Goal: Contribute content: Contribute content

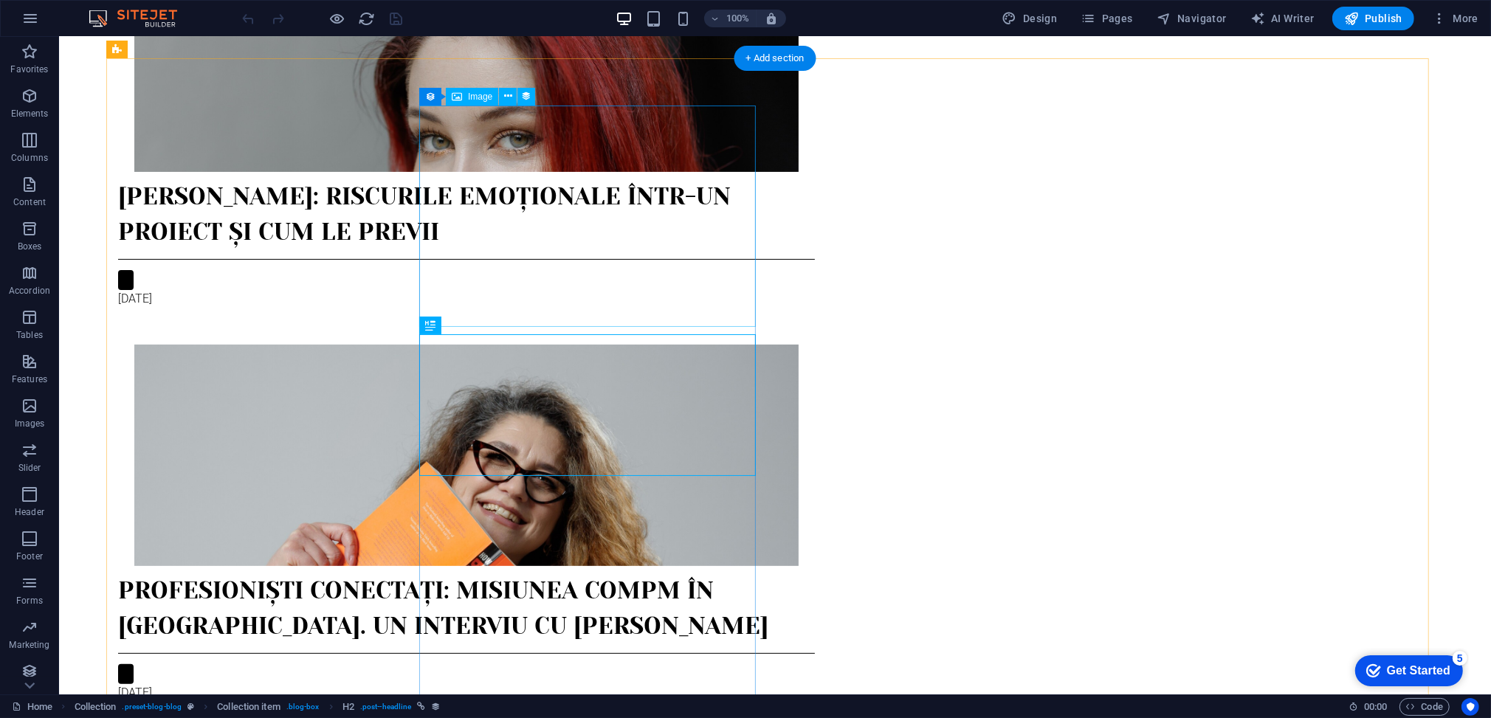
scroll to position [196, 0]
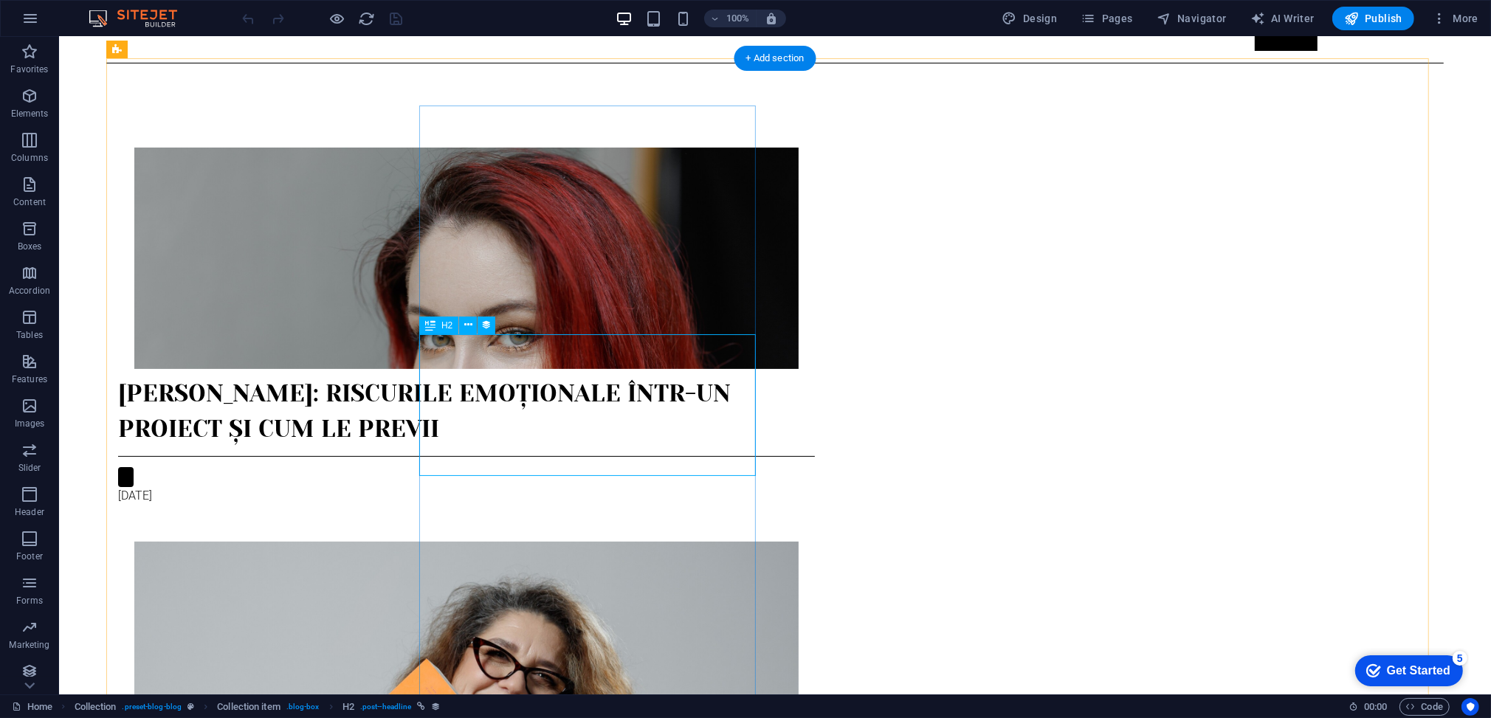
click at [543, 376] on div "[PERSON_NAME]: Riscurile emoționale într-un proiect și cum le previi" at bounding box center [465, 411] width 697 height 71
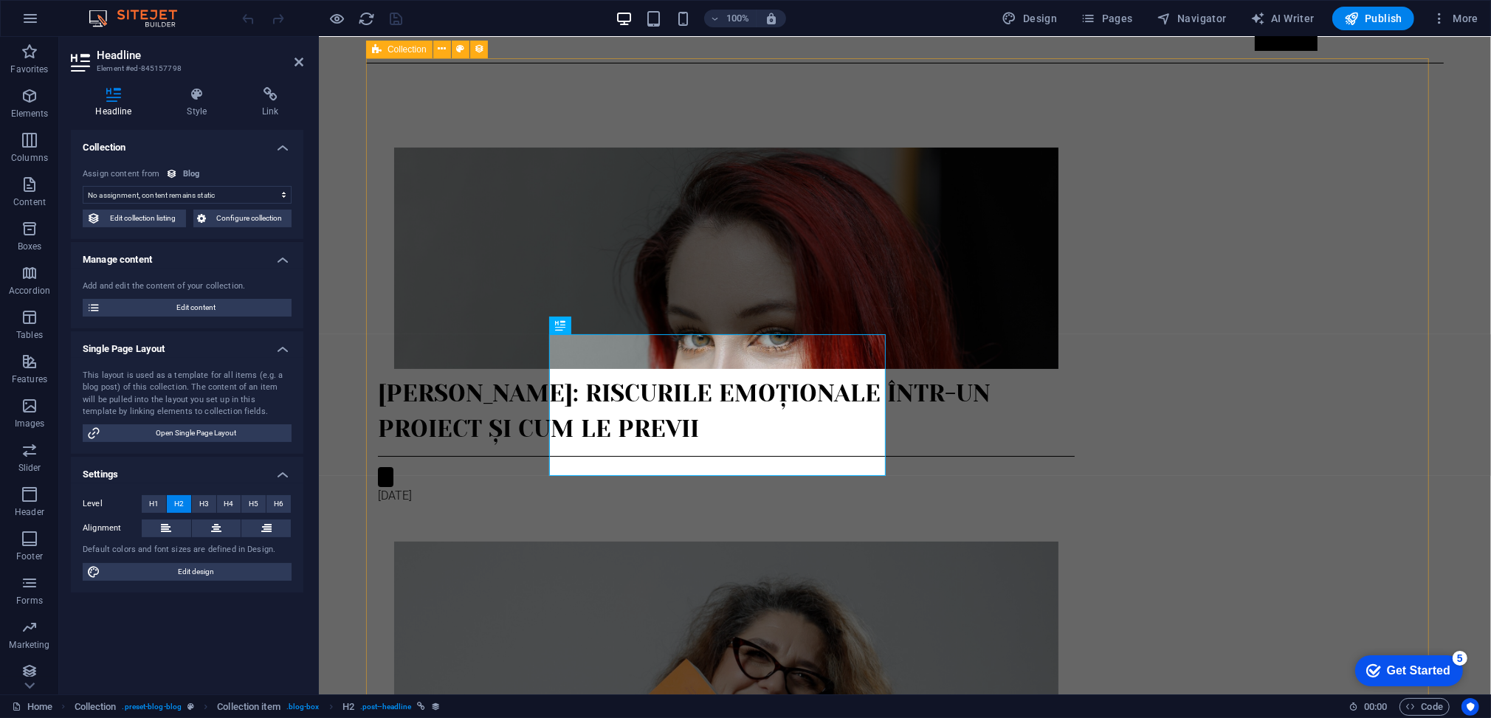
select select "name"
click at [187, 306] on span "Edit content" at bounding box center [196, 308] width 182 height 18
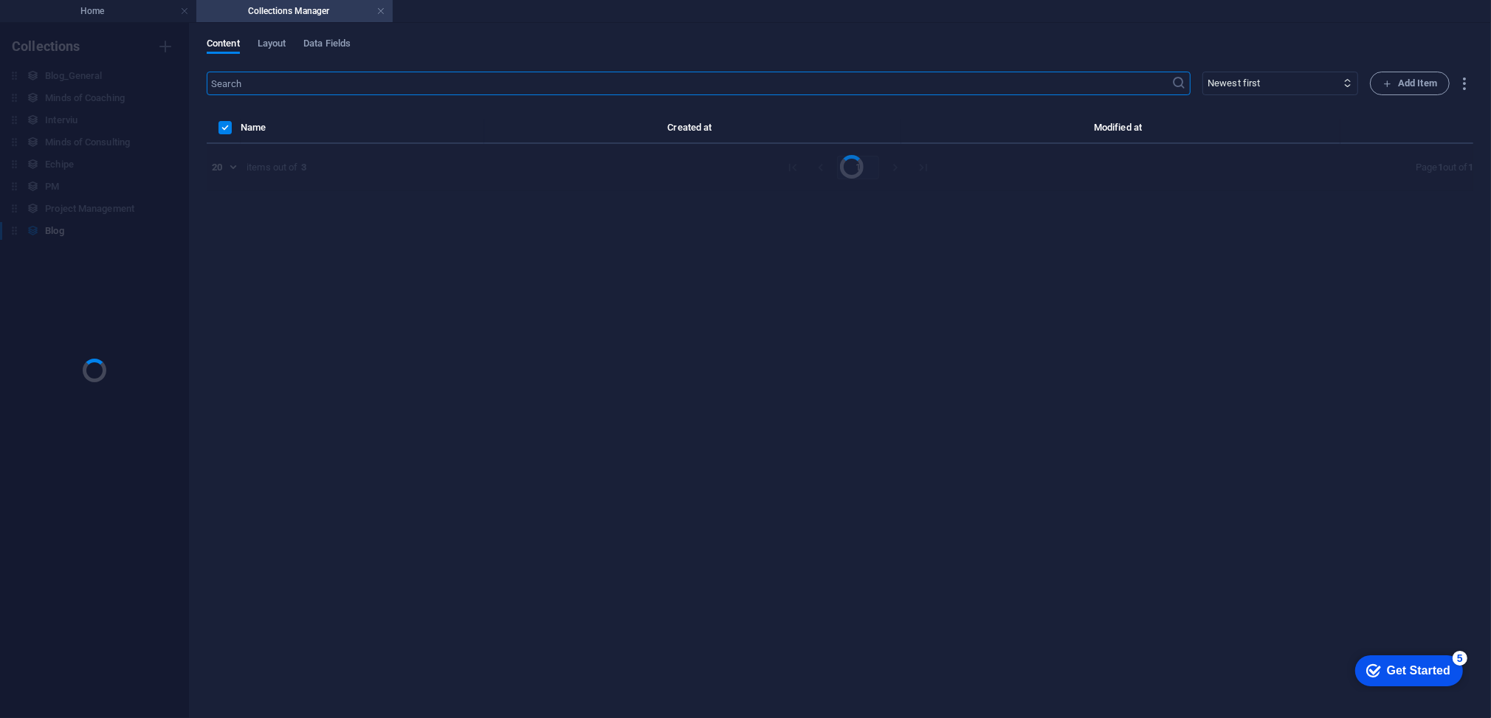
scroll to position [0, 0]
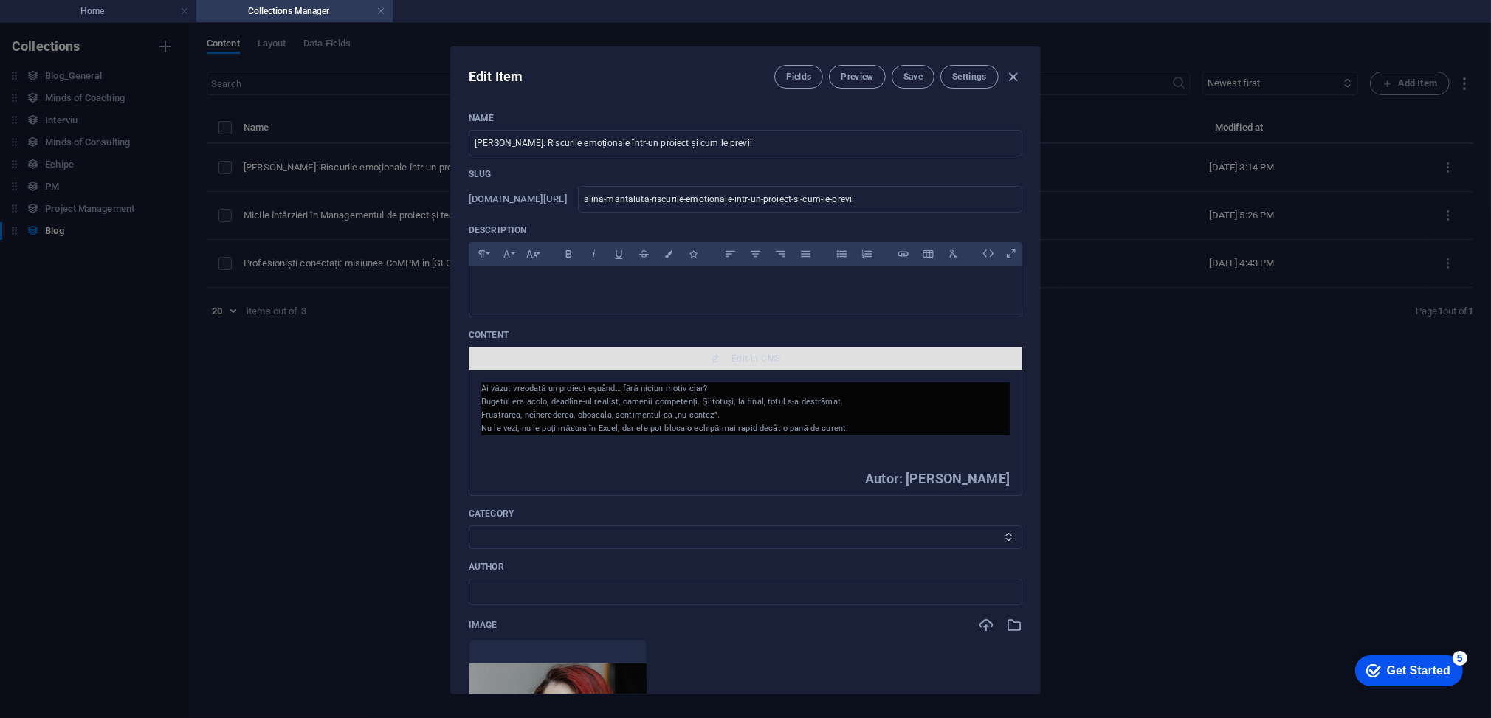
click at [766, 365] on button "Edit in CMS" at bounding box center [745, 359] width 553 height 24
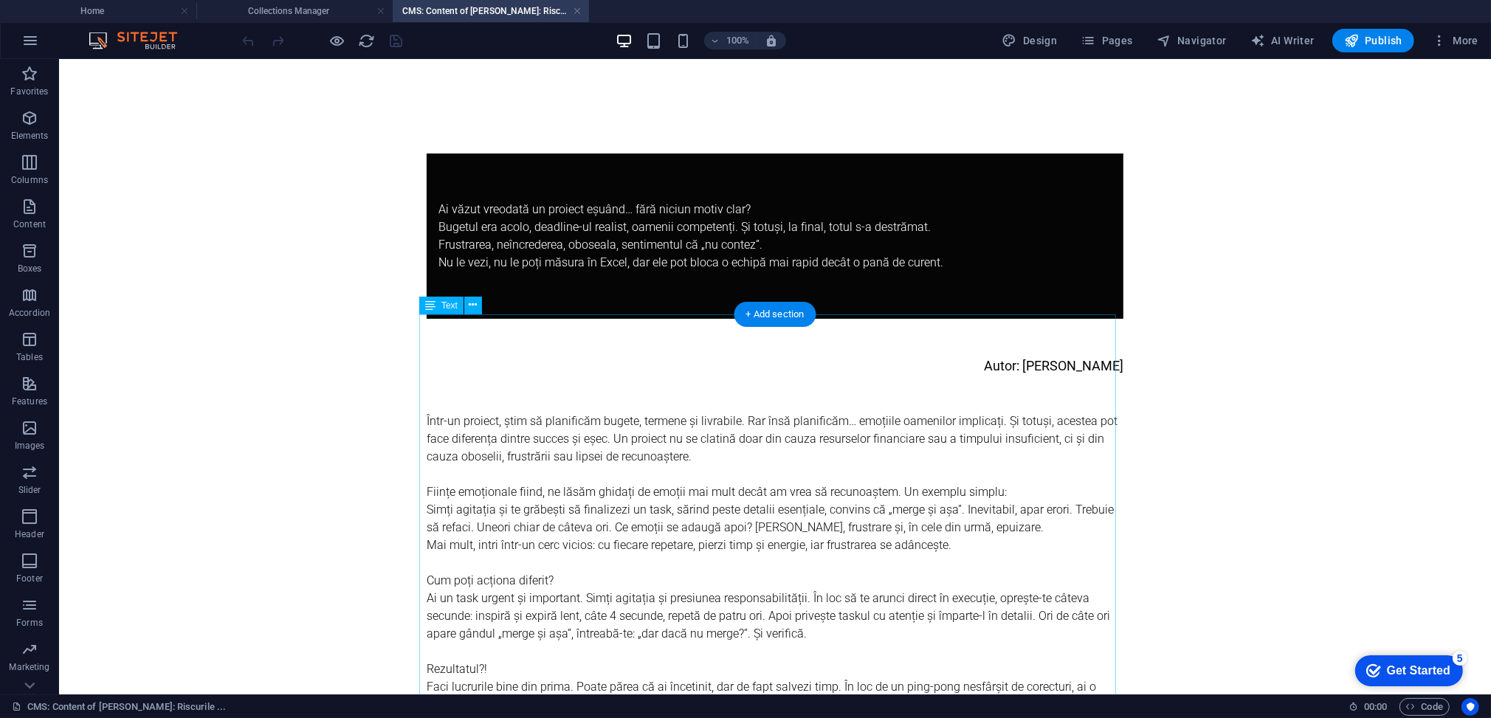
scroll to position [98, 0]
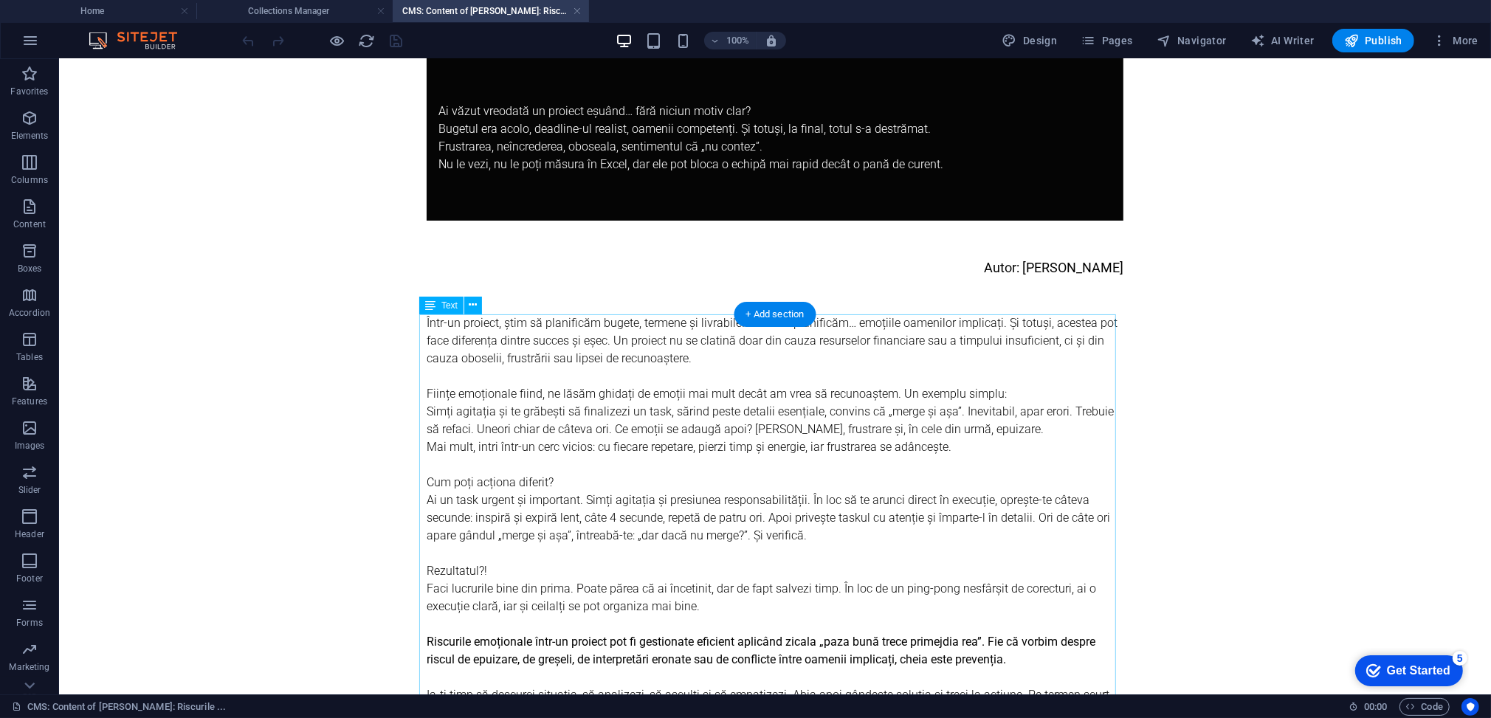
click at [836, 321] on div "Într-un proiect, știm să planificăm bugete, termene și livrabile. Rar însă plan…" at bounding box center [774, 721] width 697 height 815
click at [836, 322] on div "Într-un proiect, știm să planificăm bugete, termene și livrabile. Rar însă plan…" at bounding box center [774, 721] width 697 height 815
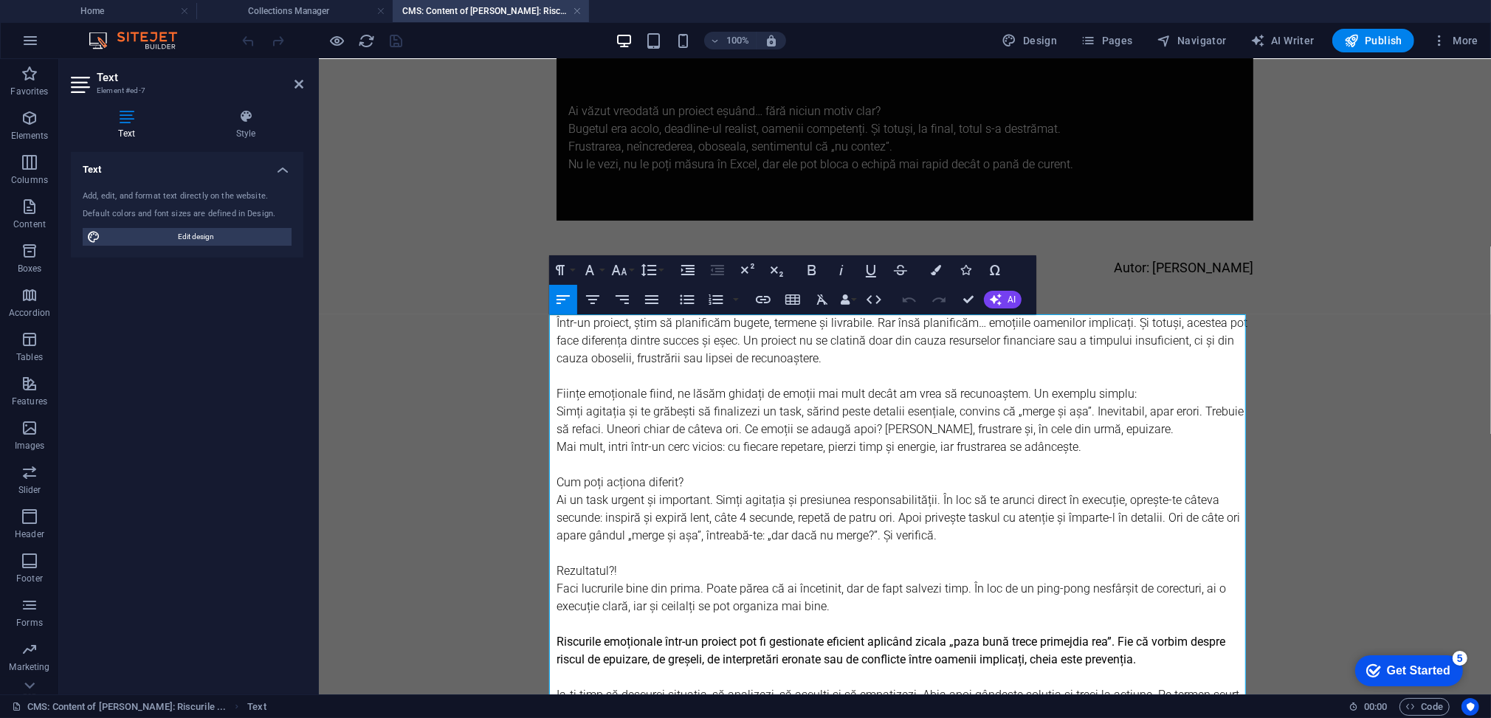
click at [866, 323] on p "Într-un proiect, știm să planificăm bugete, termene și livrabile. Rar însă plan…" at bounding box center [904, 340] width 697 height 53
drag, startPoint x: 869, startPoint y: 323, endPoint x: 963, endPoint y: 324, distance: 93.7
click at [963, 324] on p "Într-un proiect, știm să planificăm bugete, termene și livrabile. Rar însă plan…" at bounding box center [904, 340] width 697 height 53
drag, startPoint x: 1154, startPoint y: 320, endPoint x: 1004, endPoint y: 320, distance: 149.8
click at [1004, 320] on p "Într-un proiect, știm să planificăm bugete, termene și livrabile. Dar prea rar …" at bounding box center [904, 340] width 697 height 53
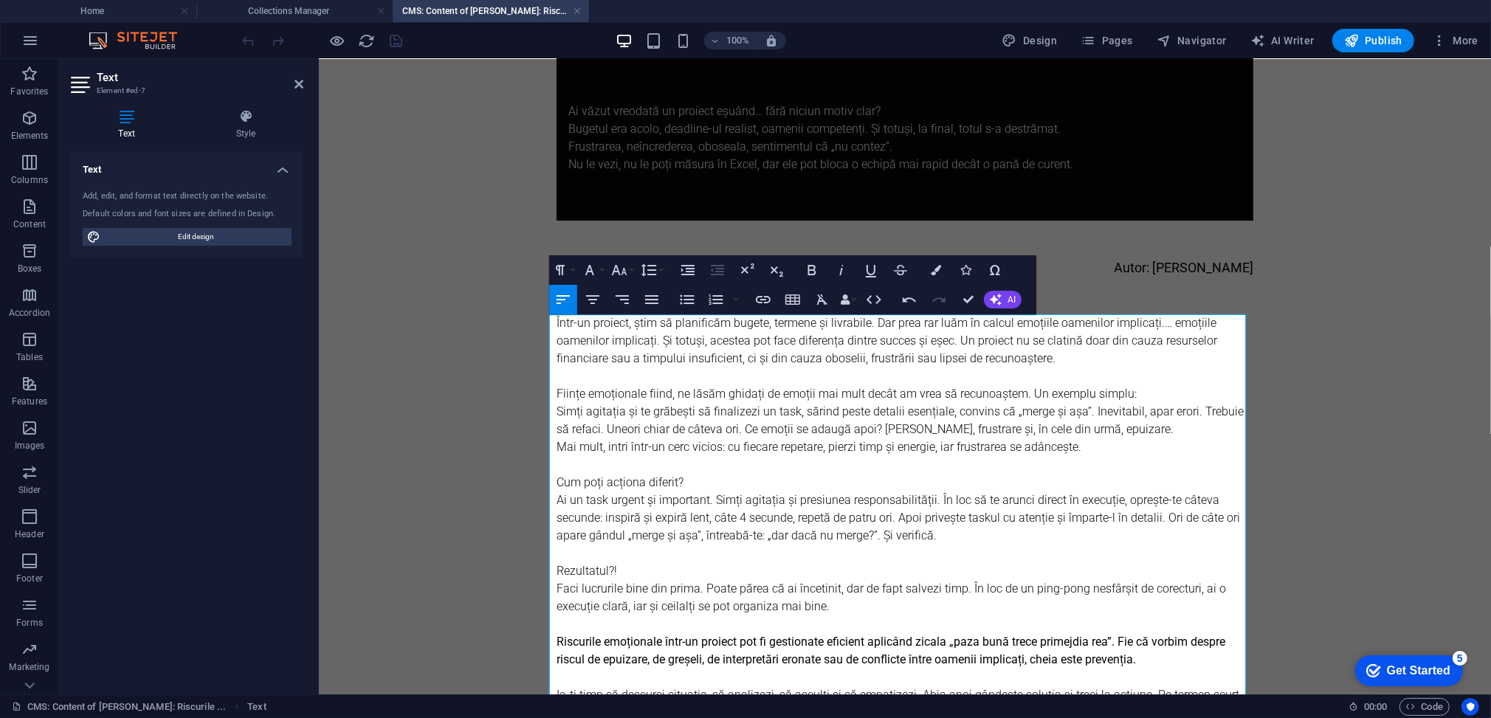
click at [1138, 331] on p "Într-un proiect, știm să planificăm bugete, termene și livrabile. Dar prea rar …" at bounding box center [904, 340] width 697 height 53
drag, startPoint x: 1153, startPoint y: 318, endPoint x: 649, endPoint y: 342, distance: 503.9
click at [649, 342] on p "Într-un proiect, știm să planificăm bugete, termene și livrabile. Dar prea rar …" at bounding box center [904, 340] width 697 height 53
drag, startPoint x: 961, startPoint y: 302, endPoint x: 900, endPoint y: 243, distance: 84.5
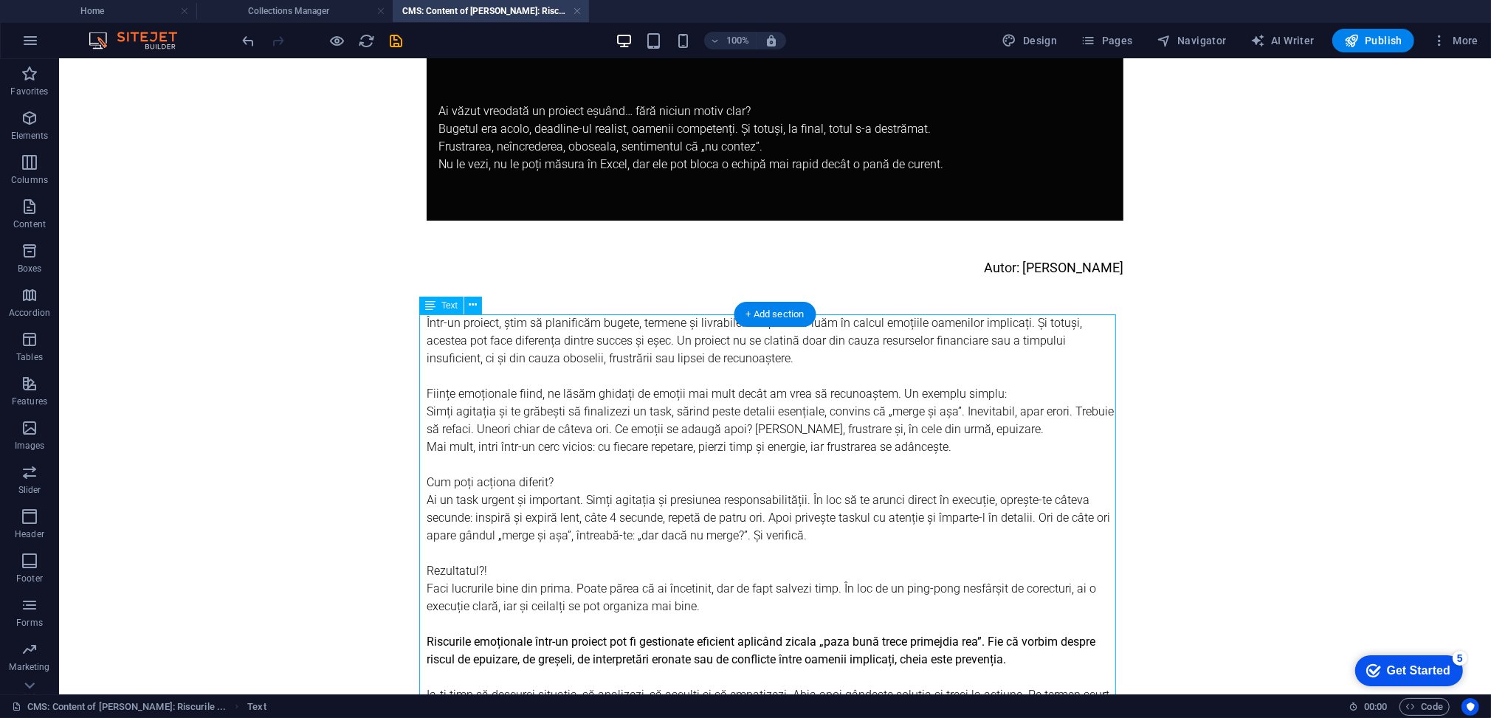
click at [702, 399] on div "Într-un proiect, știm să planificăm bugete, termene și livrabile. Dar prea rar …" at bounding box center [774, 721] width 697 height 815
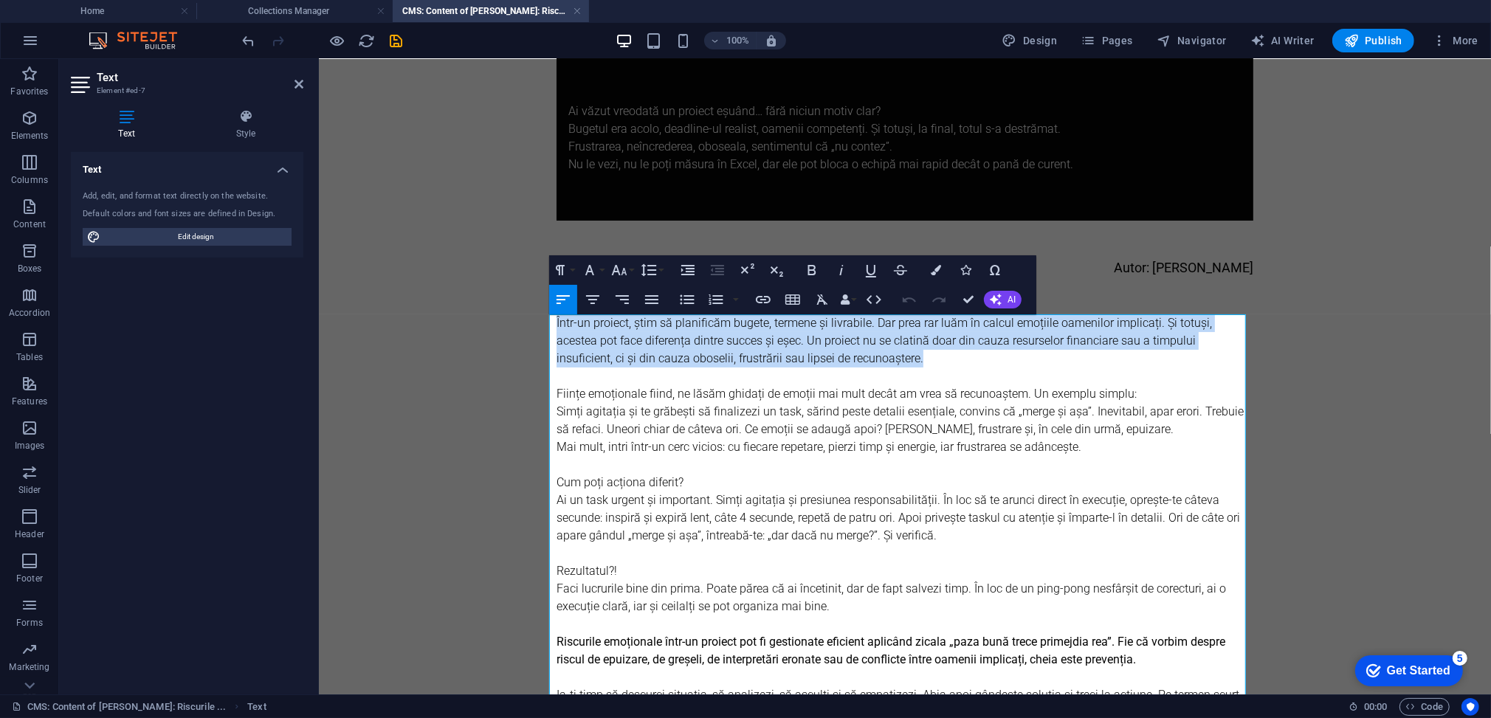
drag, startPoint x: 858, startPoint y: 359, endPoint x: 534, endPoint y: 325, distance: 325.0
copy p "Într-un proiect, știm să planificăm bugete, termene și livrabile. Dar prea rar …"
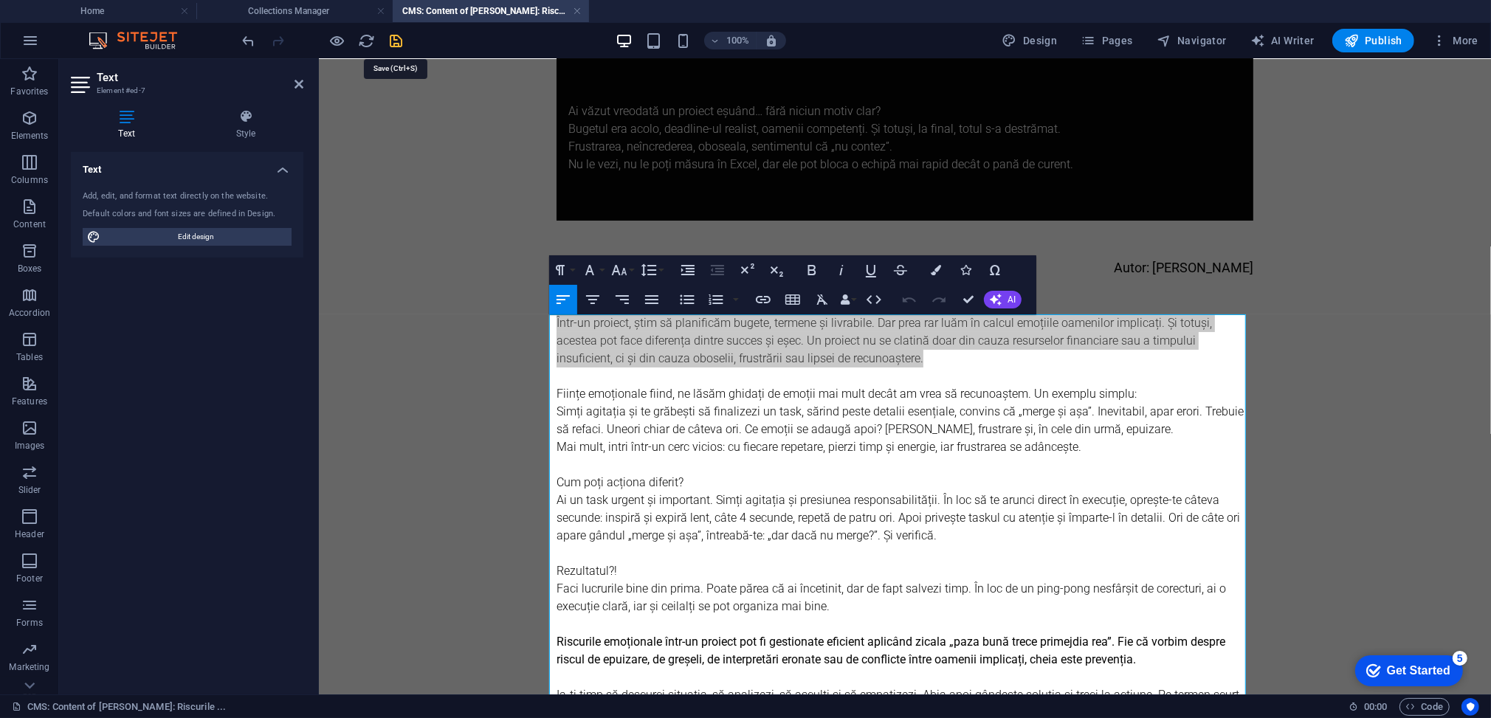
click at [394, 39] on icon "save" at bounding box center [396, 40] width 17 height 17
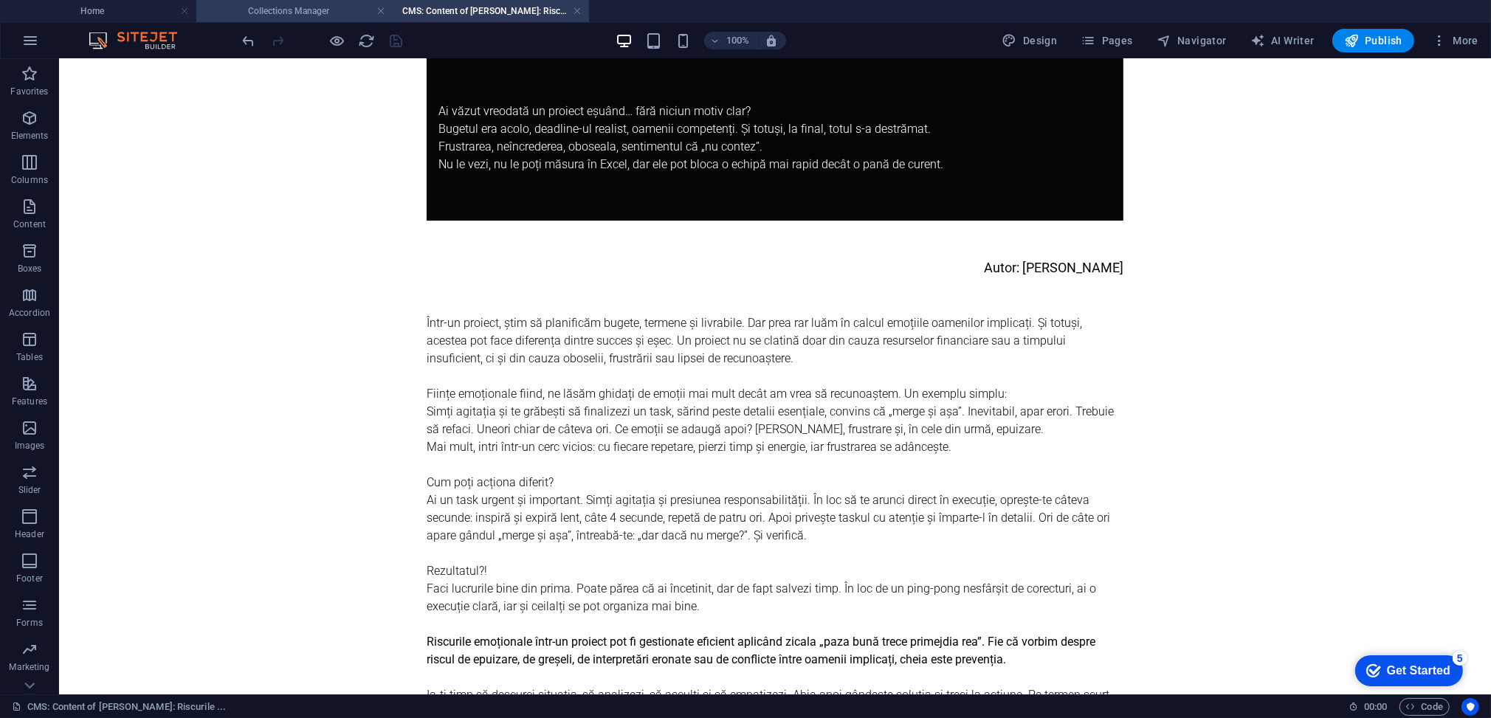
click at [296, 12] on h4 "Collections Manager" at bounding box center [294, 11] width 196 height 16
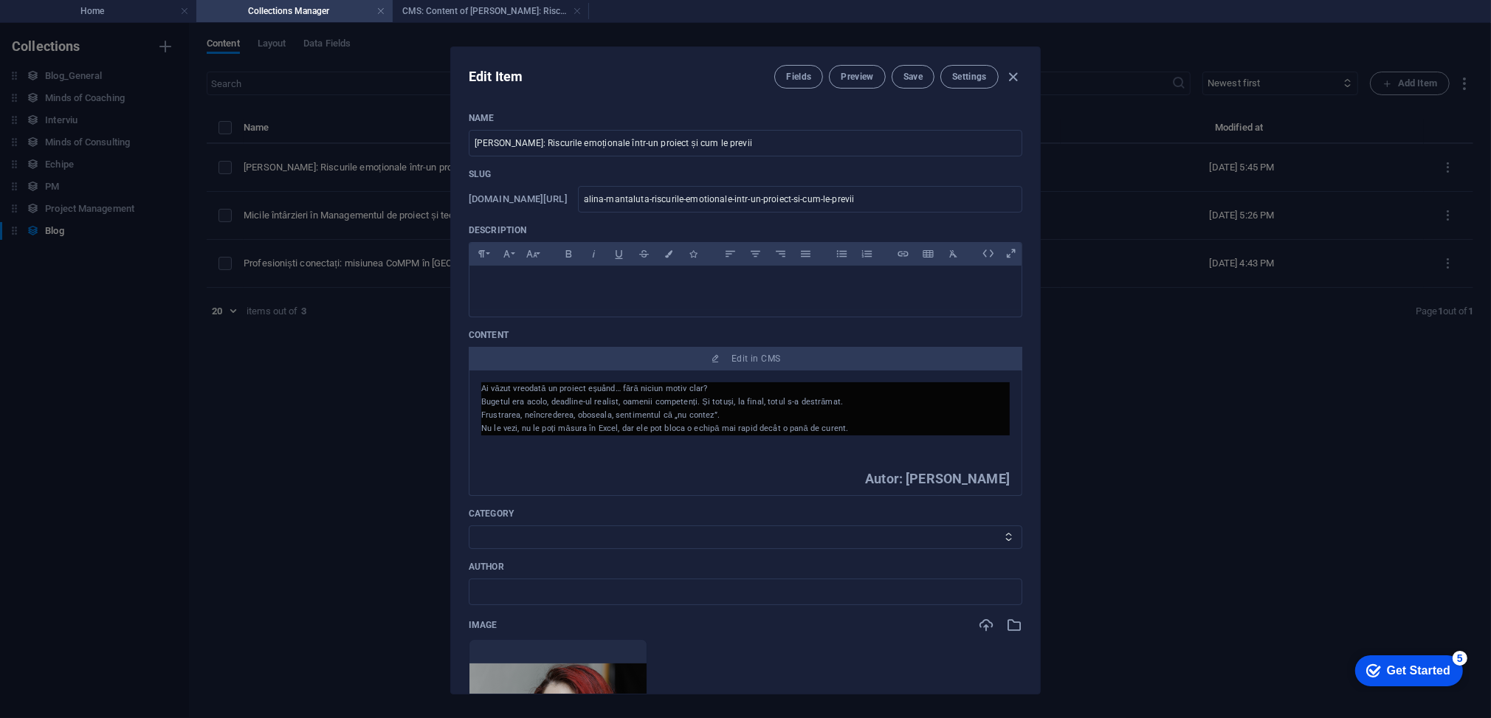
scroll to position [0, 0]
click at [581, 296] on div at bounding box center [745, 288] width 552 height 44
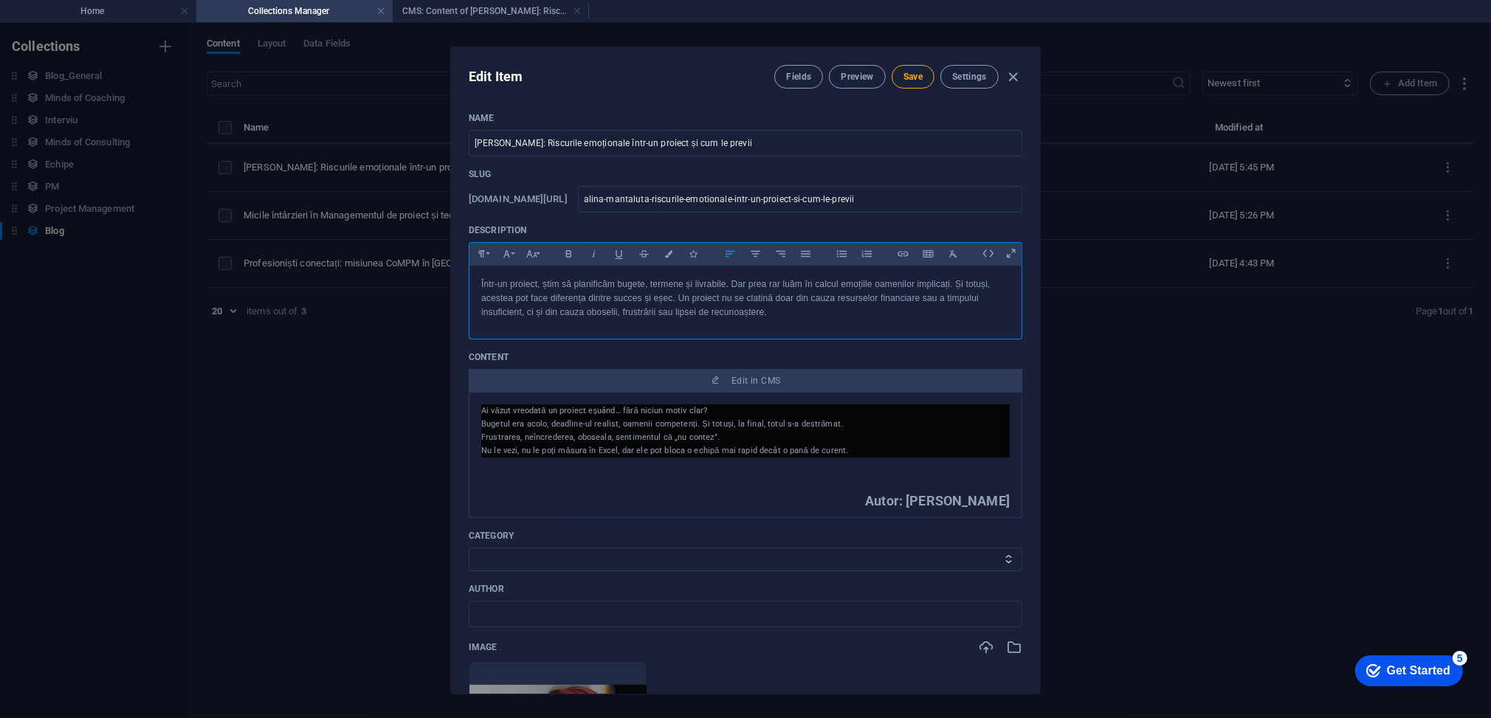
scroll to position [3148, 1]
click at [912, 81] on button "Save" at bounding box center [912, 77] width 43 height 24
click at [917, 76] on span "Save" at bounding box center [912, 77] width 19 height 12
click at [1010, 74] on icon "button" at bounding box center [1013, 77] width 17 height 17
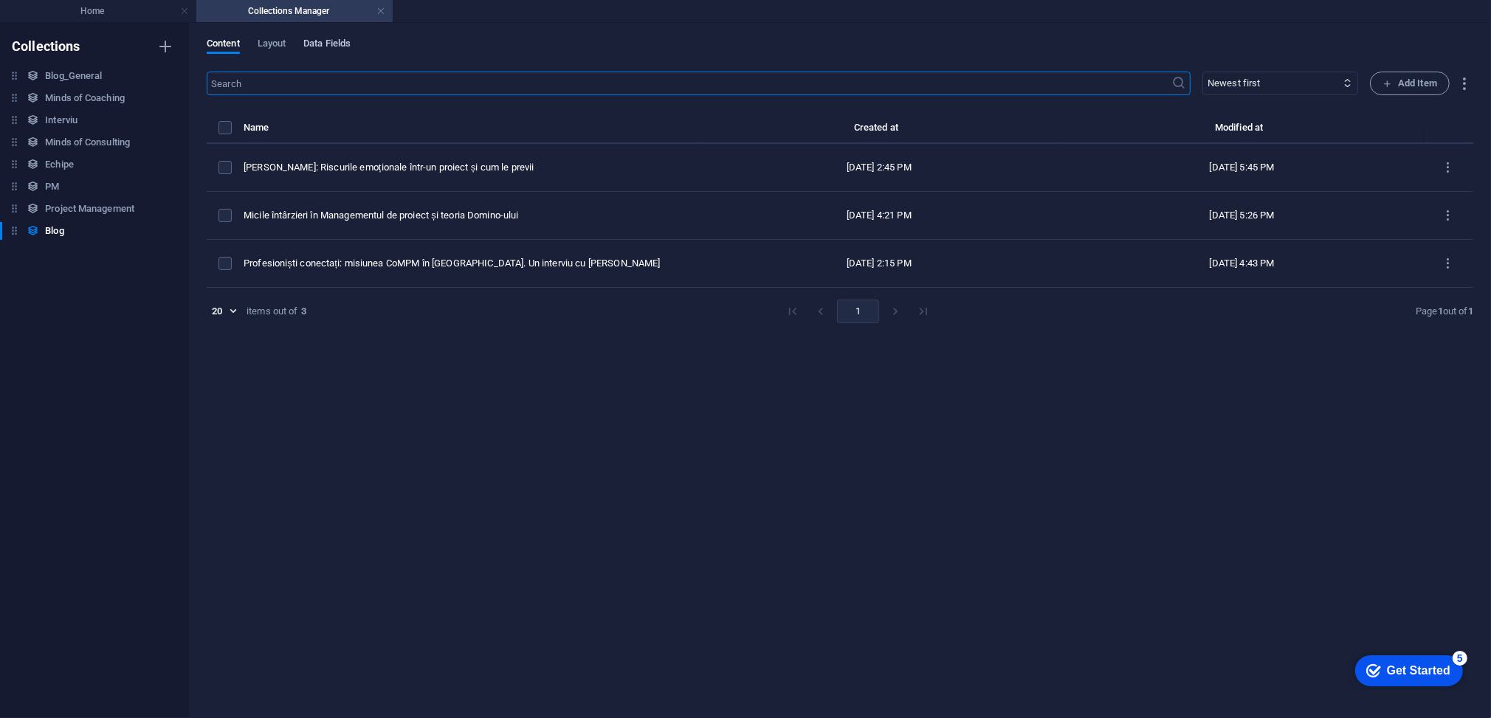
click at [320, 41] on span "Data Fields" at bounding box center [326, 45] width 47 height 21
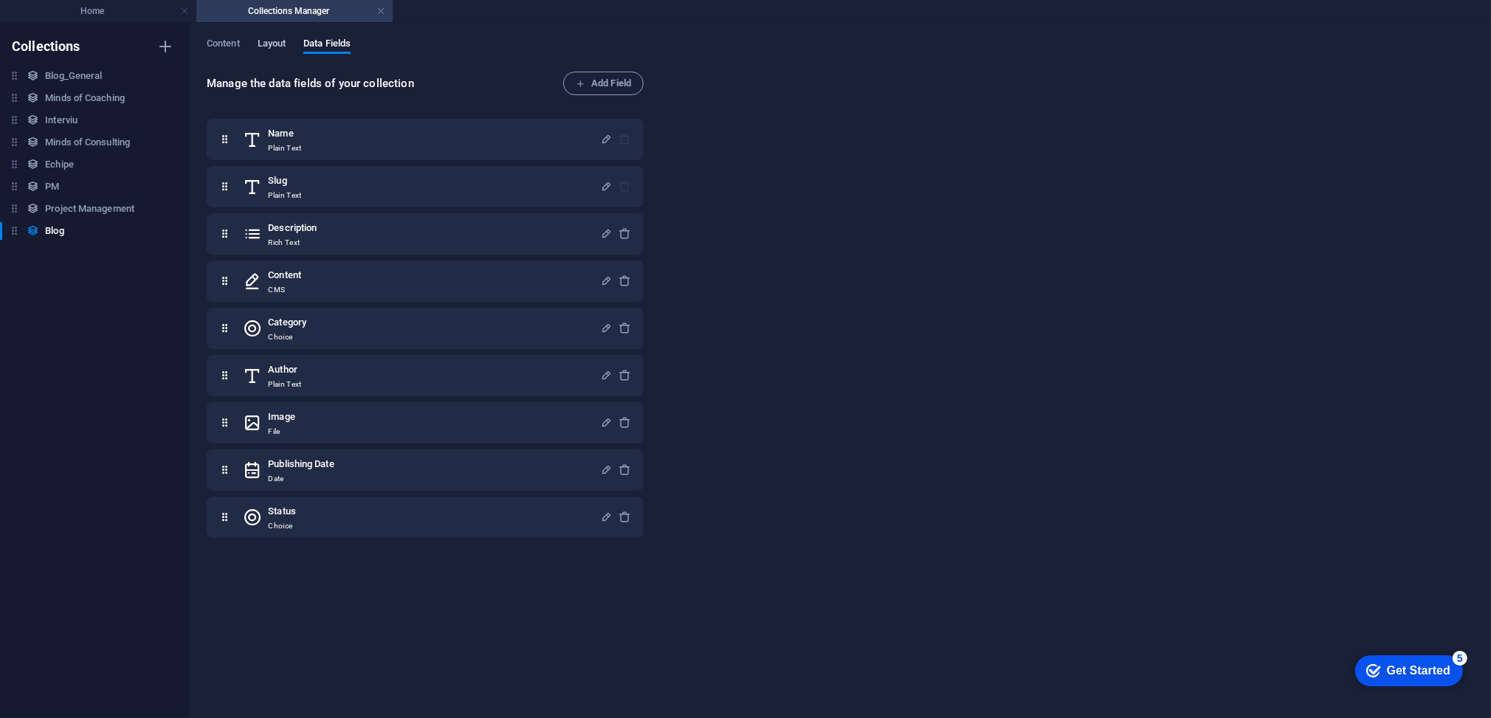
click at [270, 45] on span "Layout" at bounding box center [272, 45] width 29 height 21
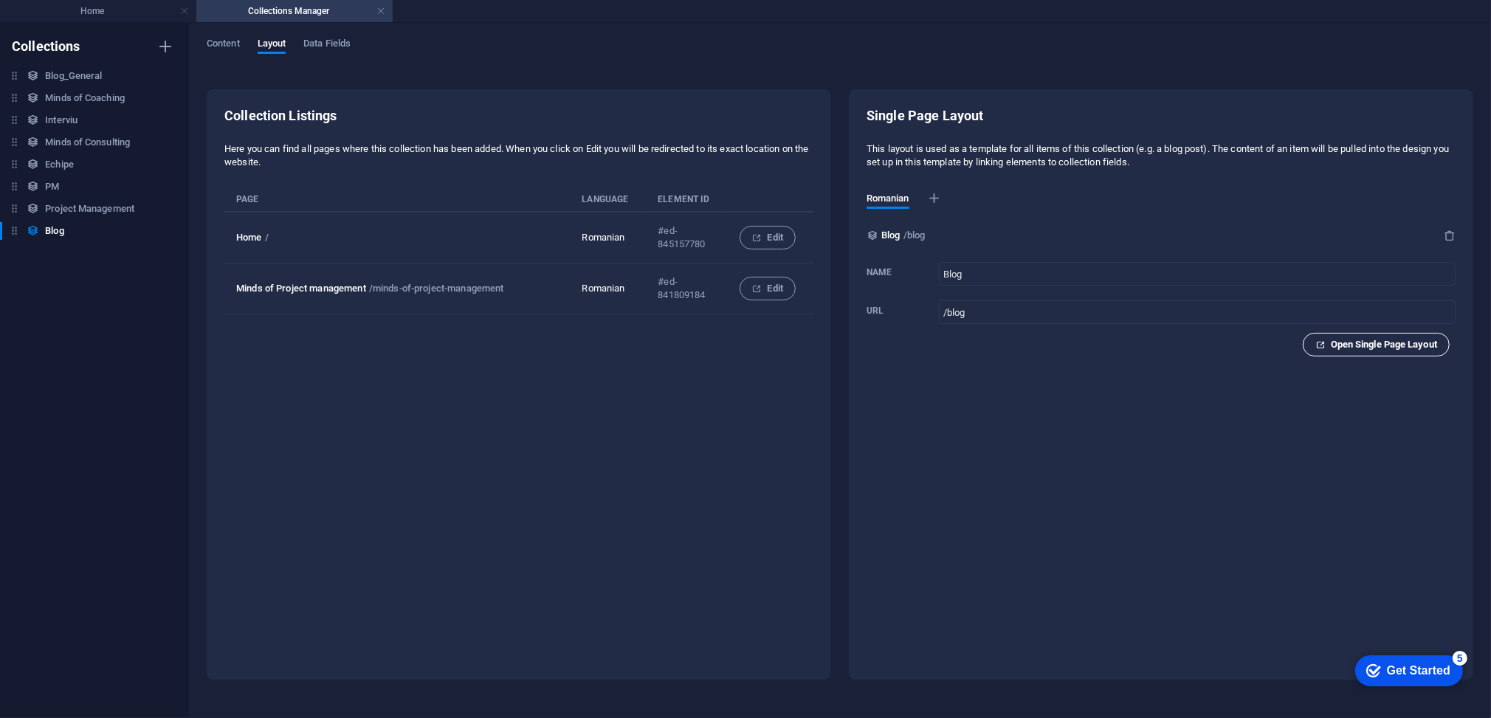
click at [1358, 341] on span "Open Single Page Layout" at bounding box center [1376, 345] width 122 height 18
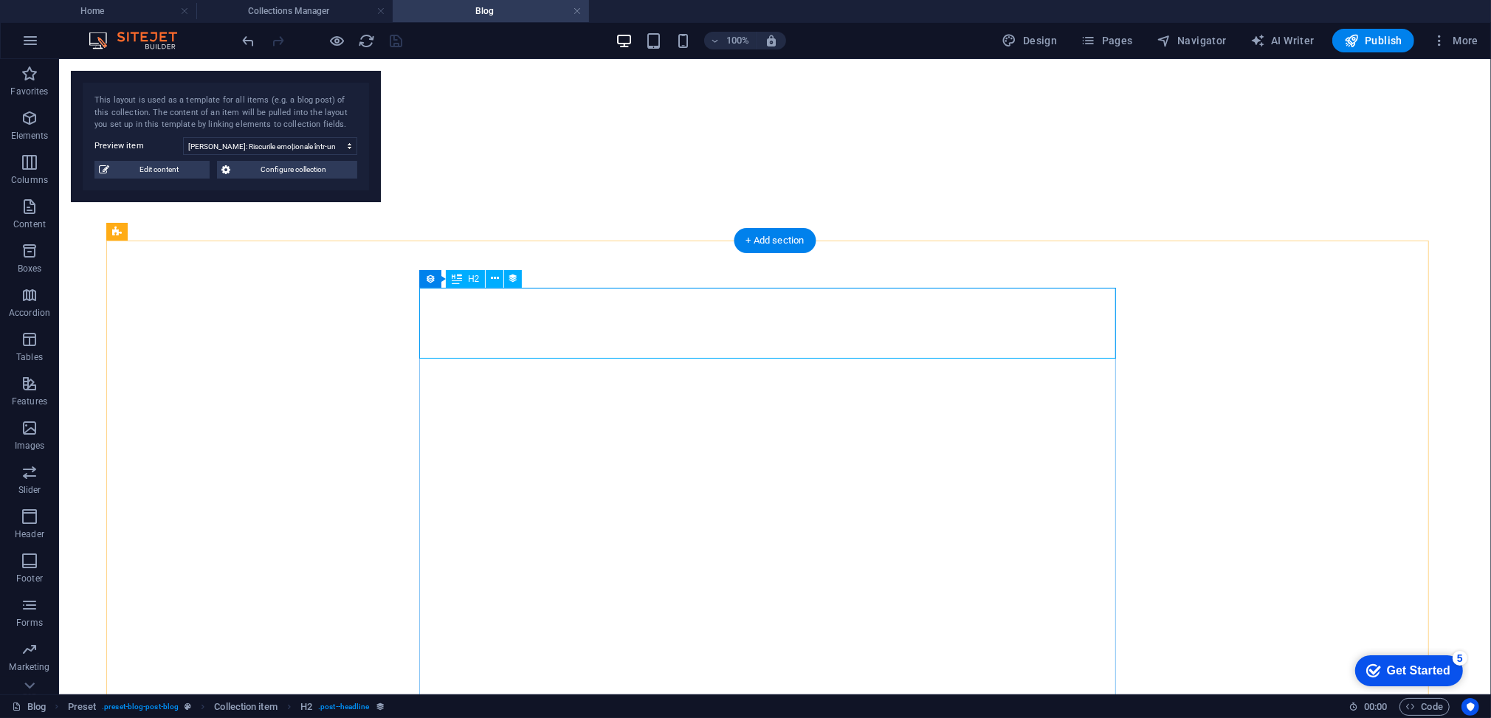
select select "68bacd4e11a5f3b3ad030213"
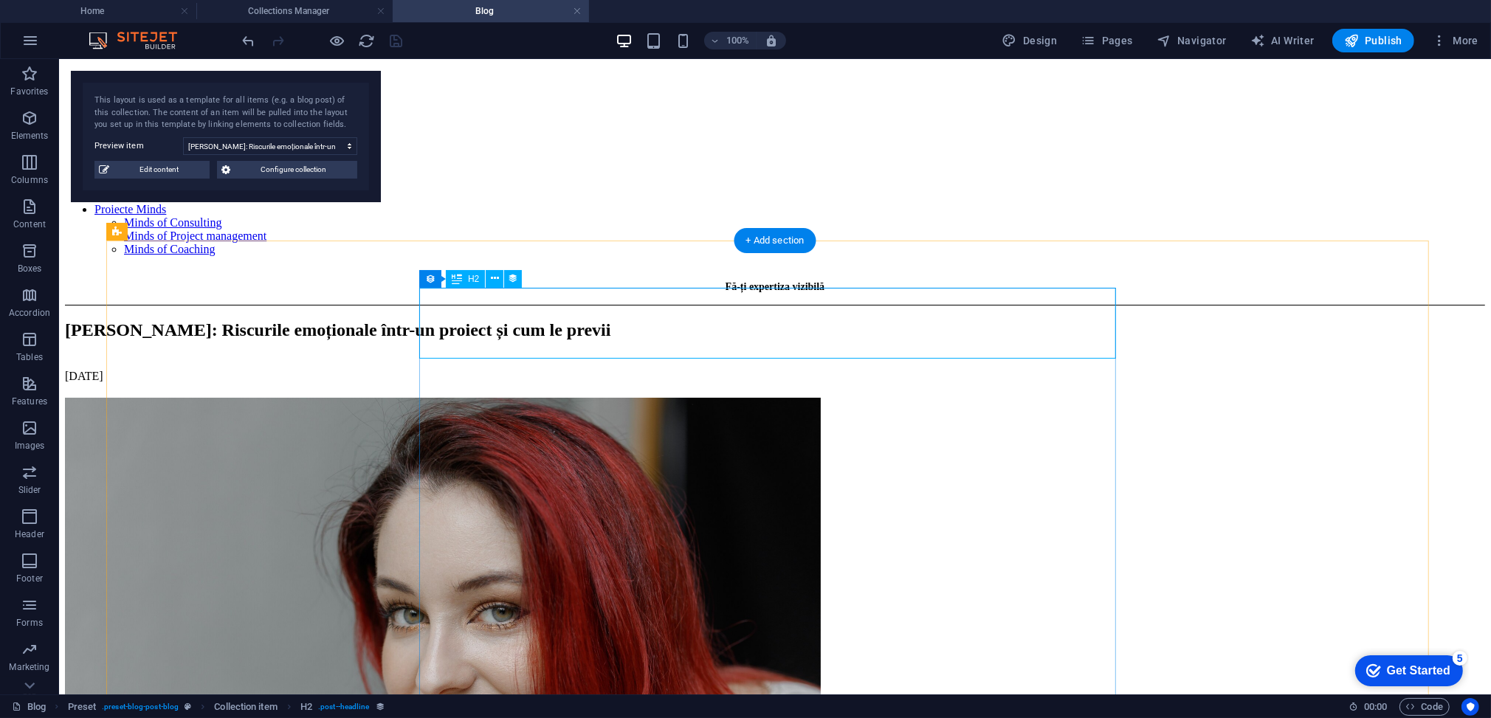
scroll to position [0, 0]
click at [156, 172] on span "Edit content" at bounding box center [160, 170] width 92 height 18
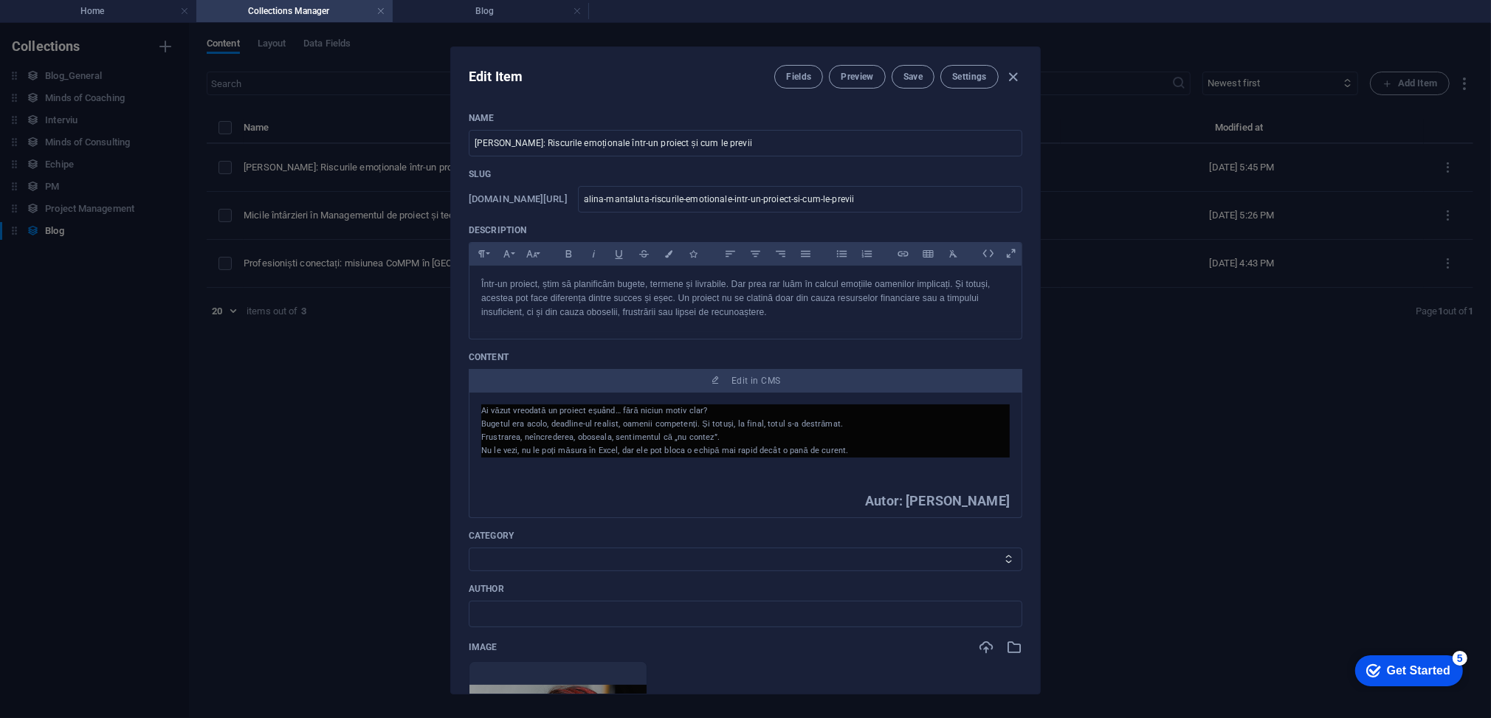
scroll to position [98, 0]
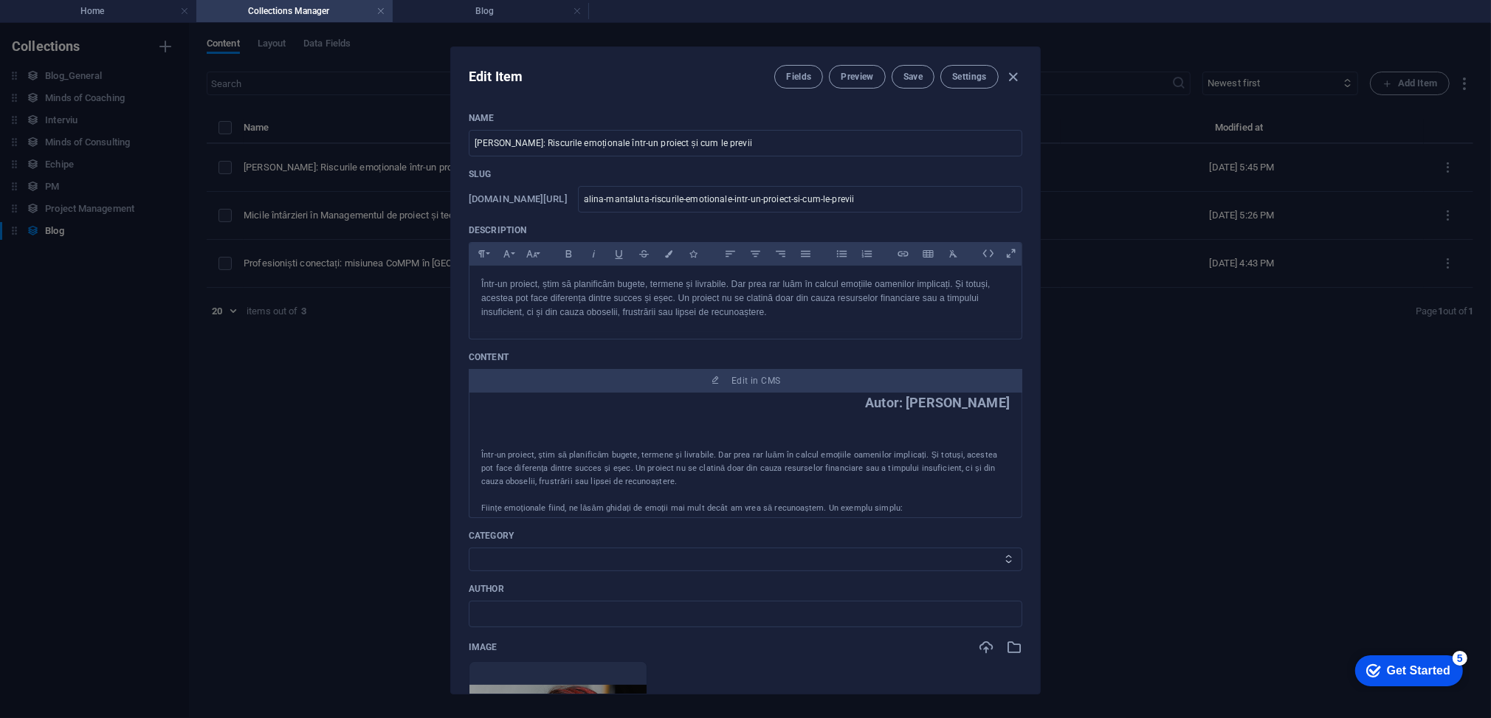
click at [783, 552] on select "Category 1 Category 2" at bounding box center [745, 560] width 553 height 24
click at [1151, 429] on div "Edit Item Fields Preview Save Settings Name [PERSON_NAME]: Riscurile emoționale…" at bounding box center [745, 370] width 1491 height 695
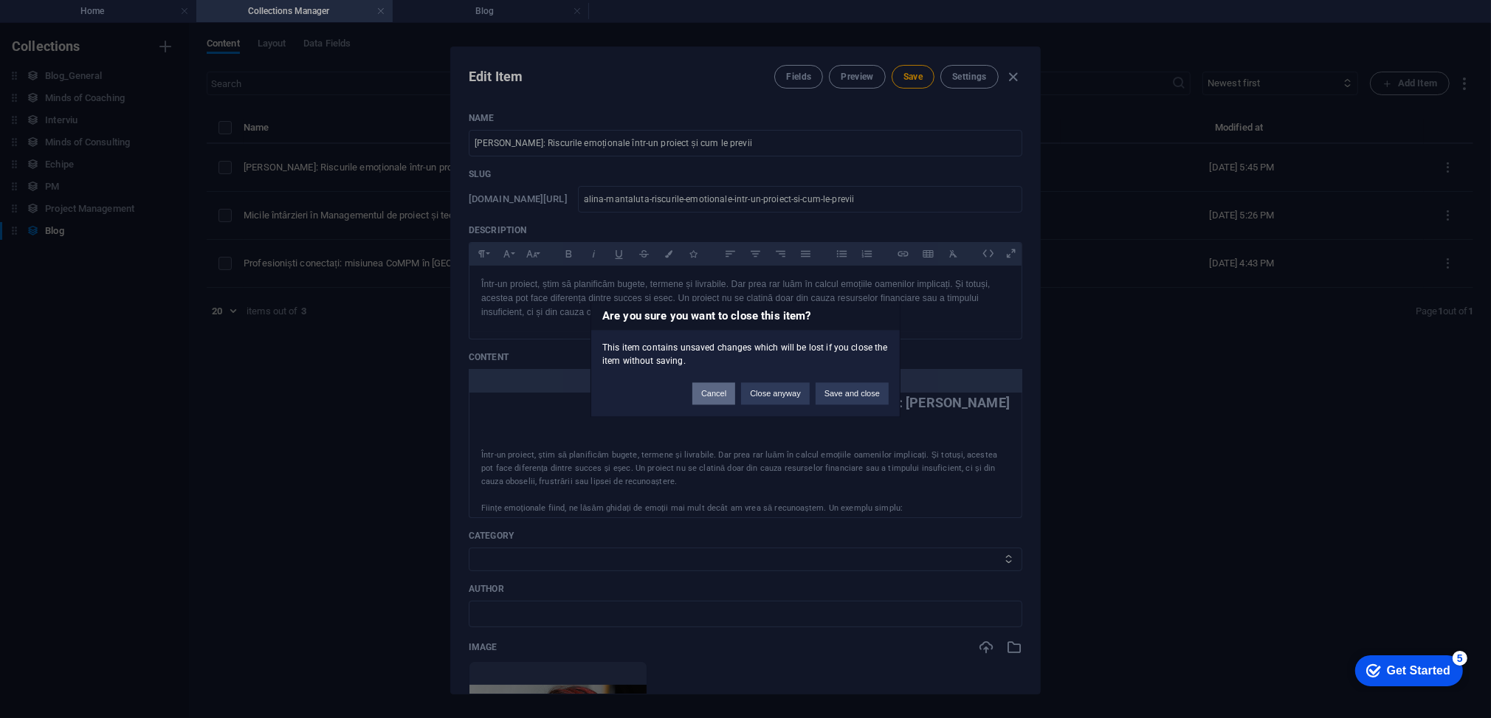
click at [716, 399] on button "Cancel" at bounding box center [713, 393] width 43 height 22
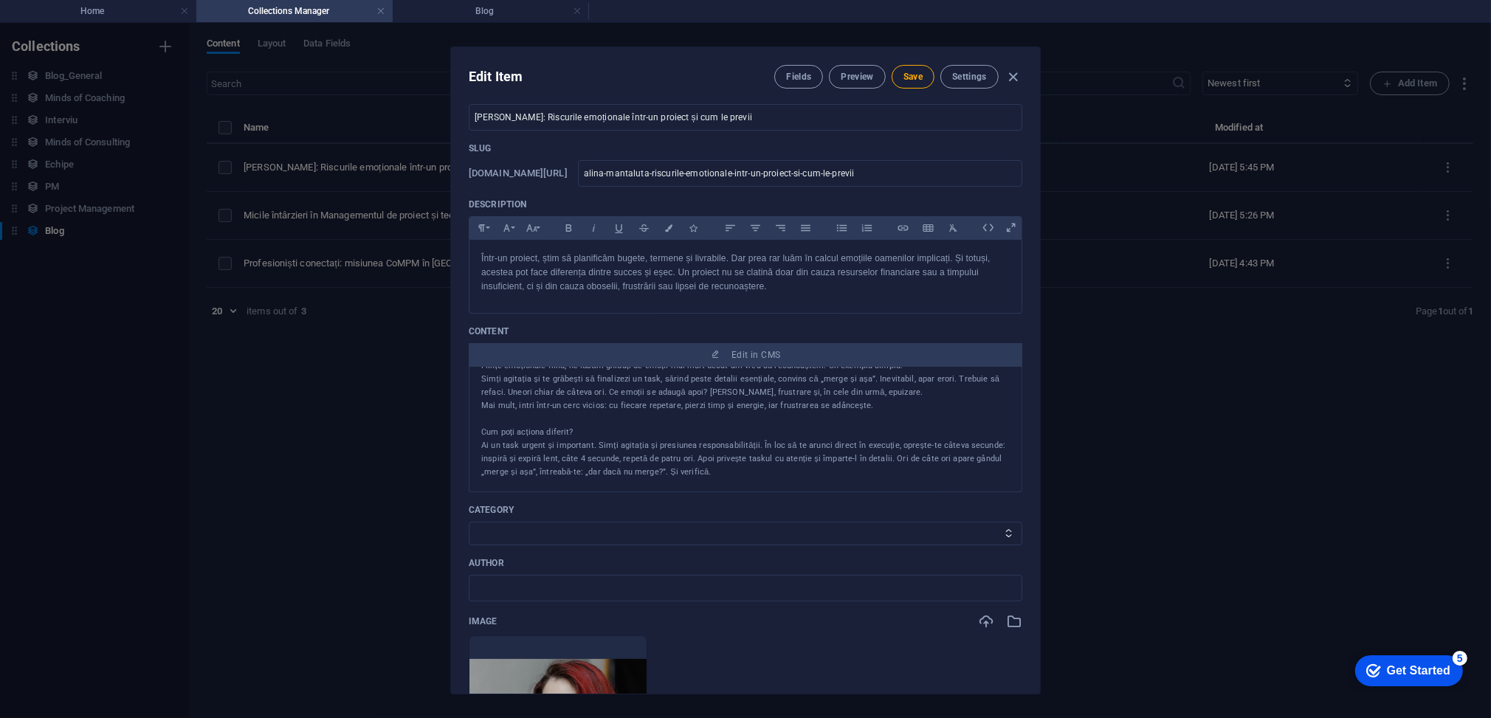
scroll to position [196, 0]
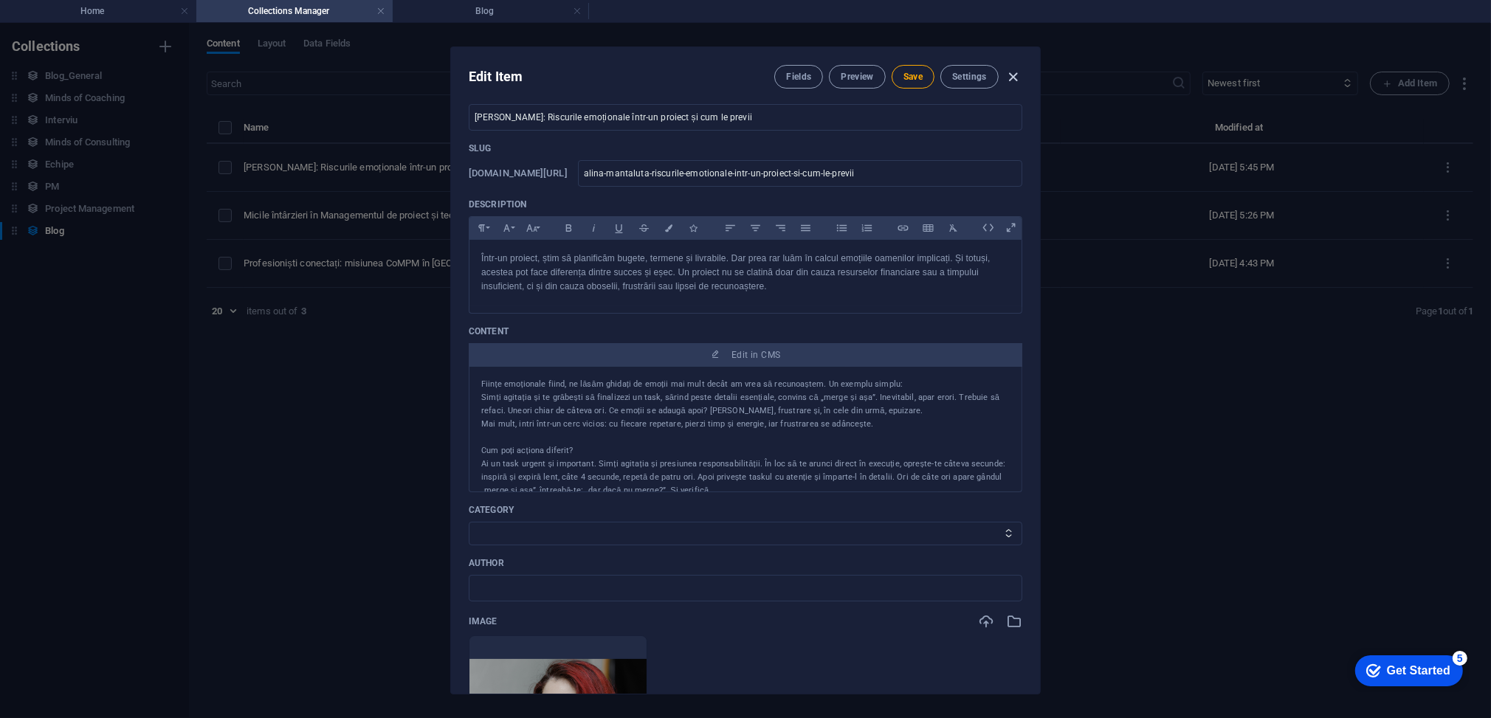
click at [1010, 72] on icon "button" at bounding box center [1013, 77] width 17 height 17
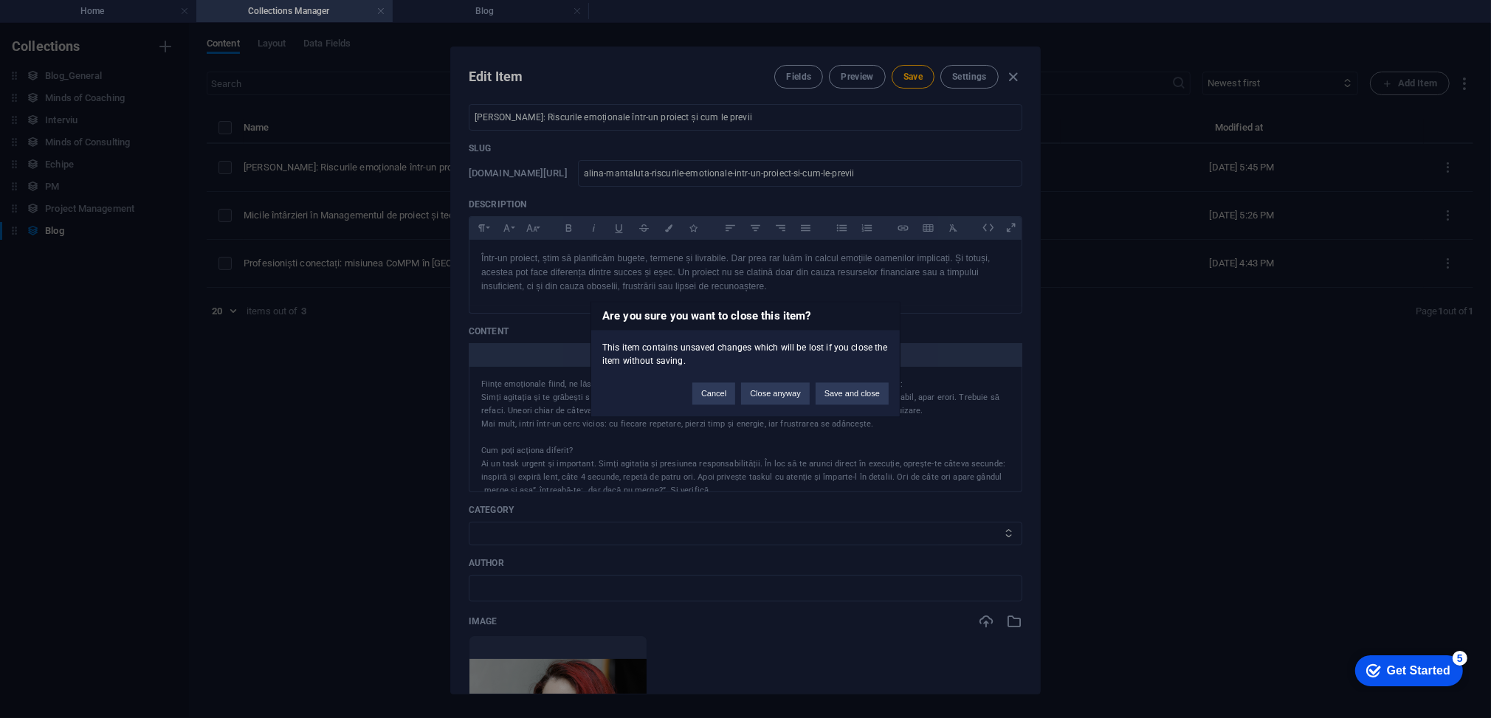
click at [1013, 72] on div "Are you sure you want to close this item? This item contains unsaved changes wh…" at bounding box center [745, 359] width 1491 height 718
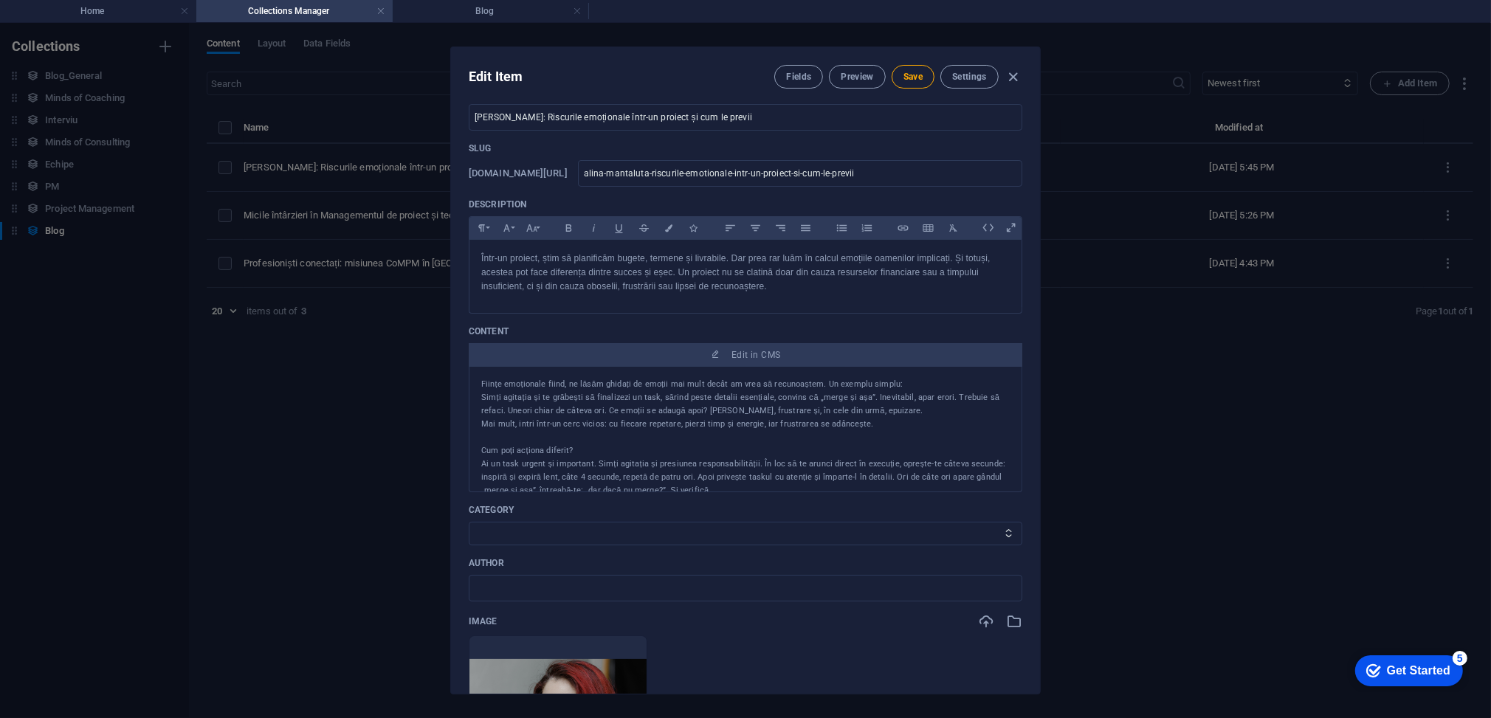
click at [1013, 72] on icon "button" at bounding box center [1013, 77] width 17 height 17
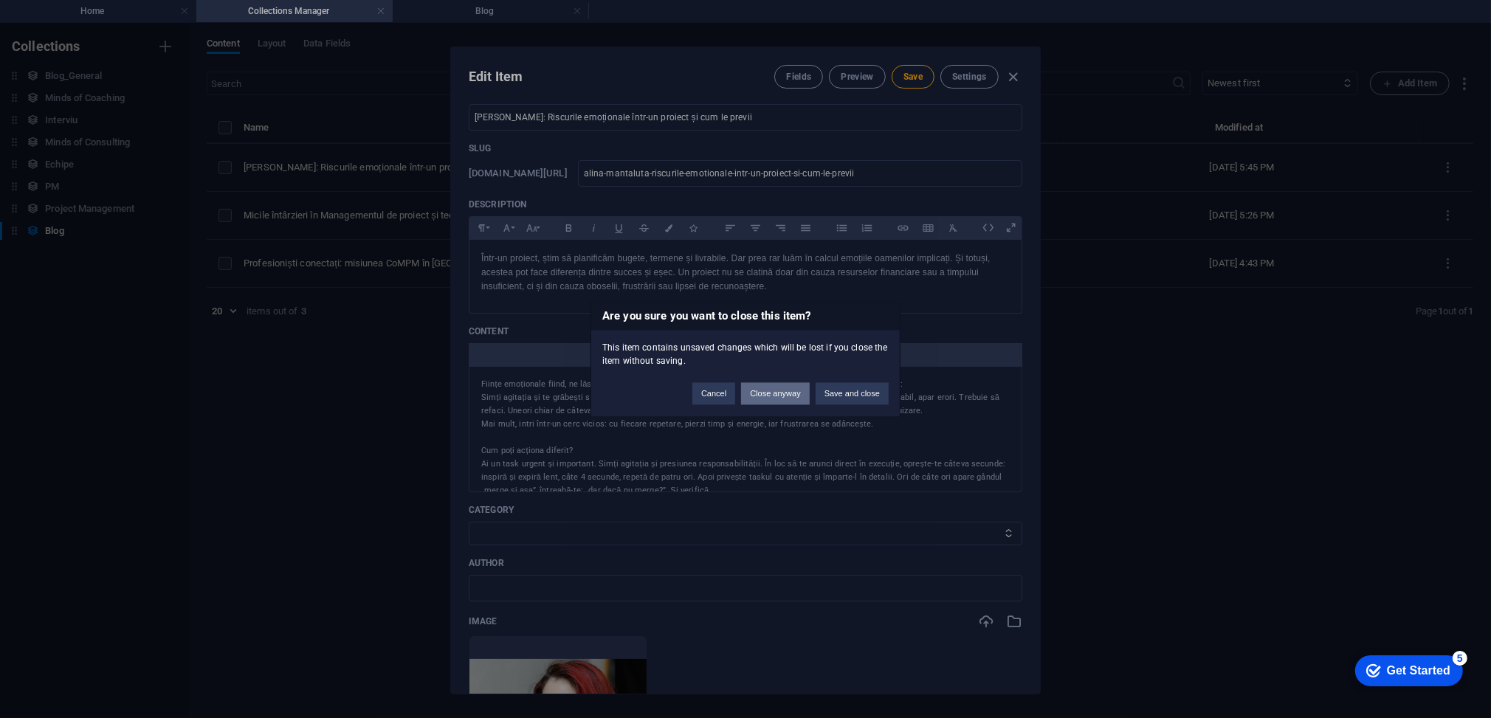
click at [775, 399] on button "Close anyway" at bounding box center [775, 393] width 68 height 22
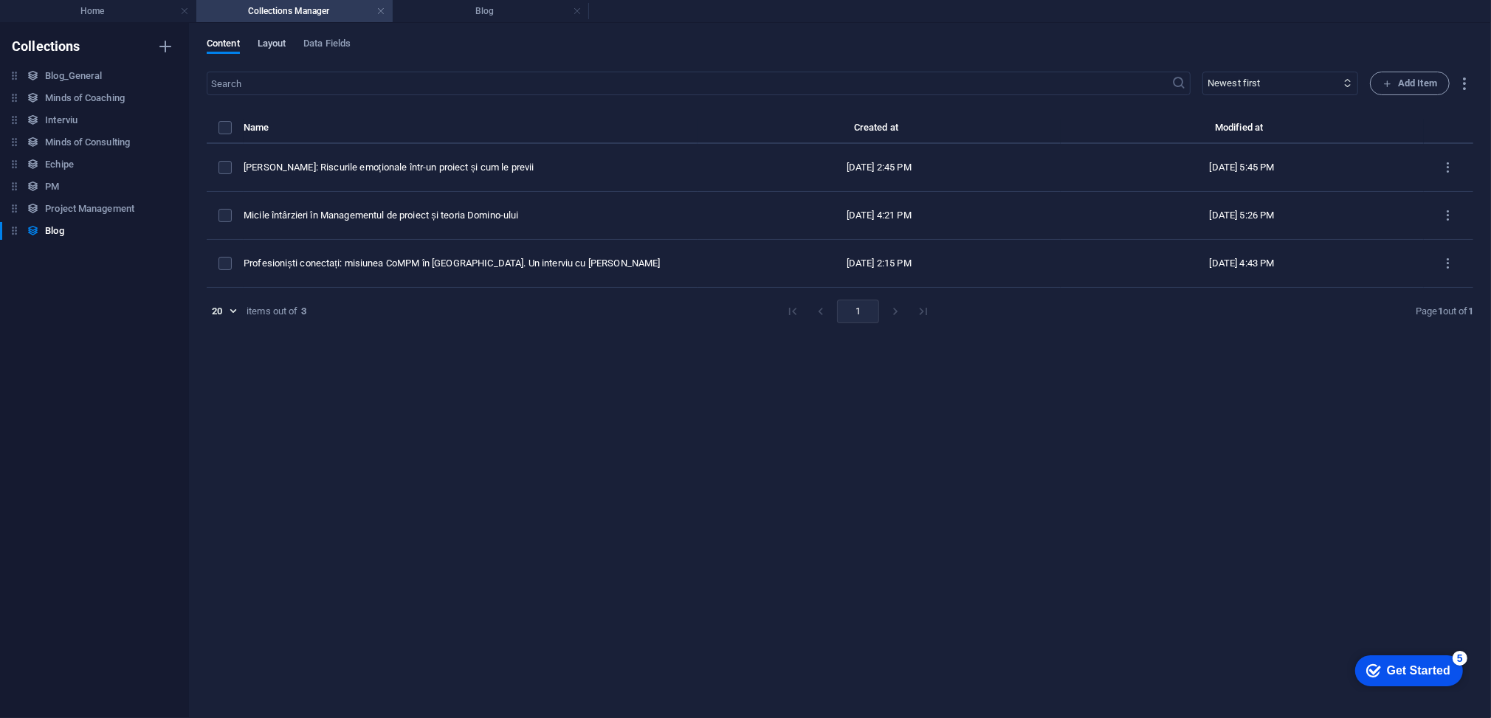
click at [272, 47] on span "Layout" at bounding box center [272, 45] width 29 height 21
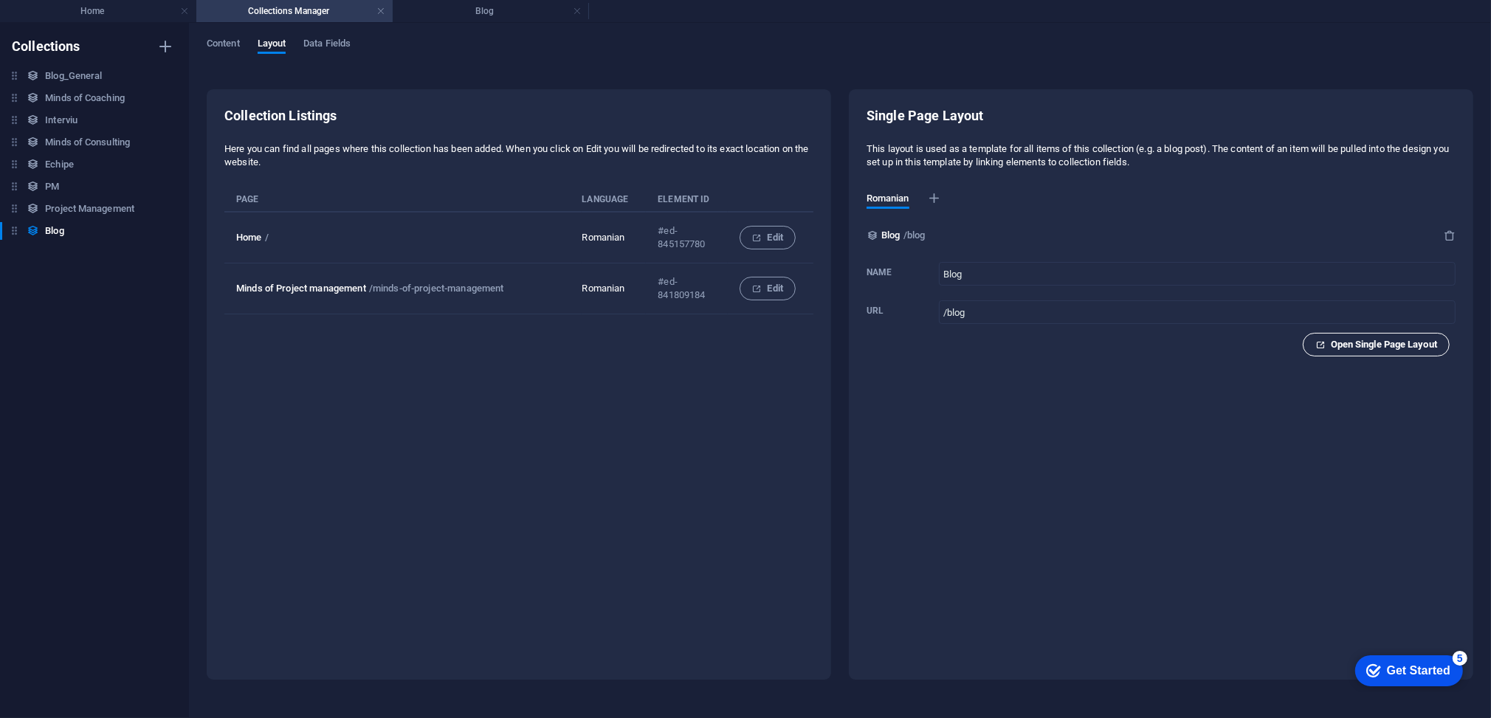
click at [1382, 352] on span "Open Single Page Layout" at bounding box center [1376, 345] width 122 height 18
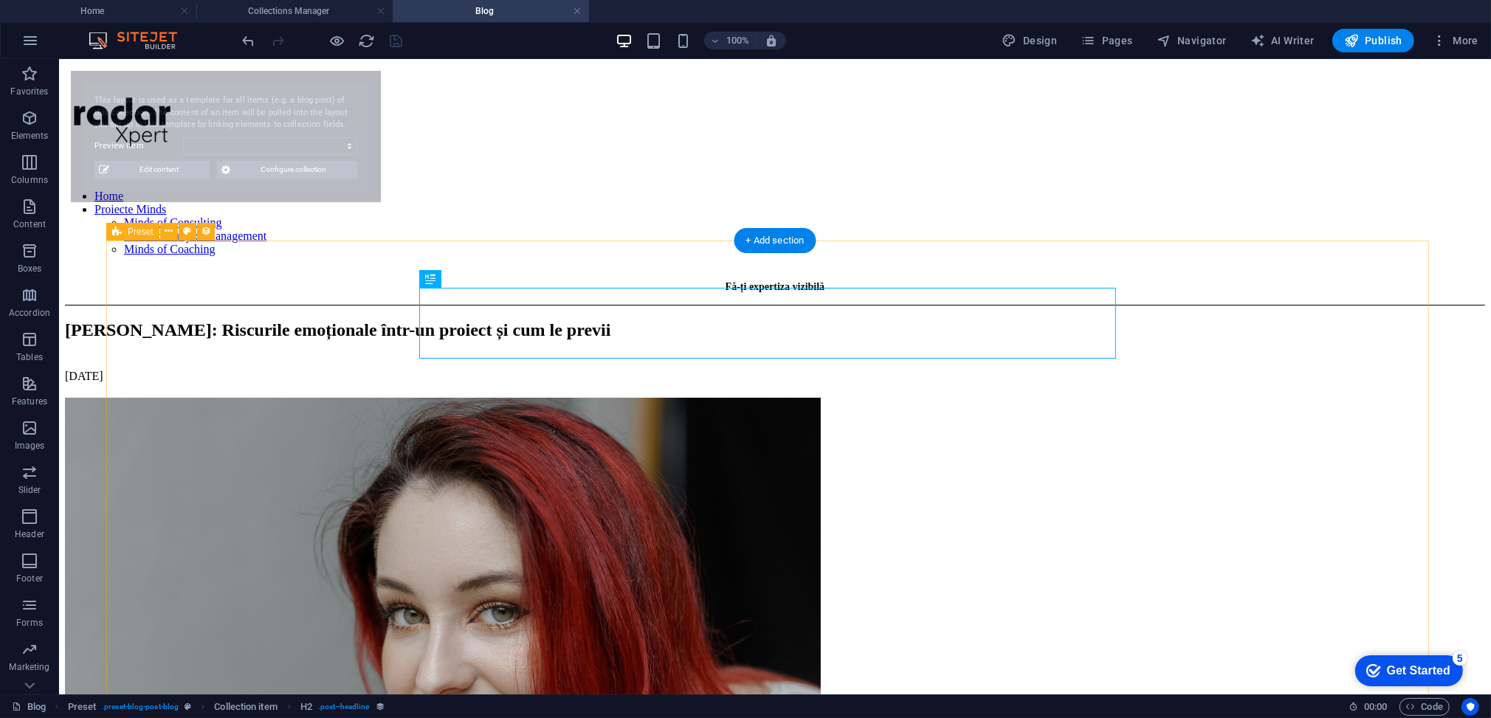
scroll to position [0, 0]
select select "68bacd4e11a5f3b3ad030213"
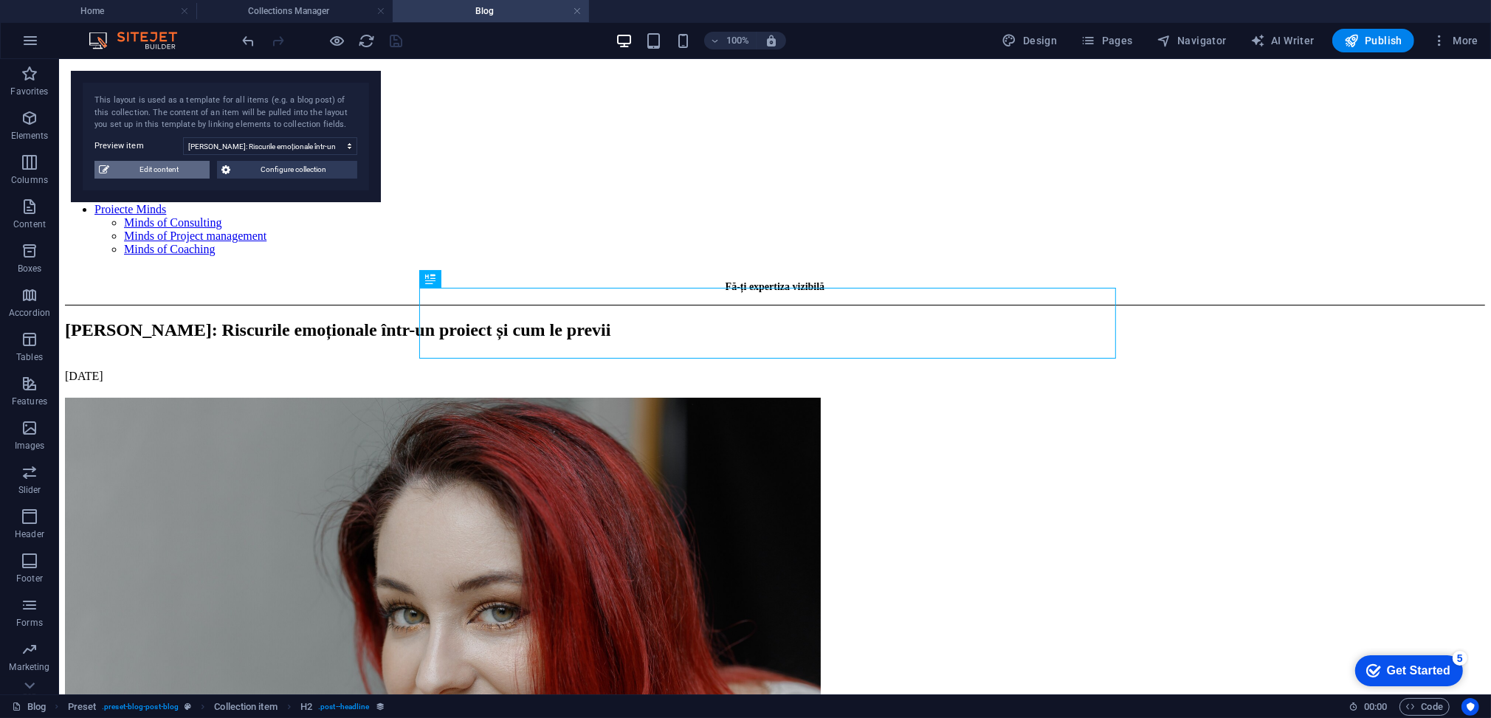
click at [175, 170] on span "Edit content" at bounding box center [160, 170] width 92 height 18
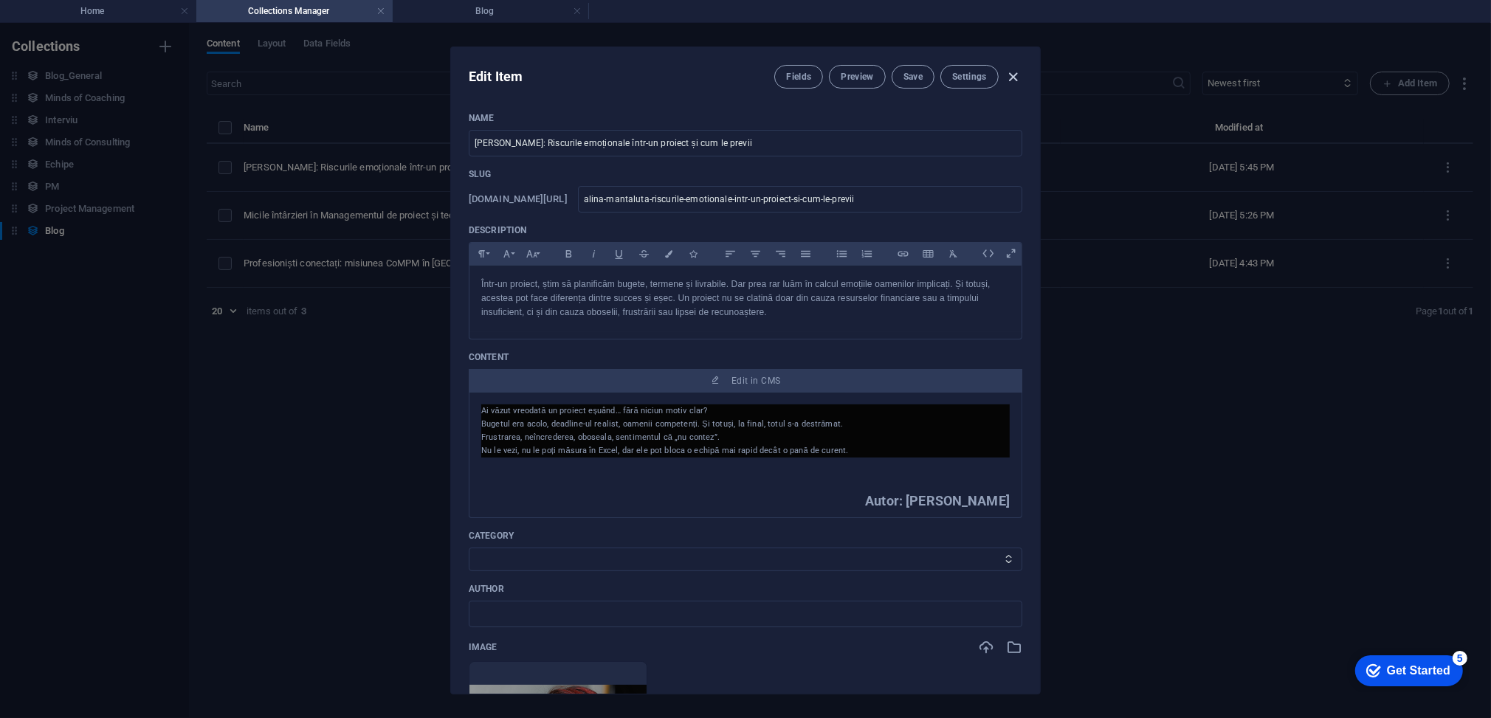
click at [1017, 70] on icon "button" at bounding box center [1013, 77] width 17 height 17
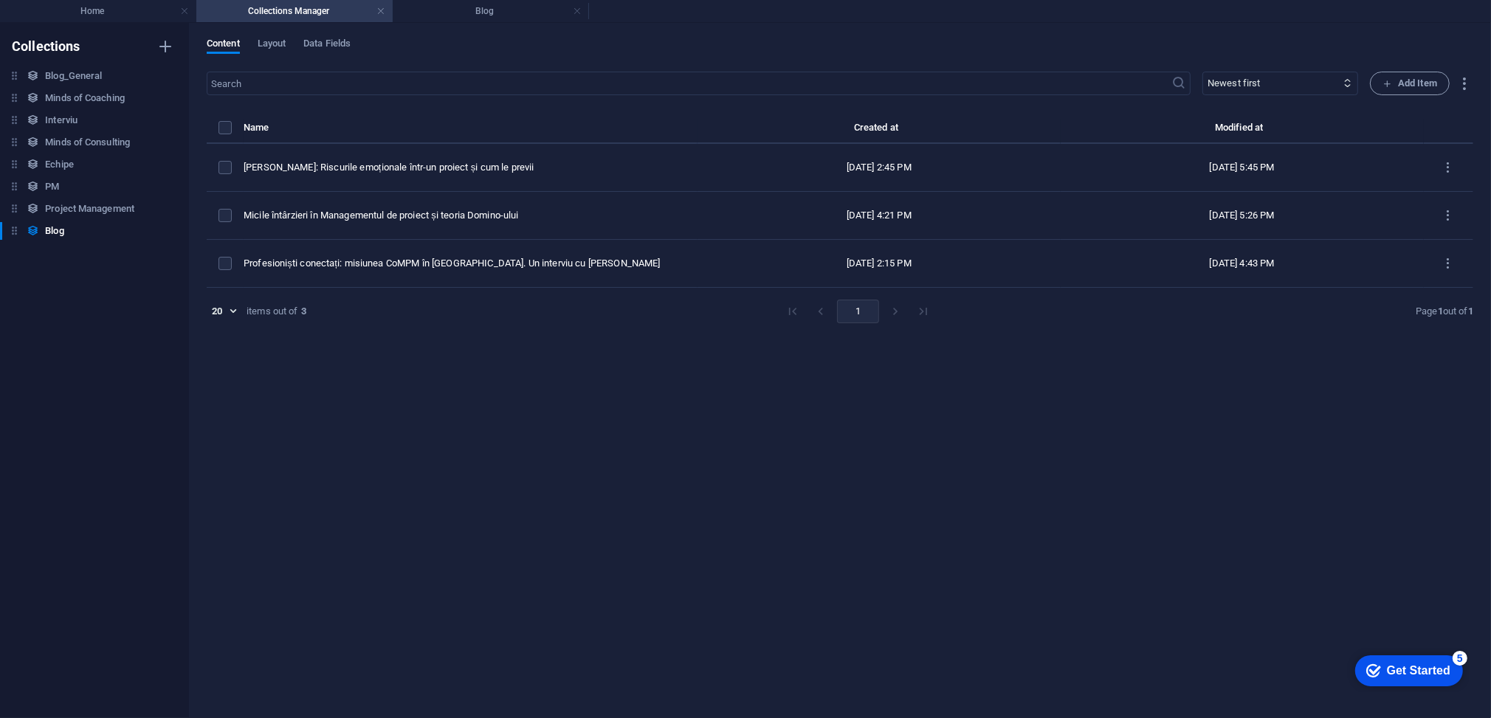
type input "alina-mantaluta-riscurile-emotionale-intr-un-proiect-si-cum-le-previi"
click at [267, 39] on span "Layout" at bounding box center [272, 45] width 29 height 21
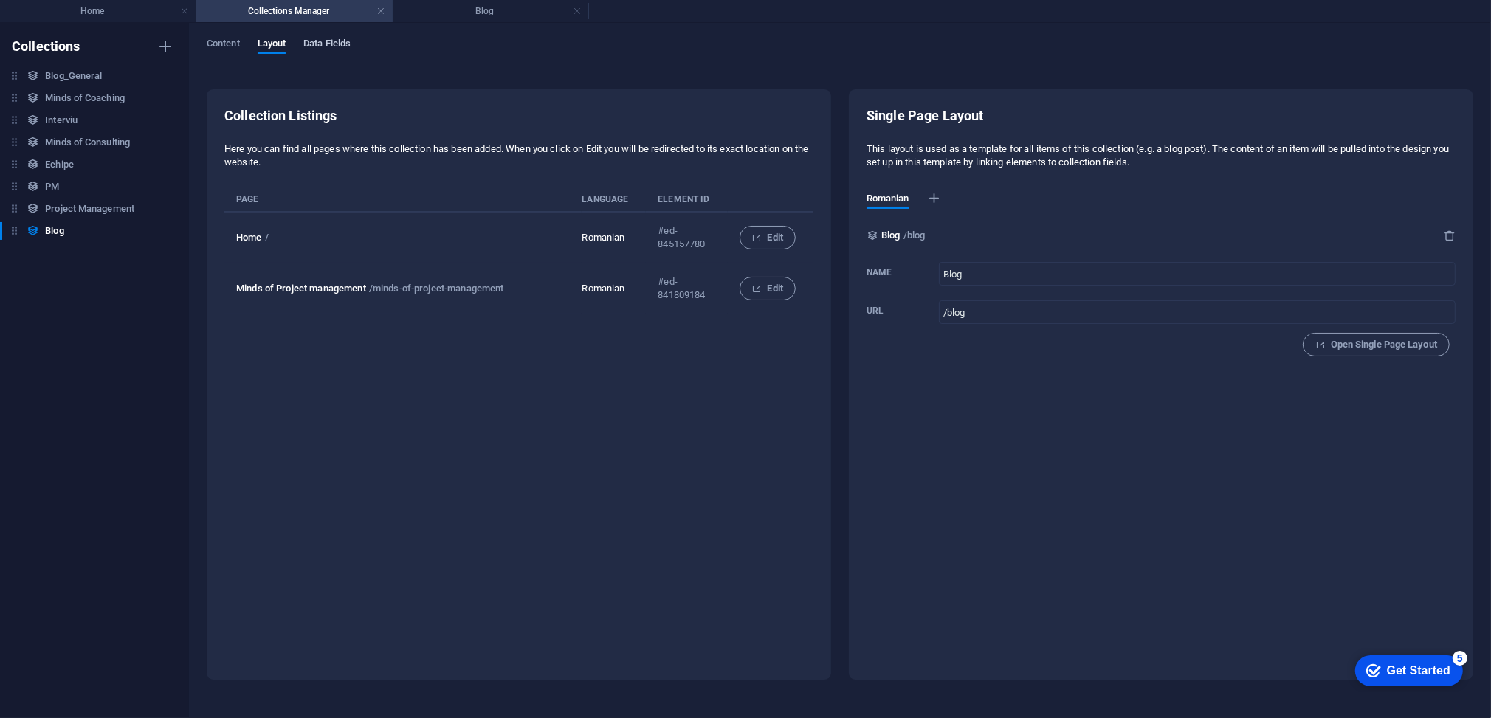
click at [335, 46] on span "Data Fields" at bounding box center [326, 45] width 47 height 21
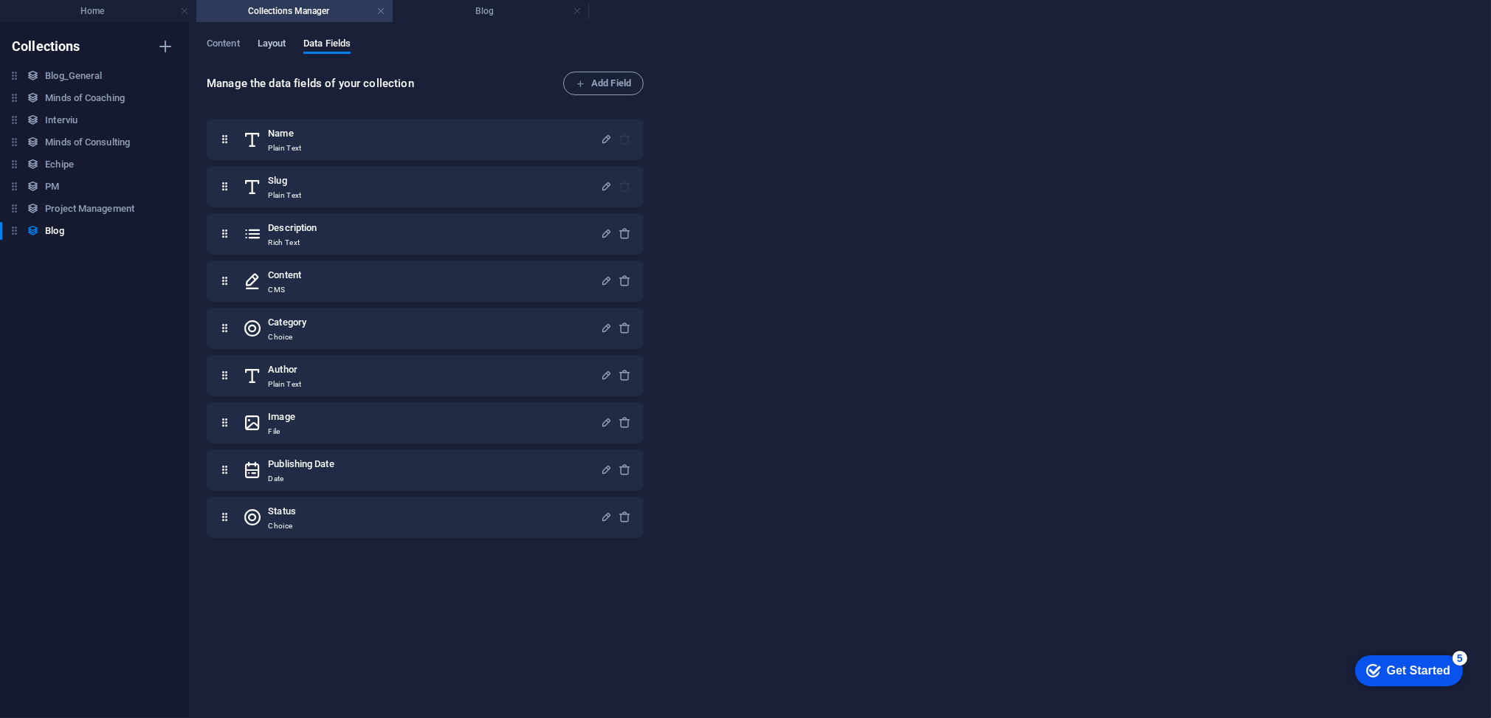
click at [261, 49] on span "Layout" at bounding box center [272, 45] width 29 height 21
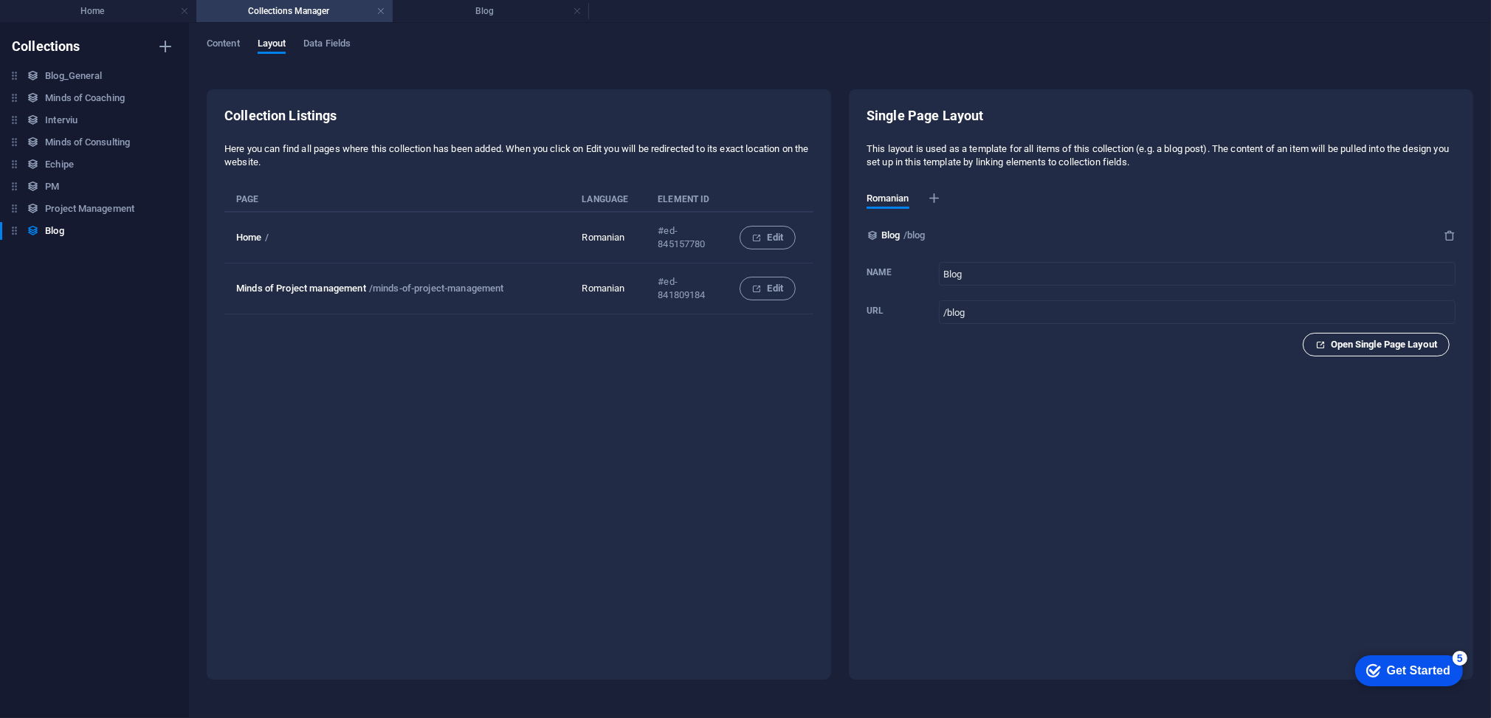
click at [1390, 343] on span "Open Single Page Layout" at bounding box center [1376, 345] width 122 height 18
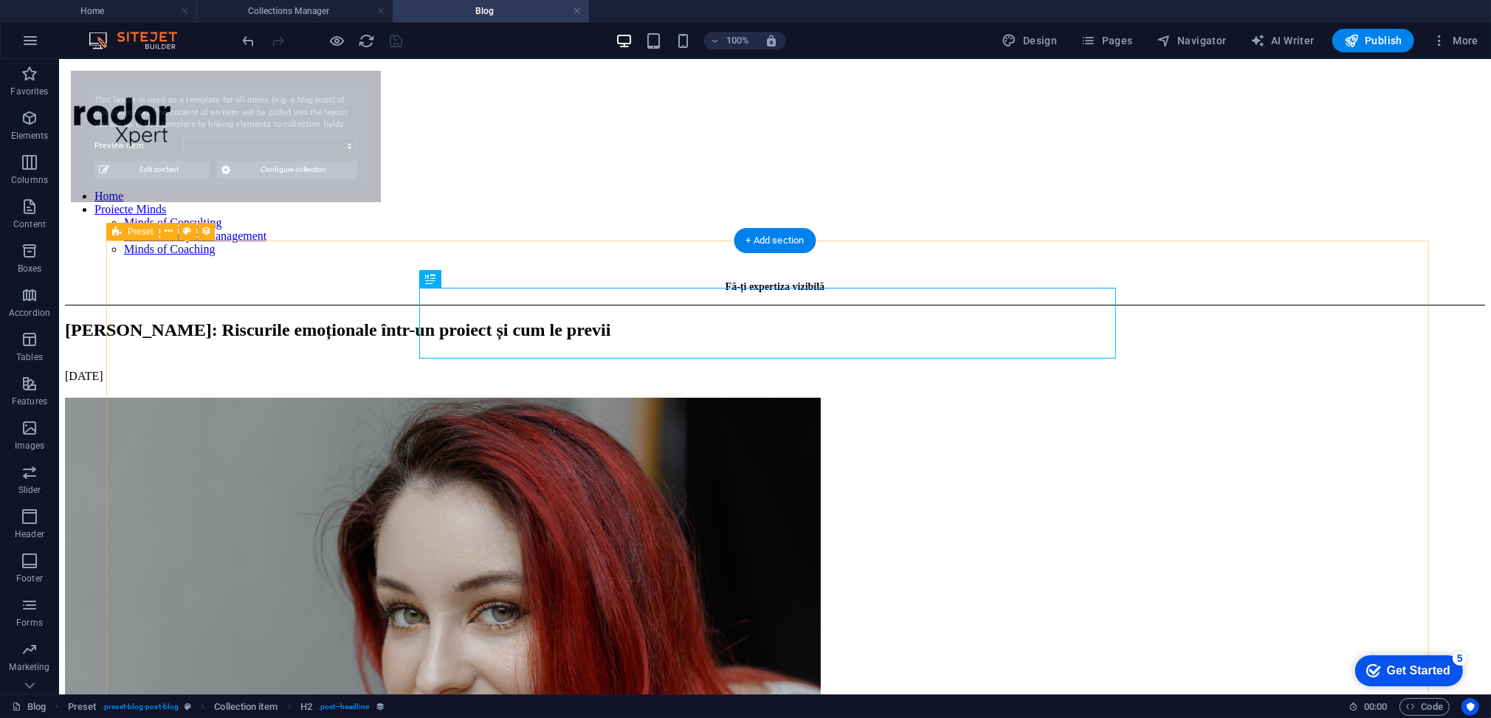
select select "68bacd4e11a5f3b3ad030213"
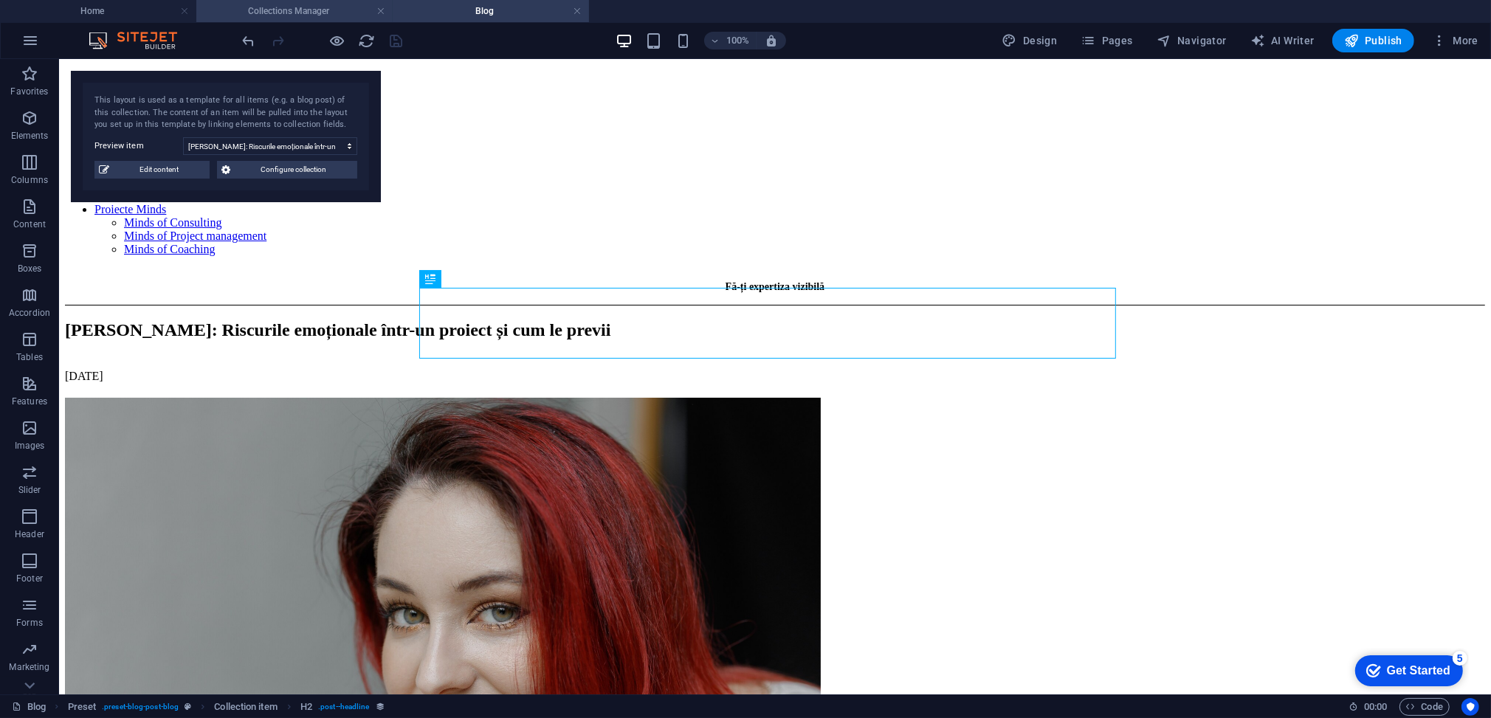
click at [297, 18] on h4 "Collections Manager" at bounding box center [294, 11] width 196 height 16
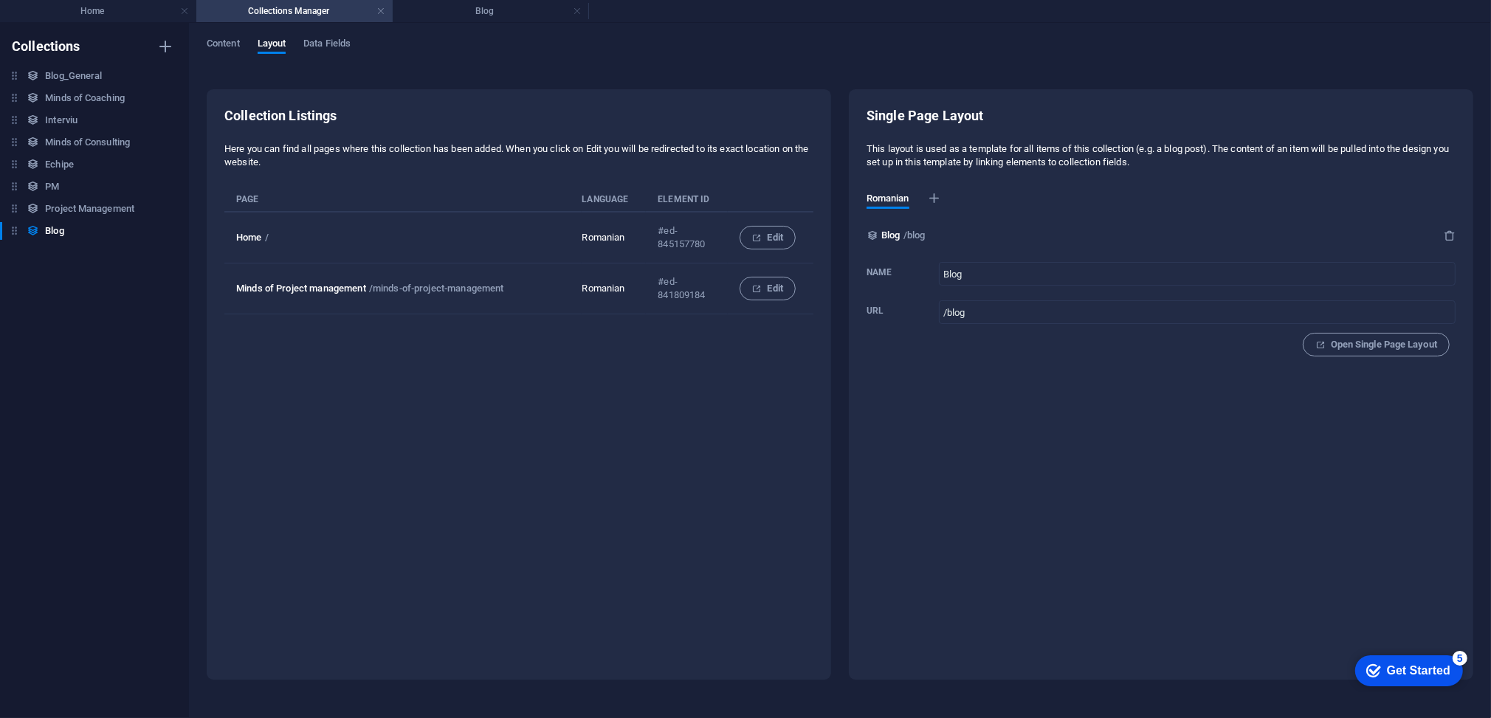
click at [488, 24] on div "Content Layout Data Fields Collection Listings Here you can find all pages wher…" at bounding box center [840, 370] width 1302 height 695
click at [490, 7] on h4 "Blog" at bounding box center [491, 11] width 196 height 16
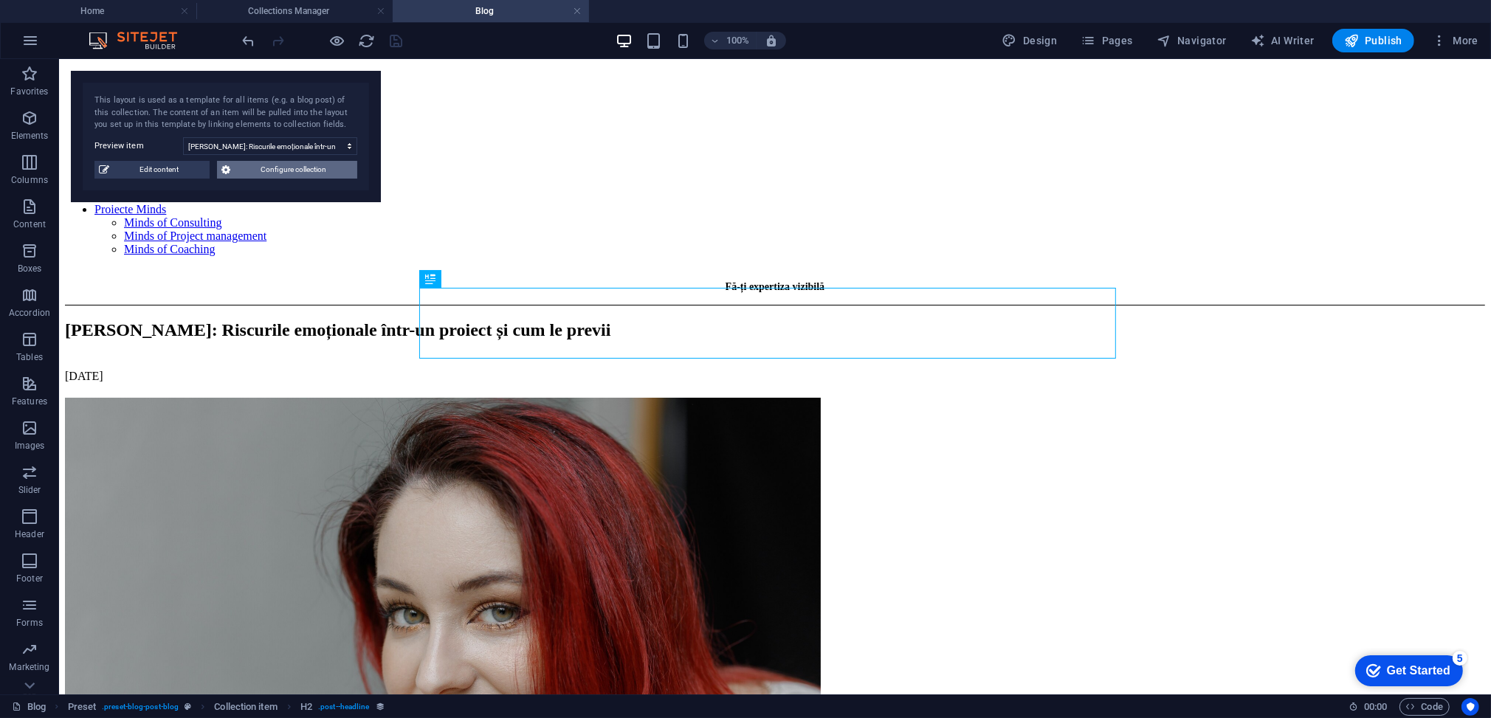
click at [276, 169] on span "Configure collection" at bounding box center [294, 170] width 118 height 18
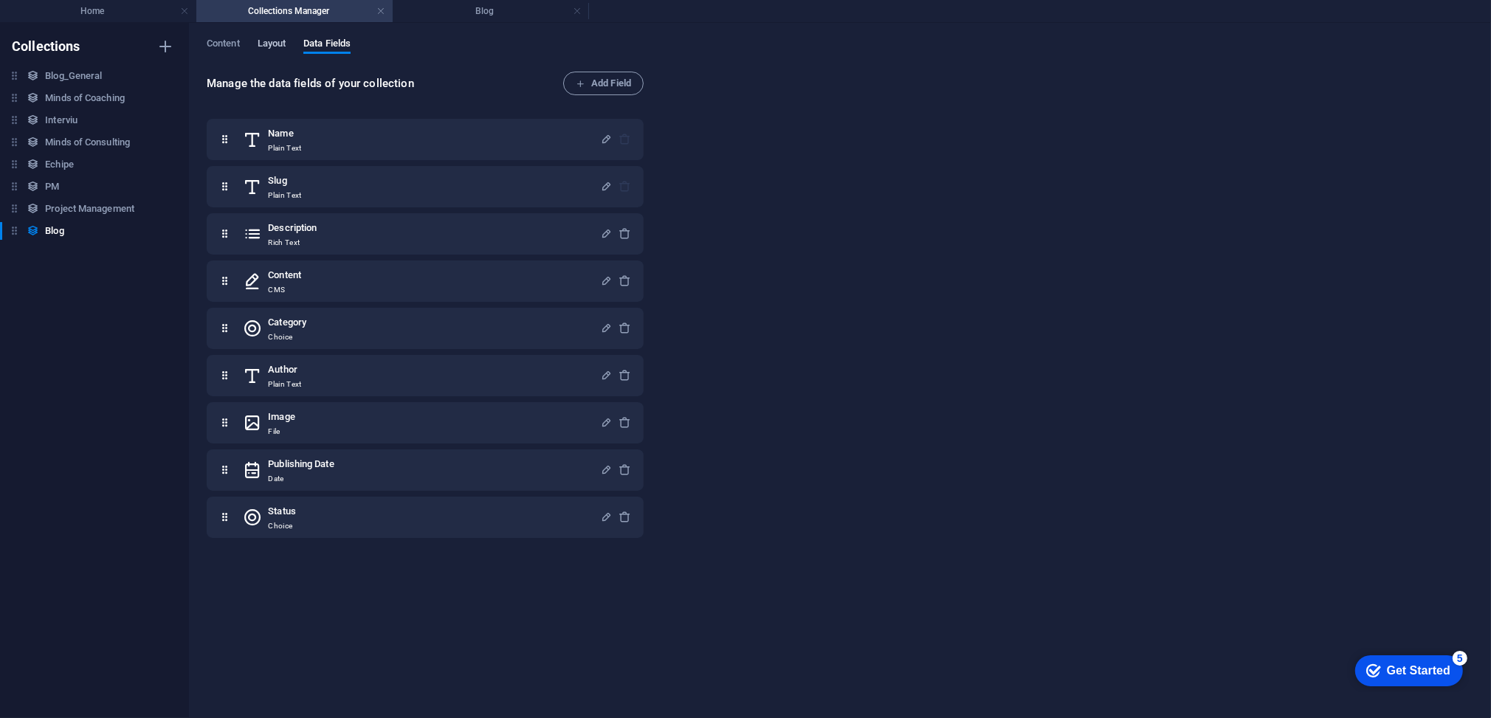
click at [274, 44] on span "Layout" at bounding box center [272, 45] width 29 height 21
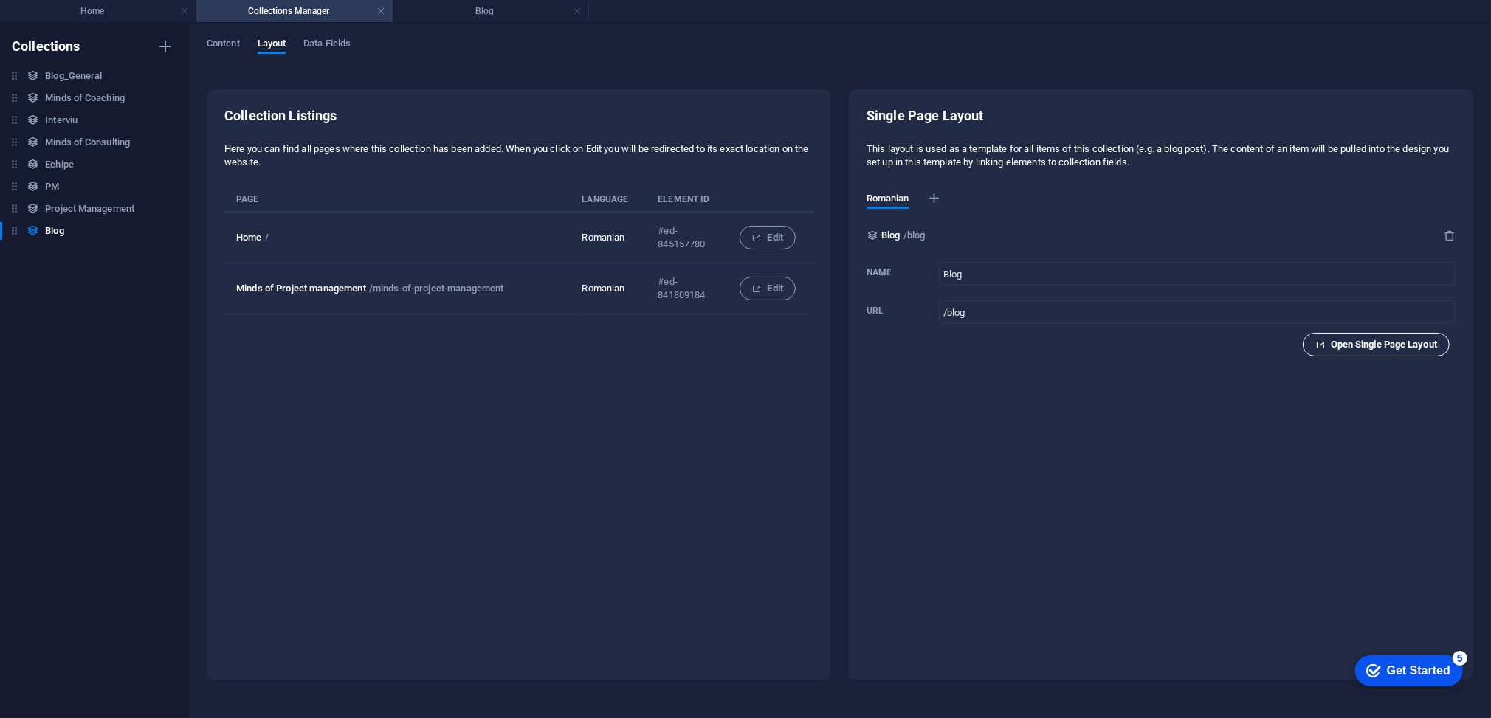
click at [1354, 340] on span "Open Single Page Layout" at bounding box center [1376, 345] width 122 height 18
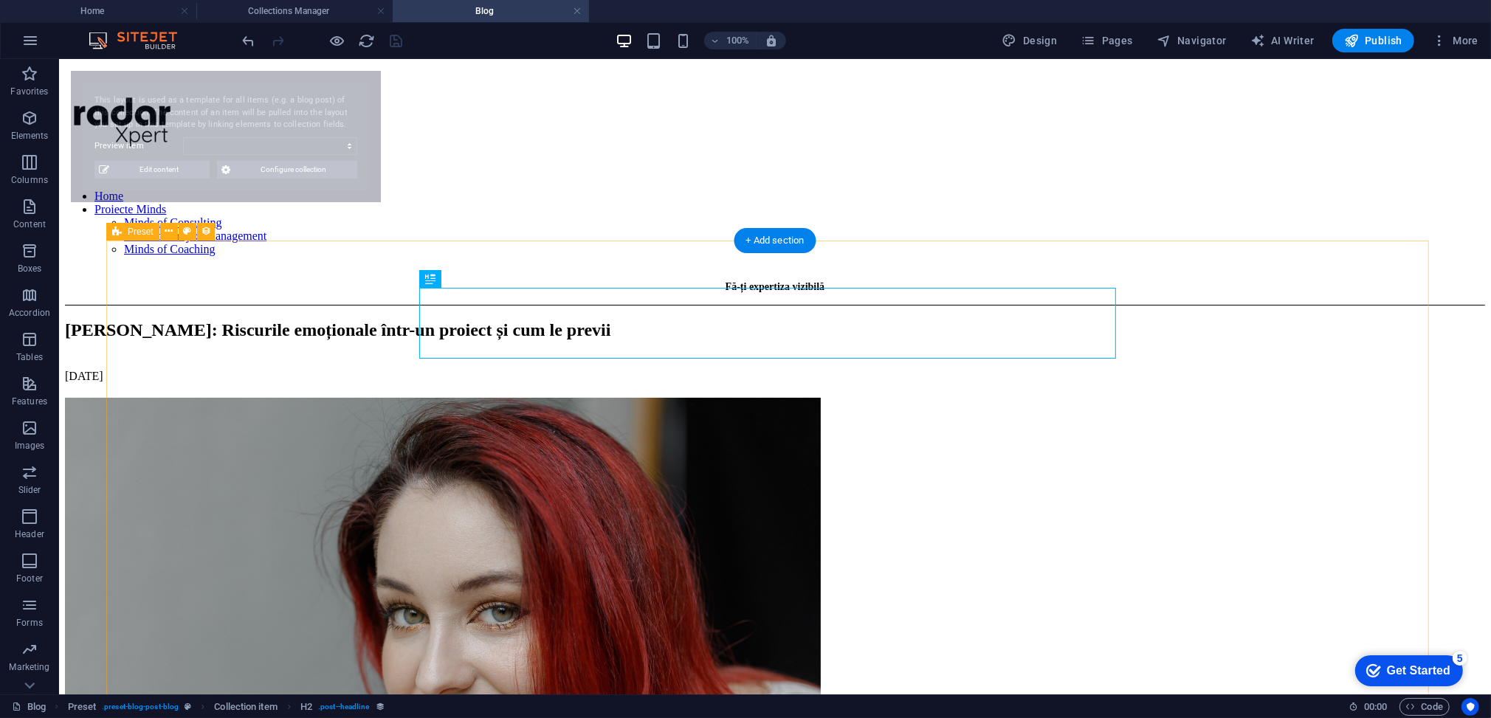
select select "68bacd4e11a5f3b3ad030213"
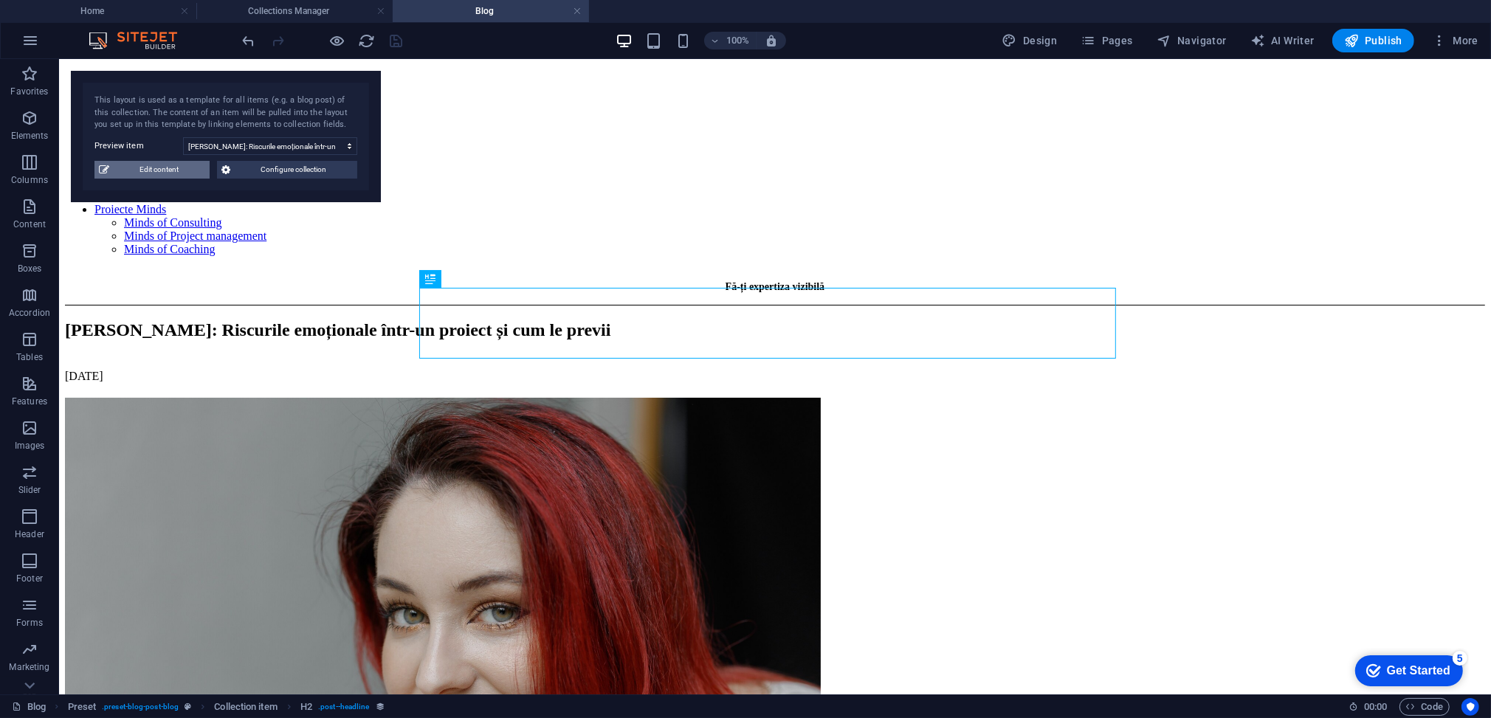
click at [137, 169] on span "Edit content" at bounding box center [160, 170] width 92 height 18
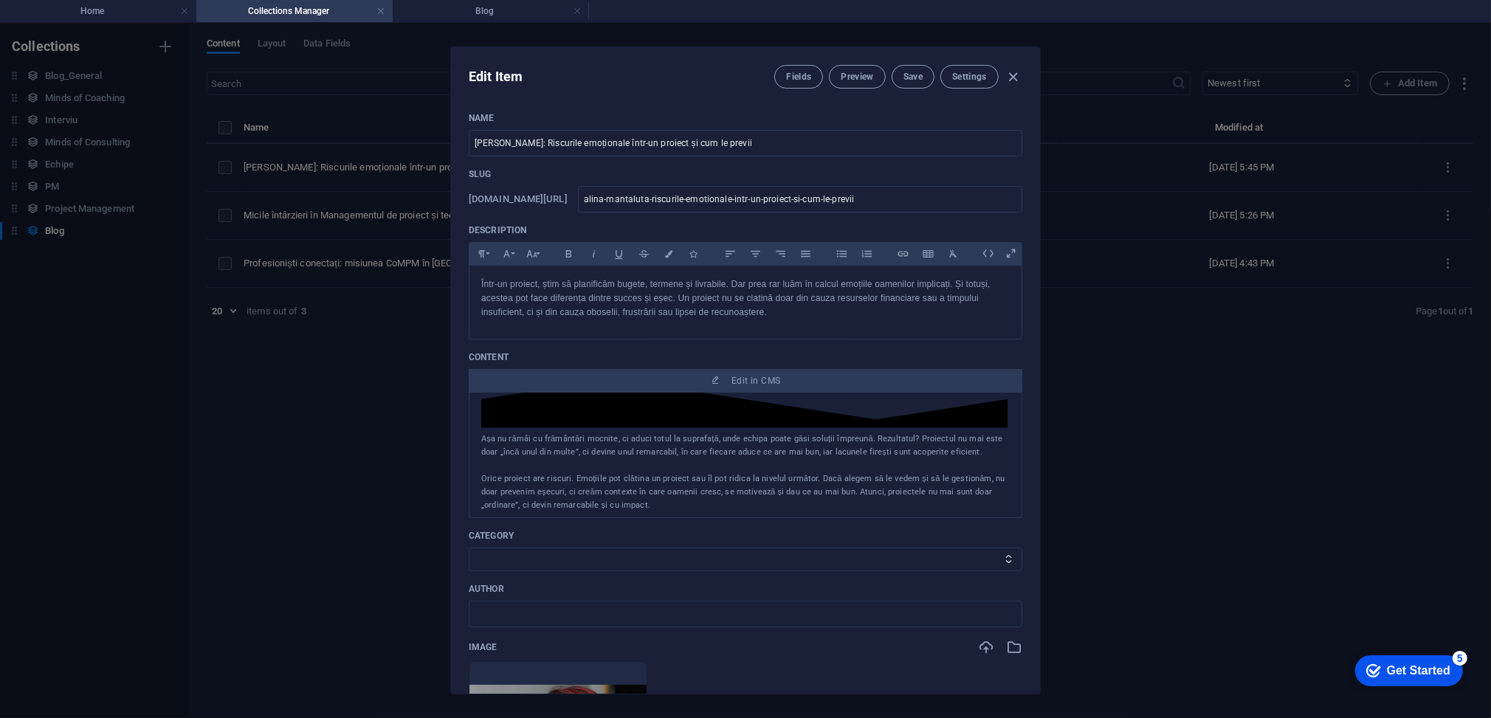
scroll to position [1099, 0]
click at [1014, 75] on icon "button" at bounding box center [1013, 77] width 17 height 17
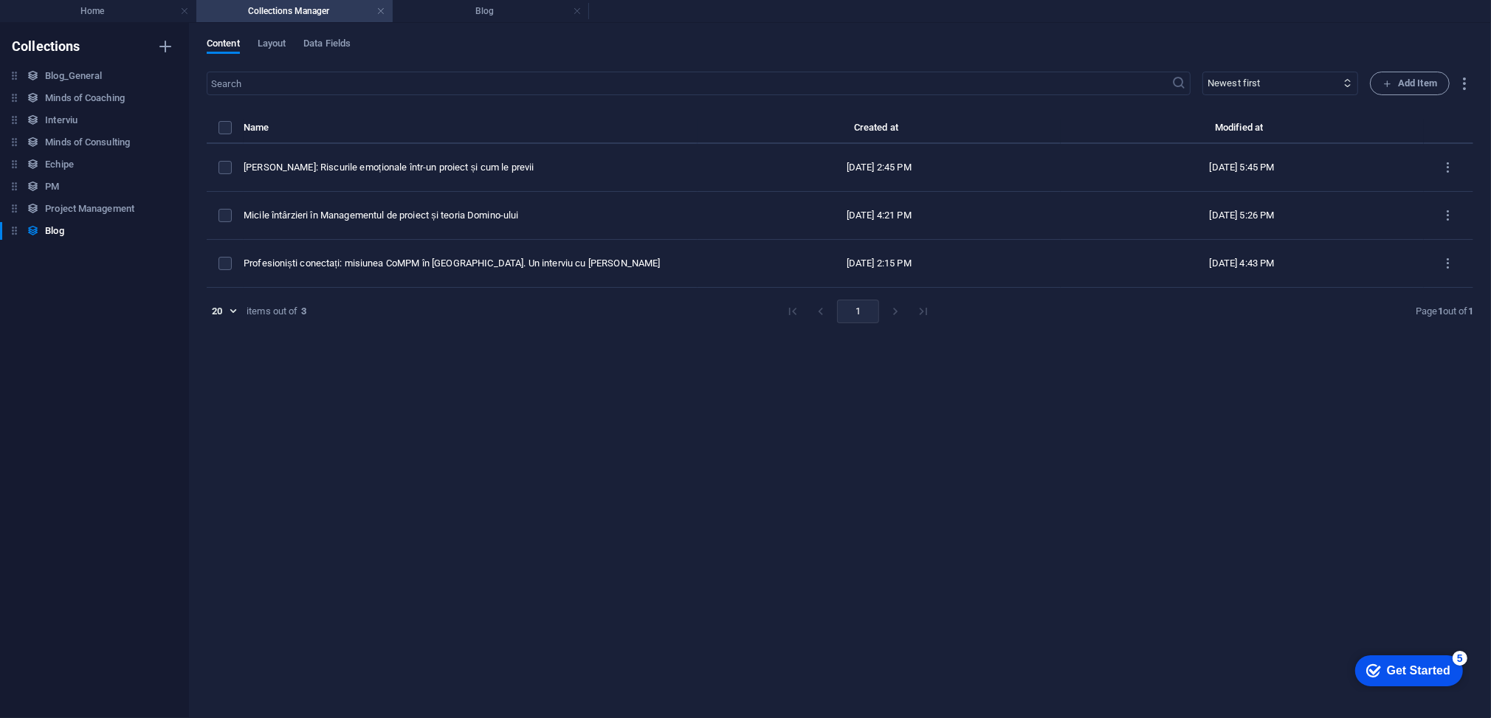
type input "alina-mantaluta-riscurile-emotionale-intr-un-proiect-si-cum-le-previi"
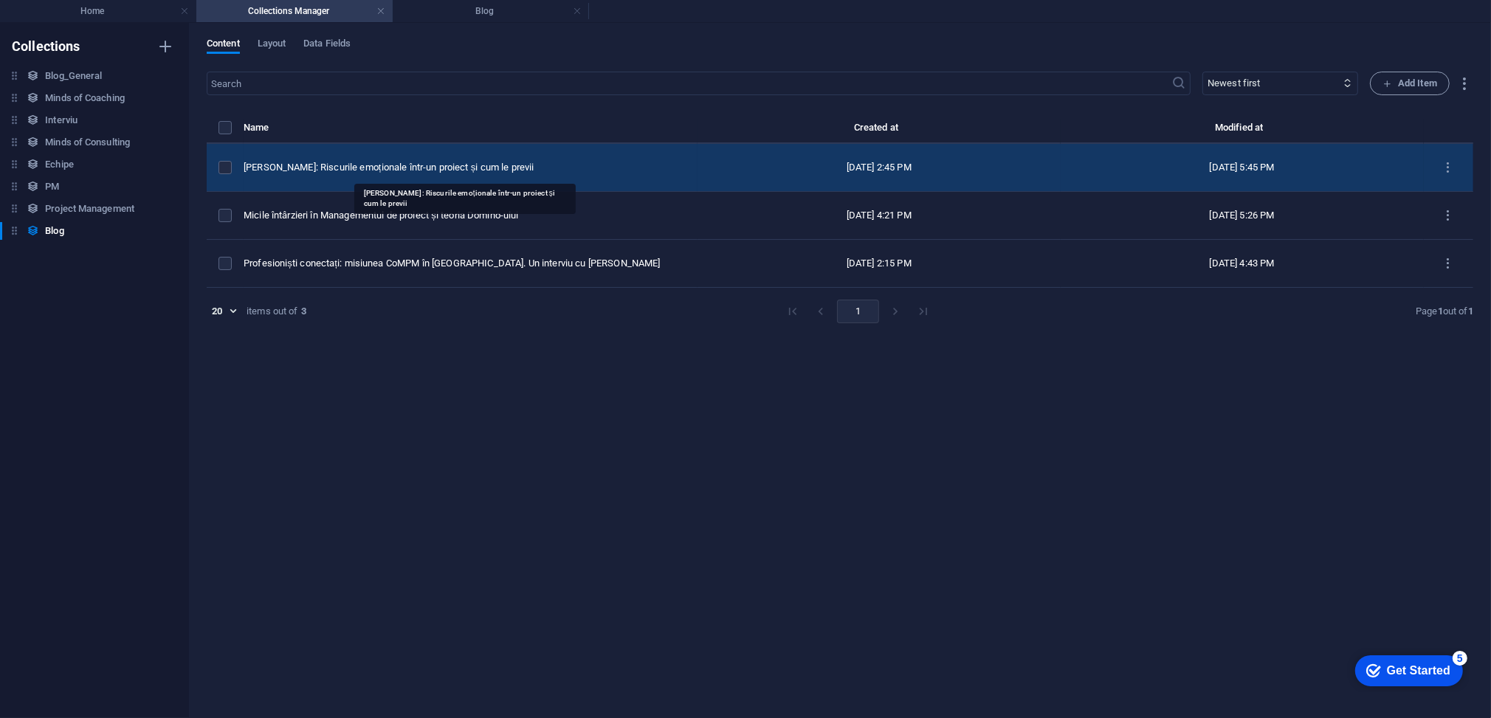
click at [400, 164] on div "[PERSON_NAME]: Riscurile emoționale într-un proiect și cum le previi" at bounding box center [465, 167] width 442 height 13
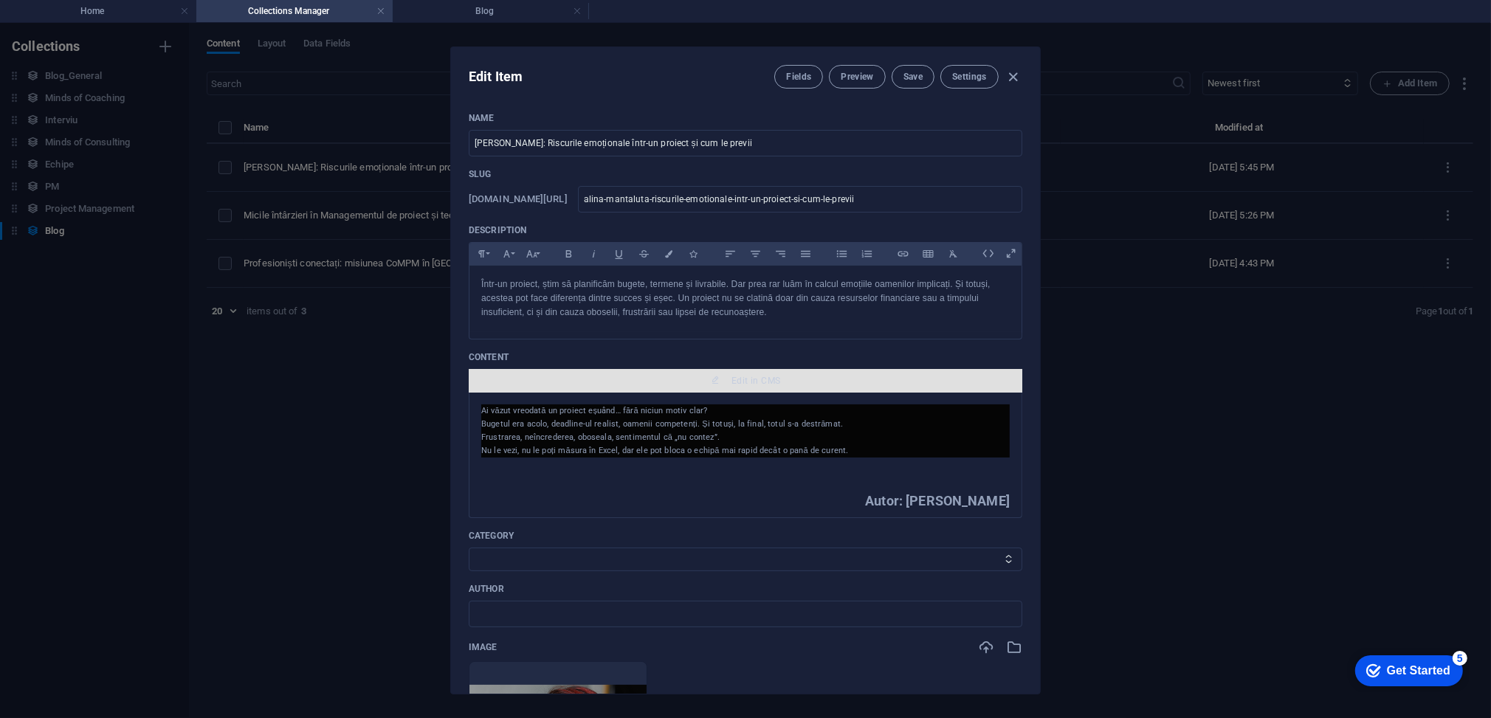
click at [728, 375] on span "Edit in CMS" at bounding box center [746, 381] width 542 height 12
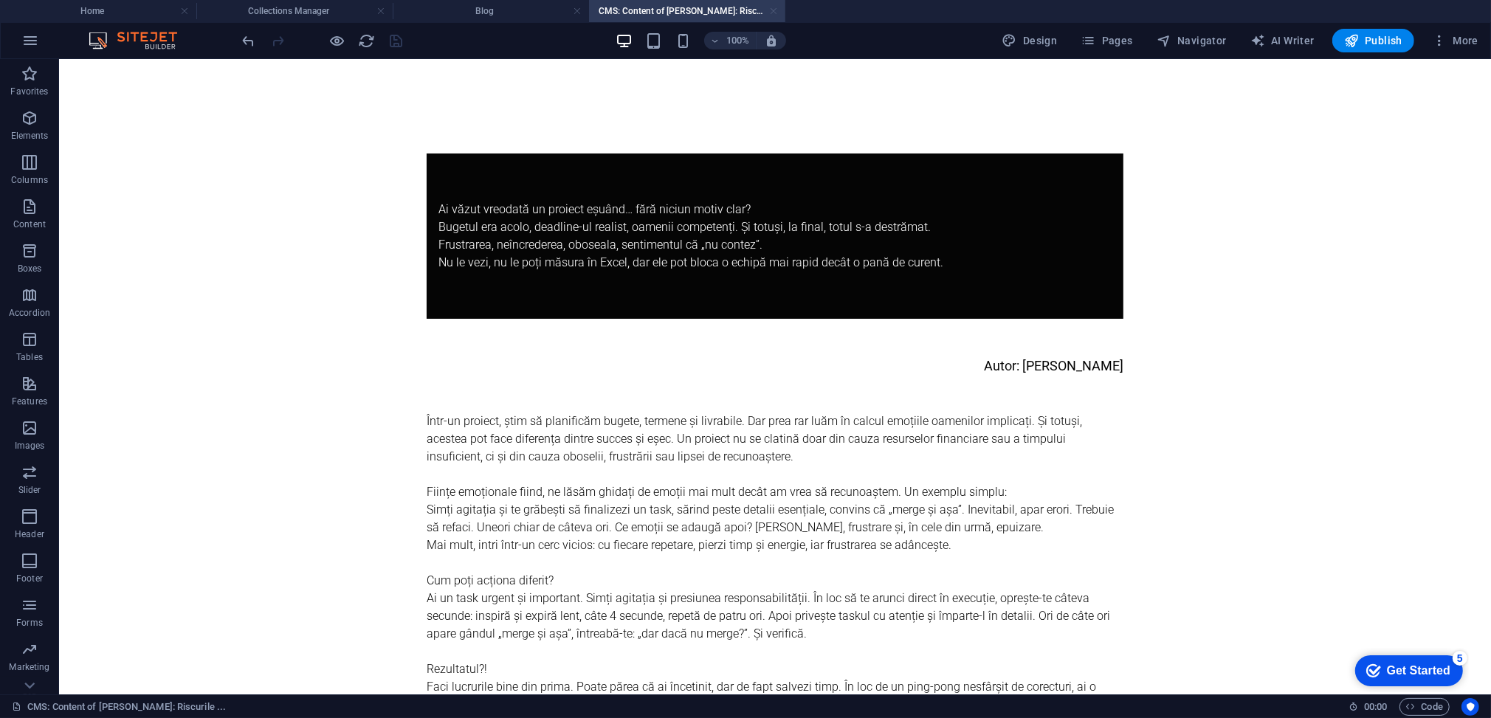
click at [776, 8] on link at bounding box center [773, 11] width 9 height 14
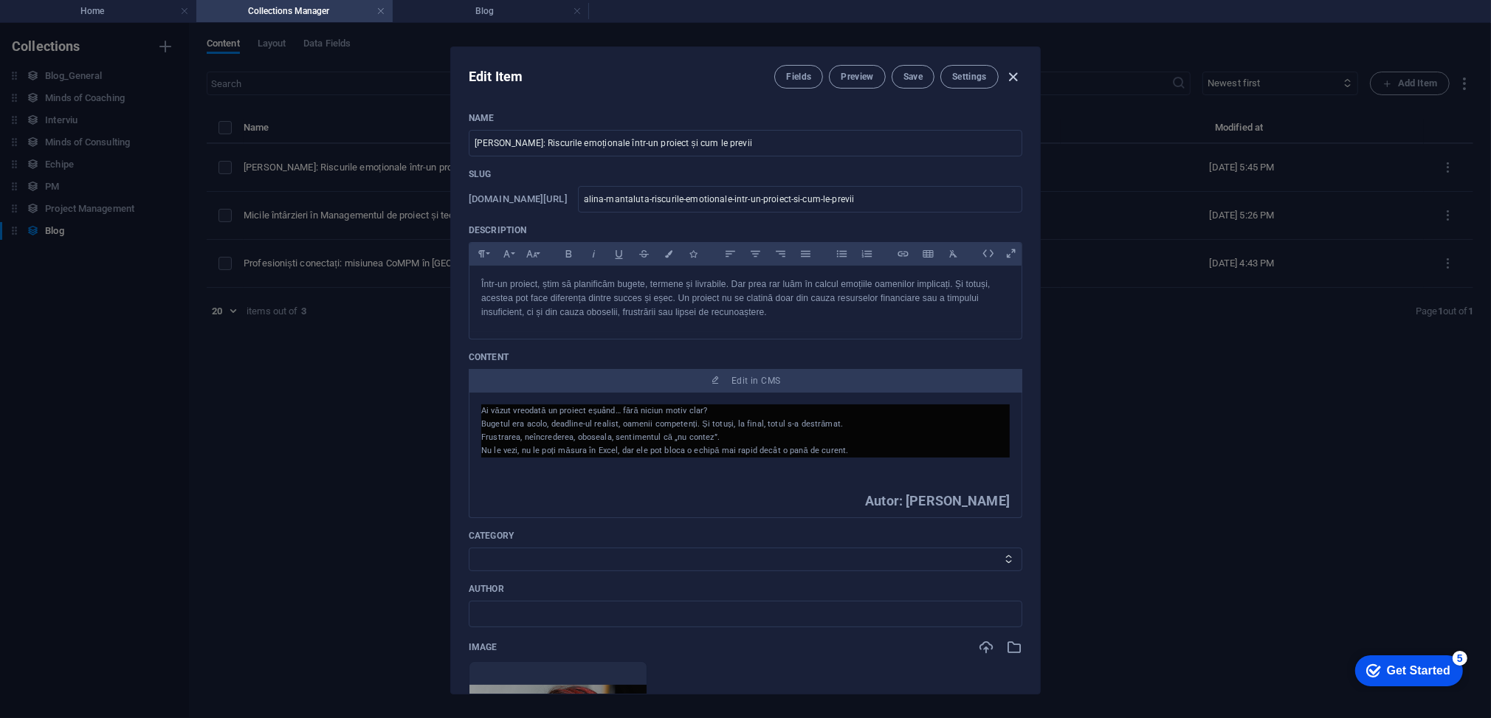
click at [1007, 70] on icon "button" at bounding box center [1013, 77] width 17 height 17
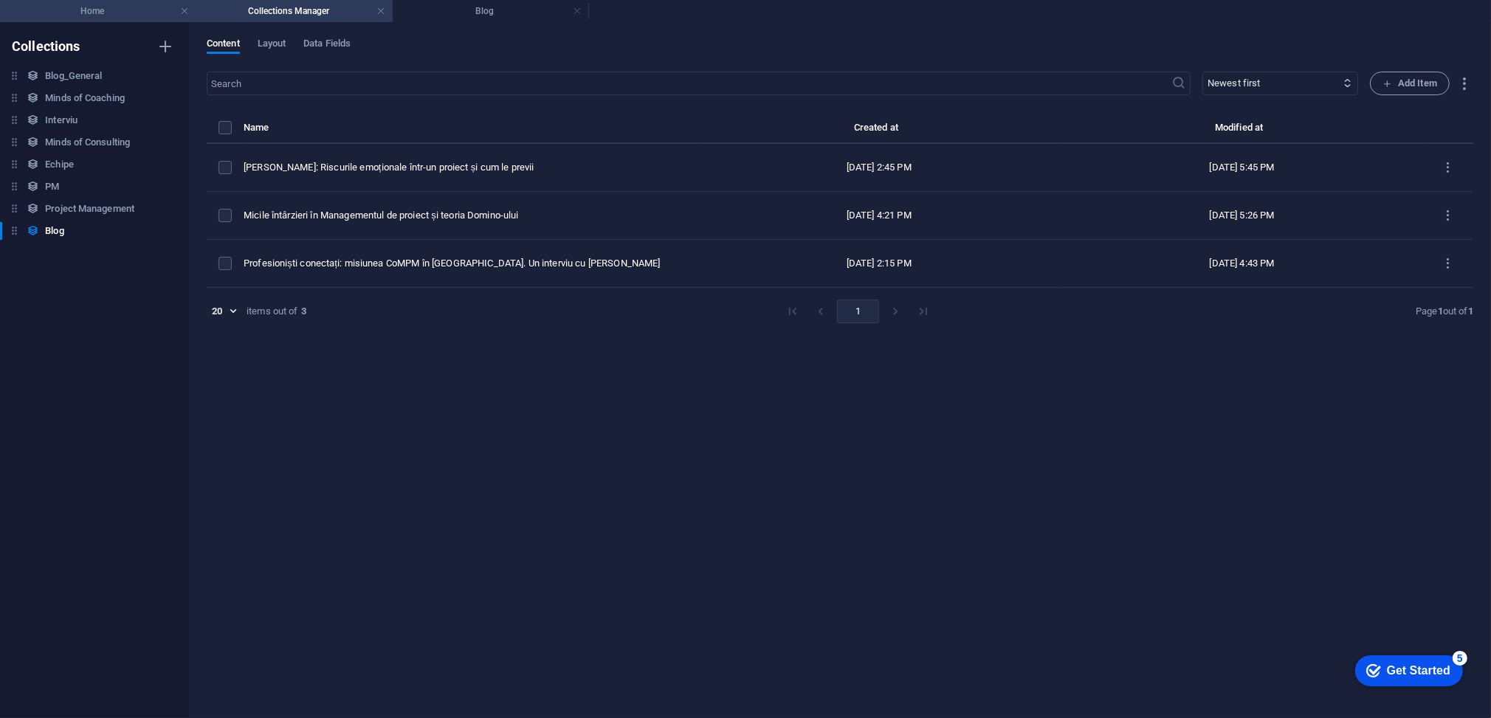
click at [109, 12] on h4 "Home" at bounding box center [98, 11] width 196 height 16
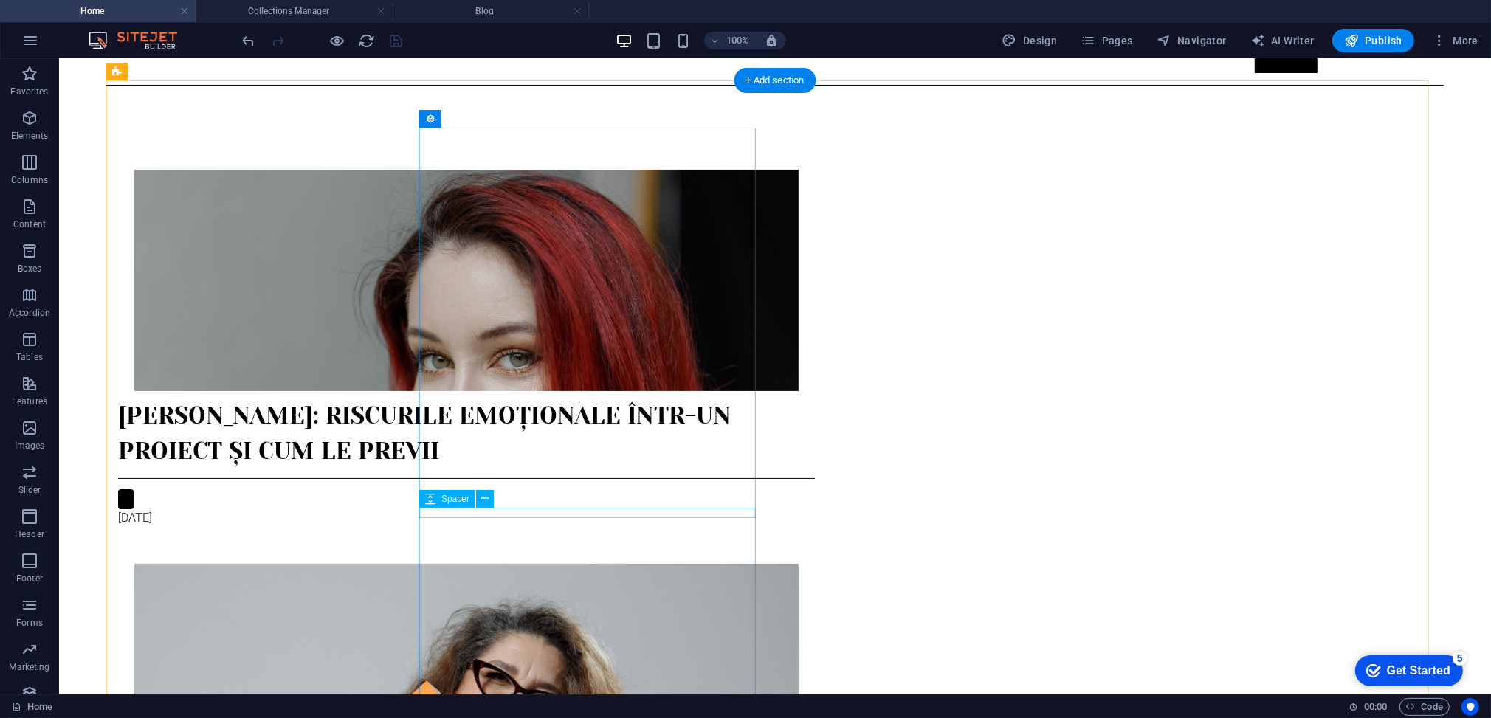
scroll to position [491, 0]
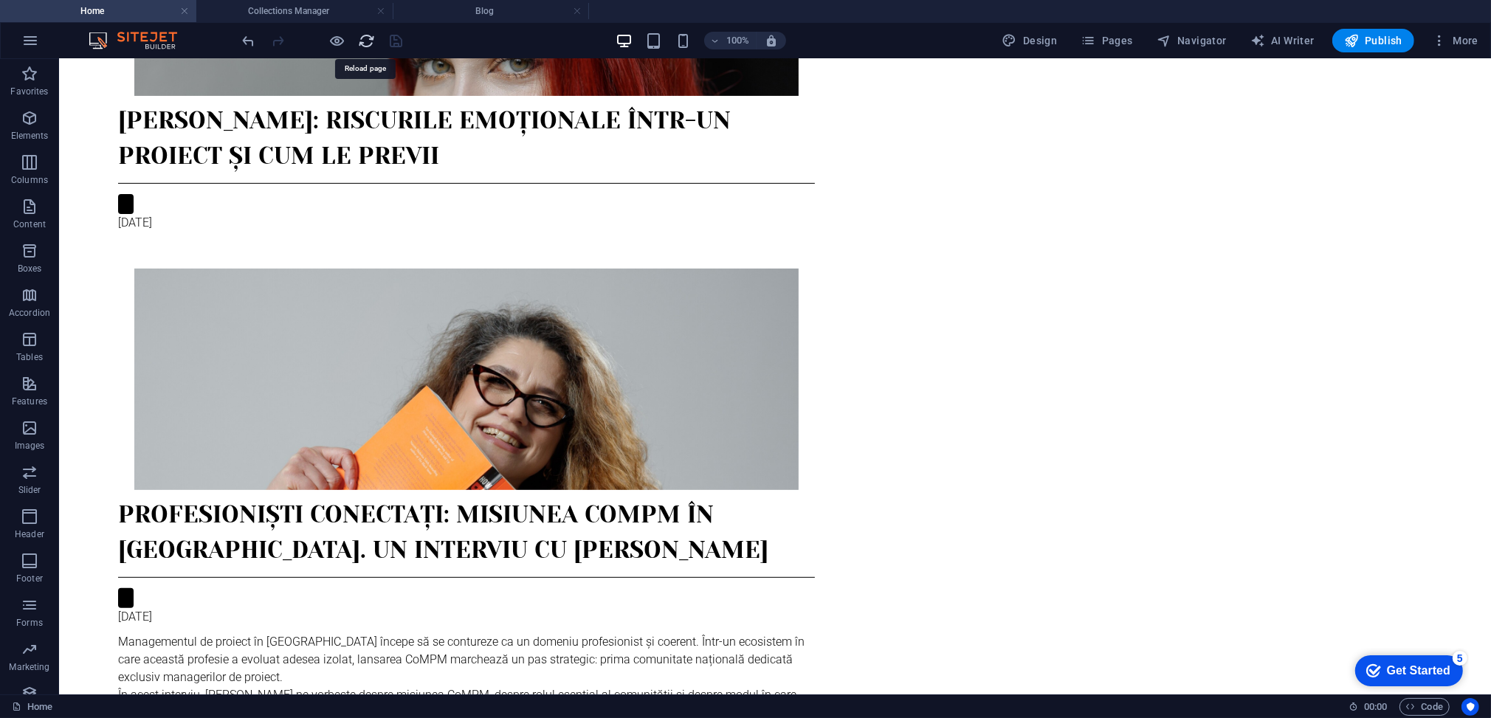
click at [368, 41] on icon "reload" at bounding box center [367, 40] width 17 height 17
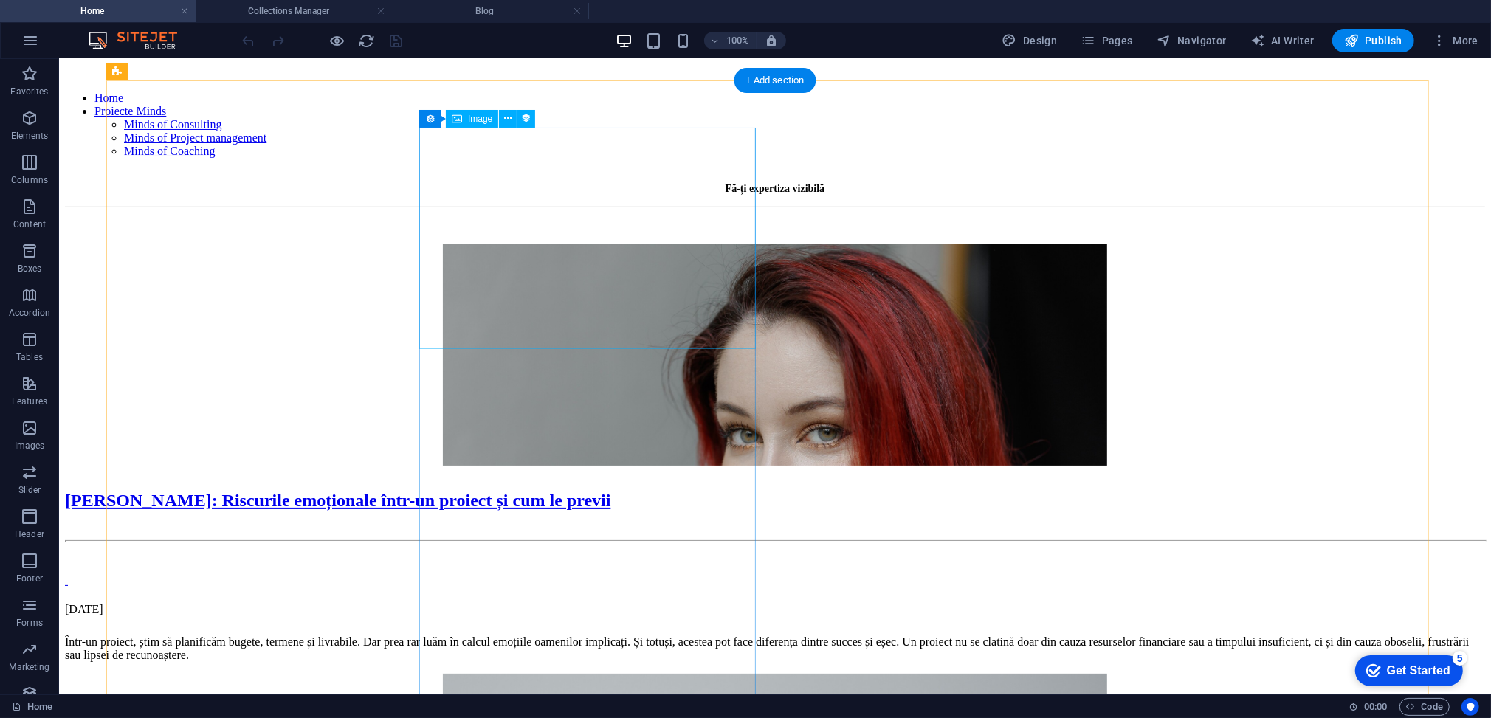
scroll to position [196, 0]
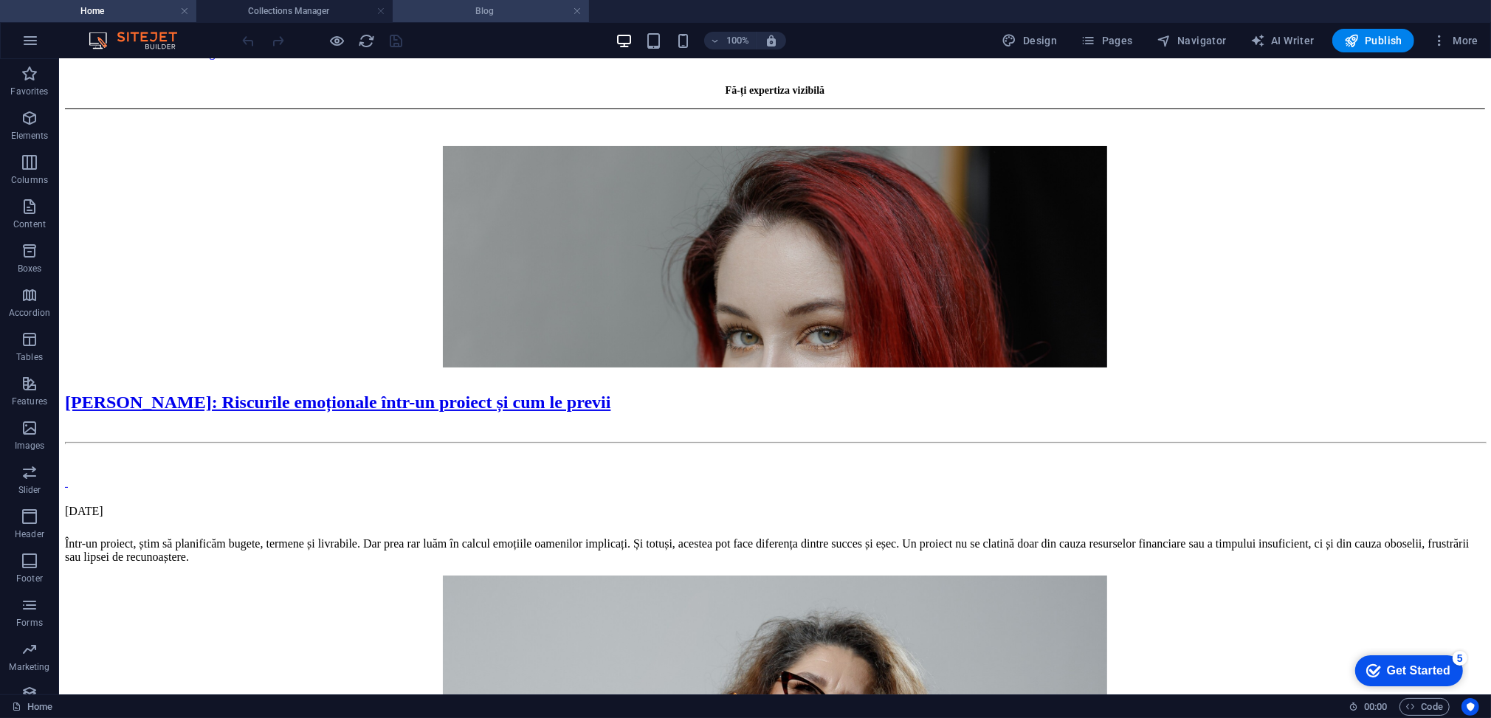
click at [490, 7] on h4 "Blog" at bounding box center [491, 11] width 196 height 16
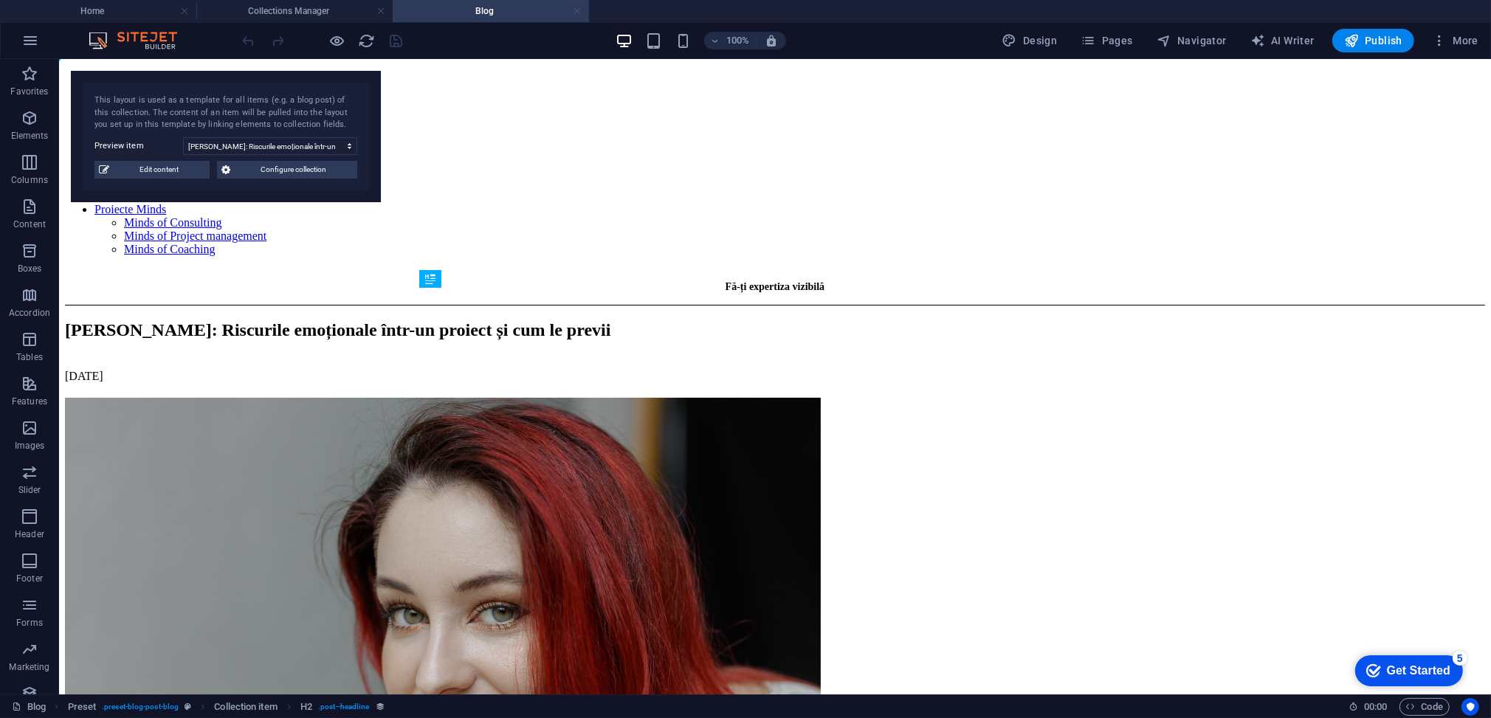
click at [579, 10] on link at bounding box center [577, 11] width 9 height 14
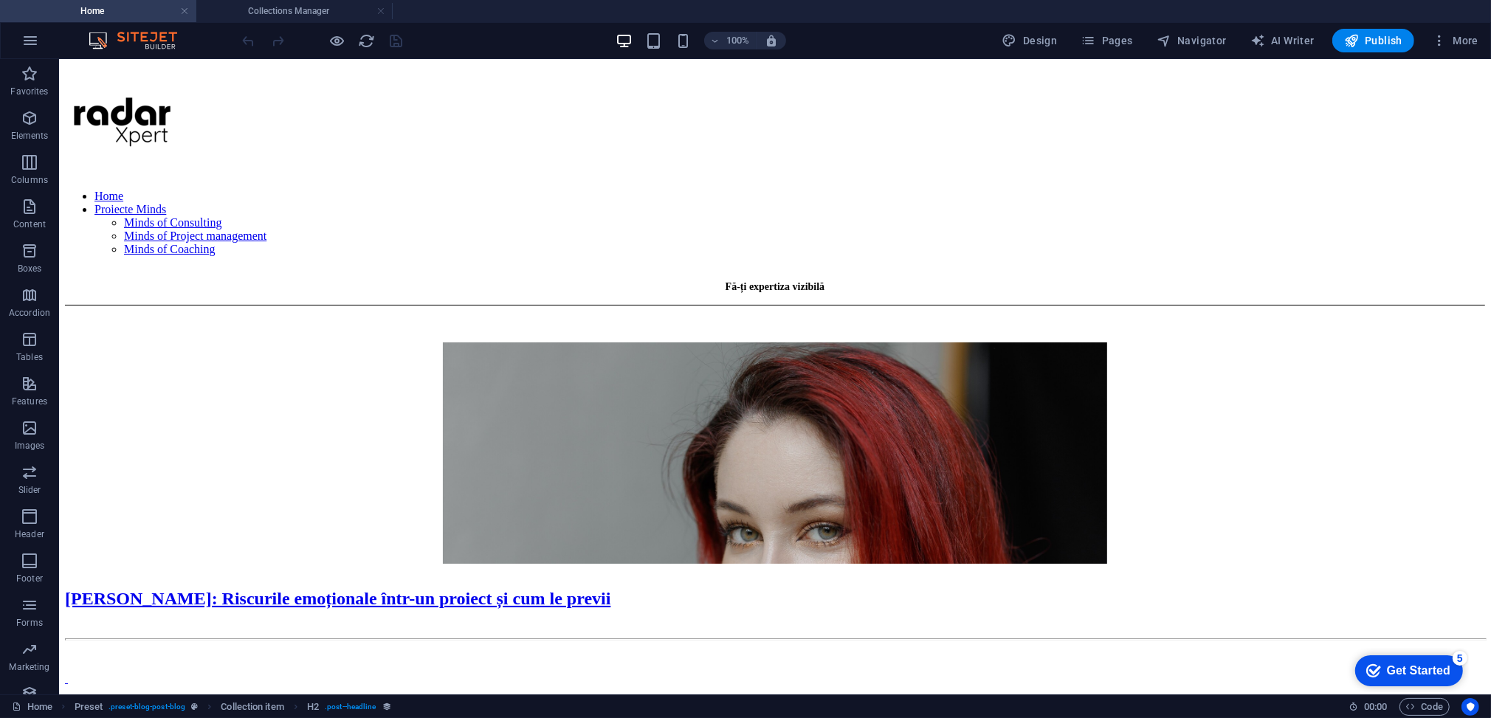
scroll to position [196, 0]
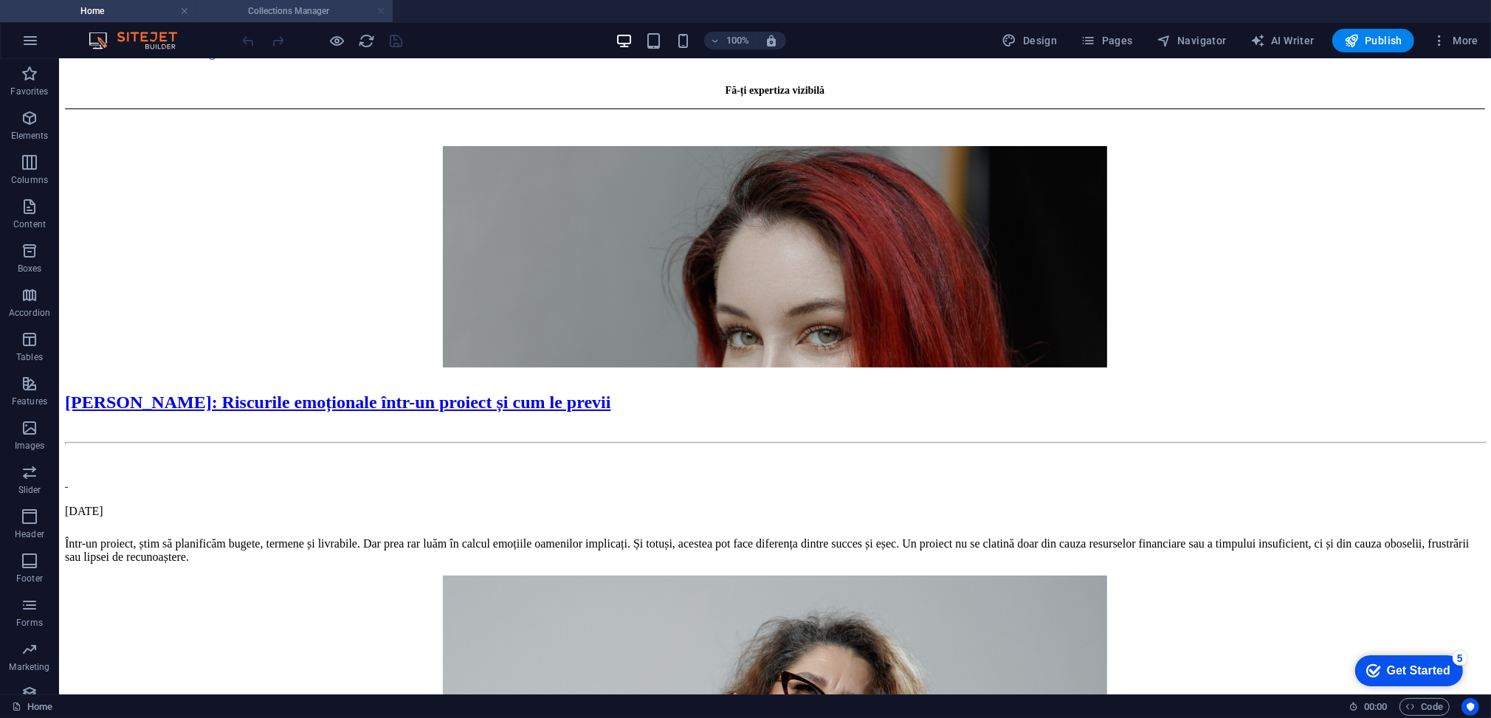
click at [379, 10] on link at bounding box center [380, 11] width 9 height 14
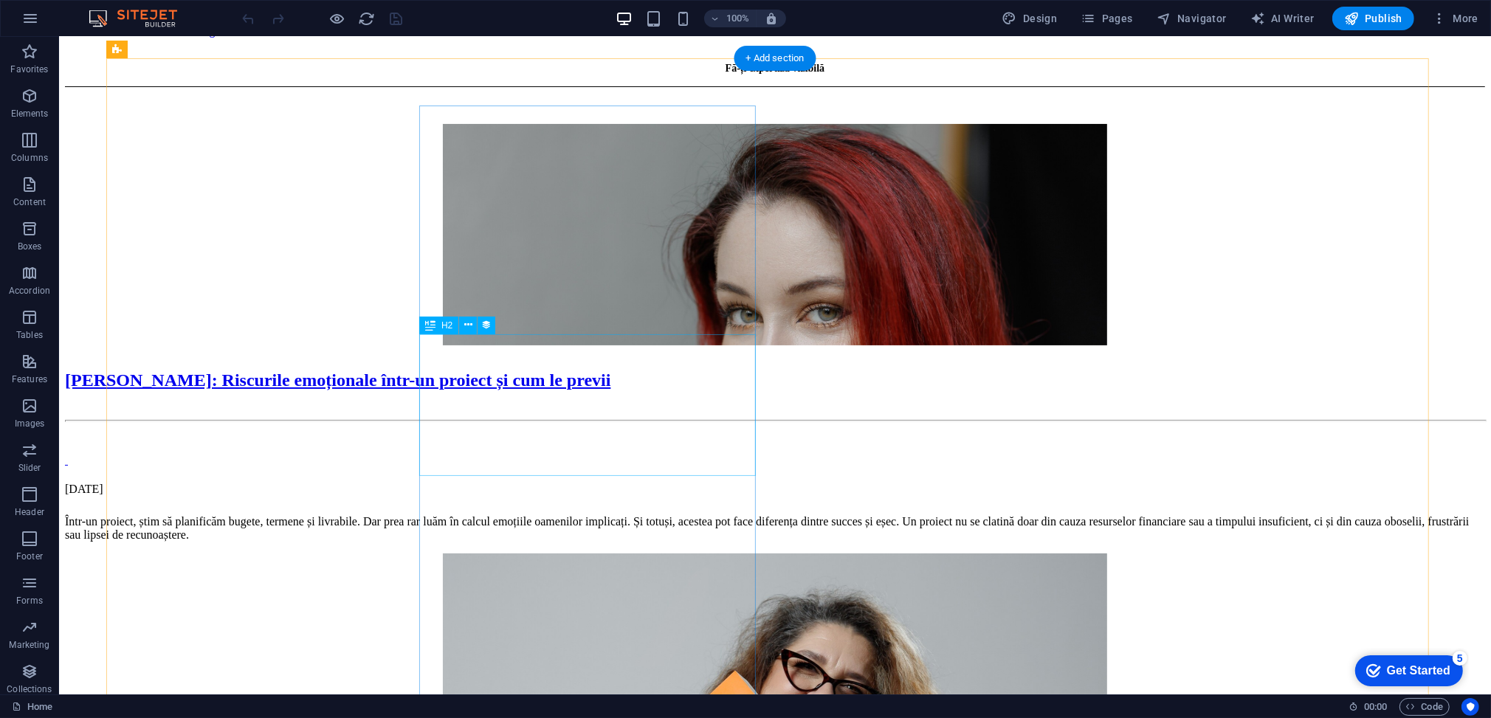
click at [545, 370] on div "[PERSON_NAME]: Riscurile emoționale într-un proiect și cum le previi" at bounding box center [774, 380] width 1420 height 20
select select "name"
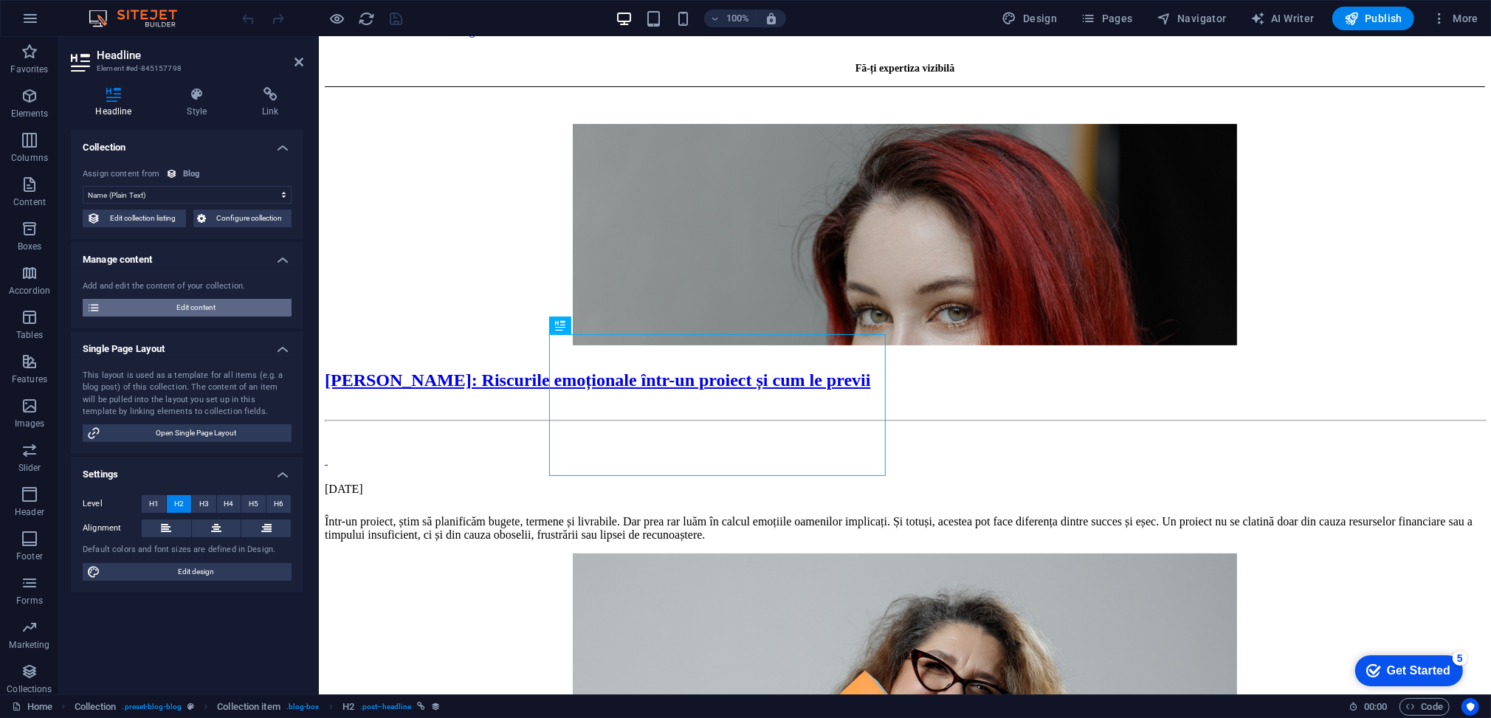
click at [196, 303] on span "Edit content" at bounding box center [196, 308] width 182 height 18
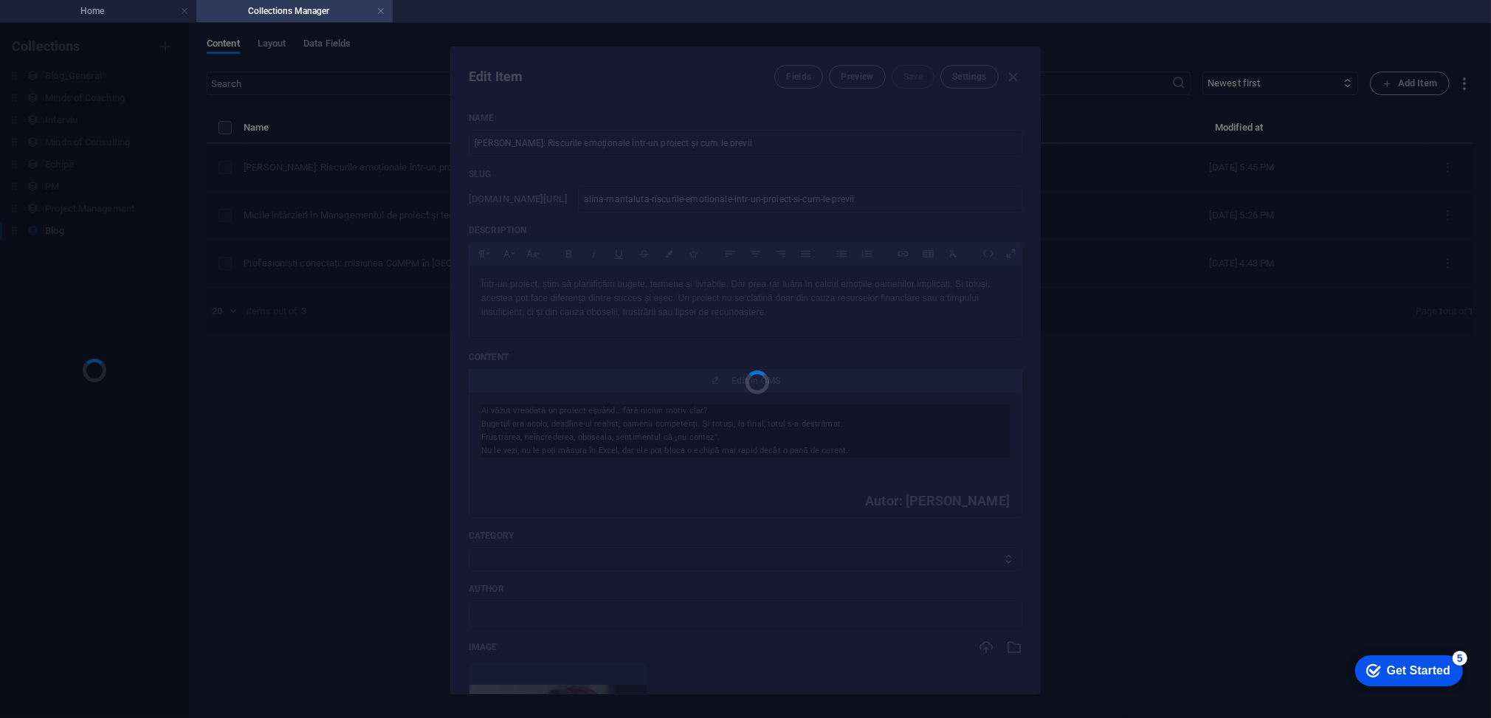
scroll to position [0, 0]
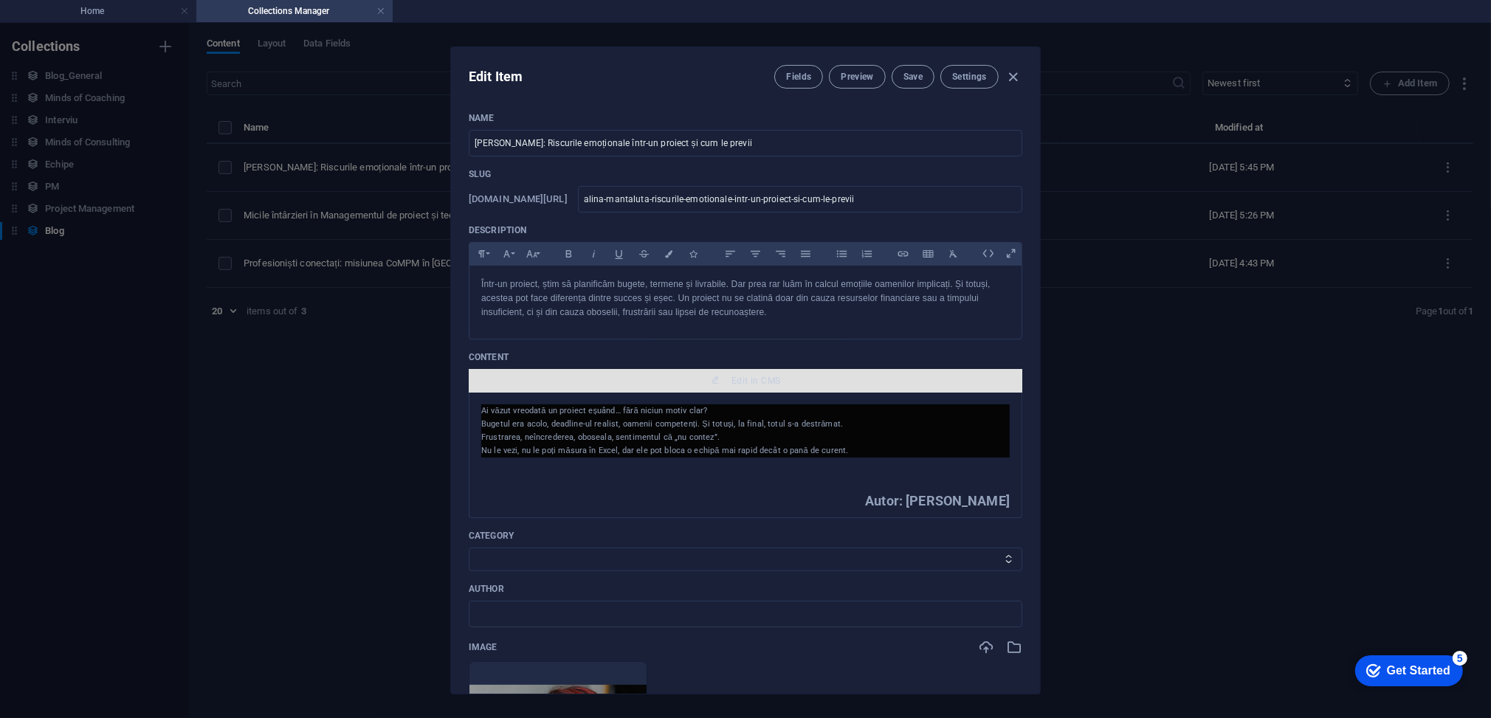
click at [770, 379] on span "Edit in CMS" at bounding box center [755, 381] width 49 height 12
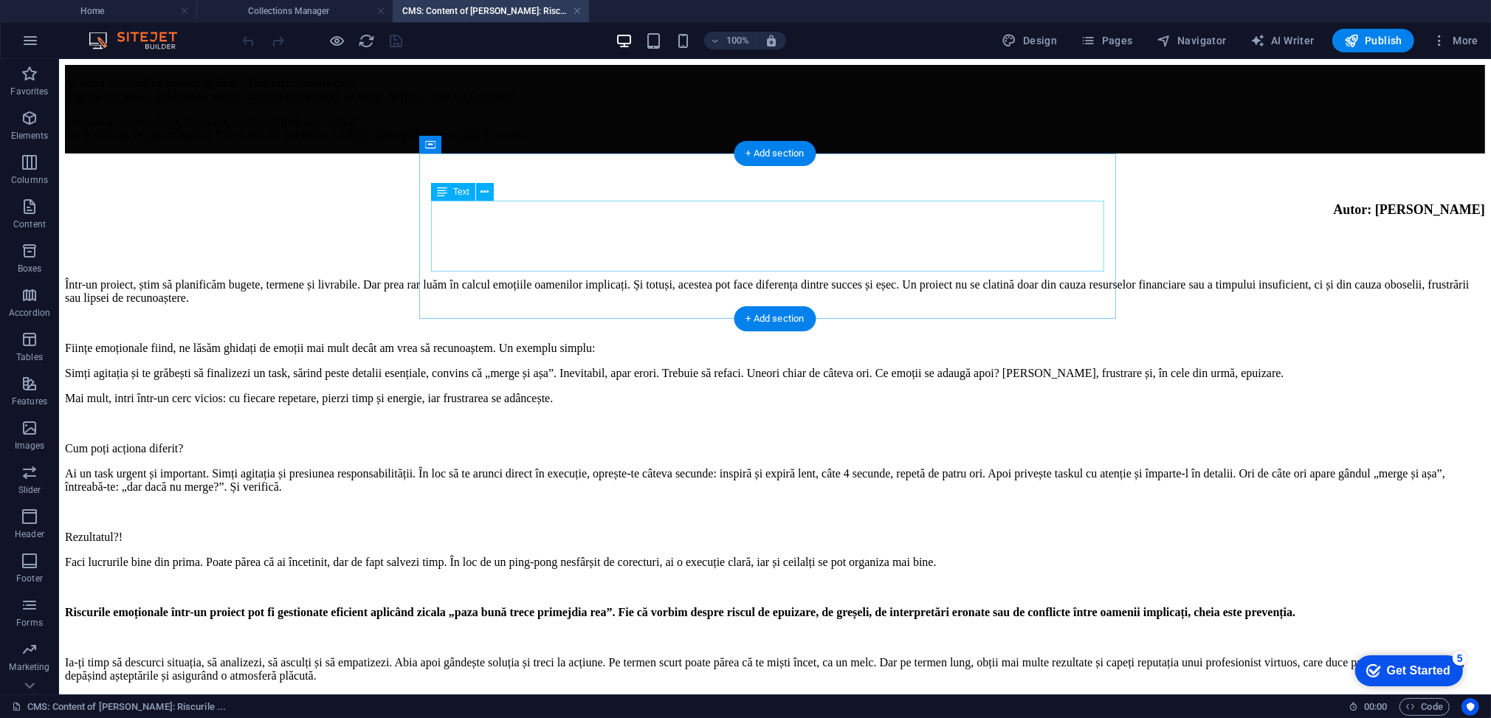
click at [529, 141] on div "Ai văzut vreodată un proiect eșuând… fără niciun motiv clar? Bugetul era acolo,…" at bounding box center [774, 108] width 1420 height 65
click at [531, 141] on div "Ai văzut vreodată un proiect eșuând… fără niciun motiv clar? Bugetul era acolo,…" at bounding box center [774, 108] width 1420 height 65
click at [572, 141] on div "Ai văzut vreodată un proiect eșuând… fără niciun motiv clar? Bugetul era acolo,…" at bounding box center [774, 108] width 1420 height 65
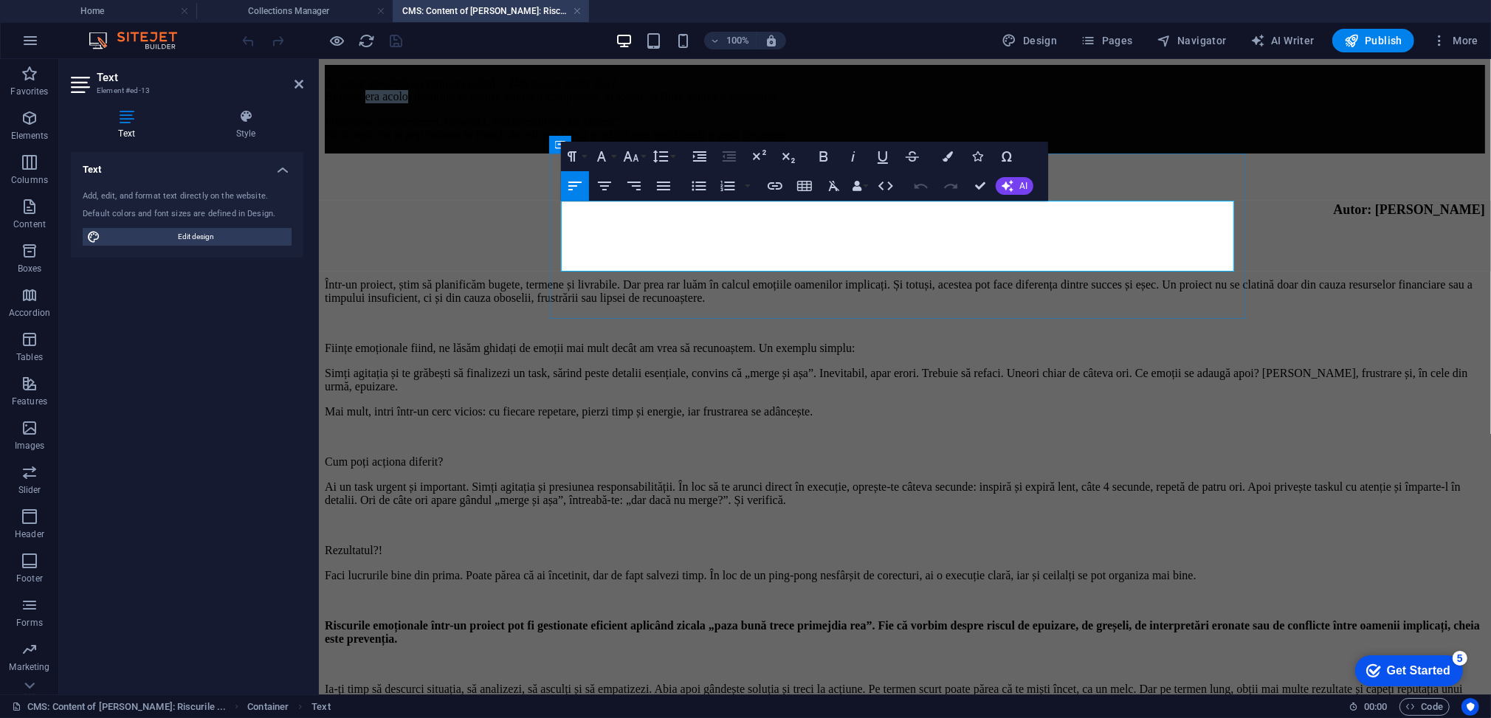
drag, startPoint x: 604, startPoint y: 227, endPoint x: 648, endPoint y: 230, distance: 44.3
click at [648, 102] on span "Ai văzut vreodată un proiect eșuând… fără niciun motiv clar? Bugetul era acolo,…" at bounding box center [551, 89] width 454 height 26
click at [736, 102] on span "Ai văzut vreodată un proiect eșuând… fără niciun motiv clar? Bugetul alocat, de…" at bounding box center [543, 89] width 439 height 26
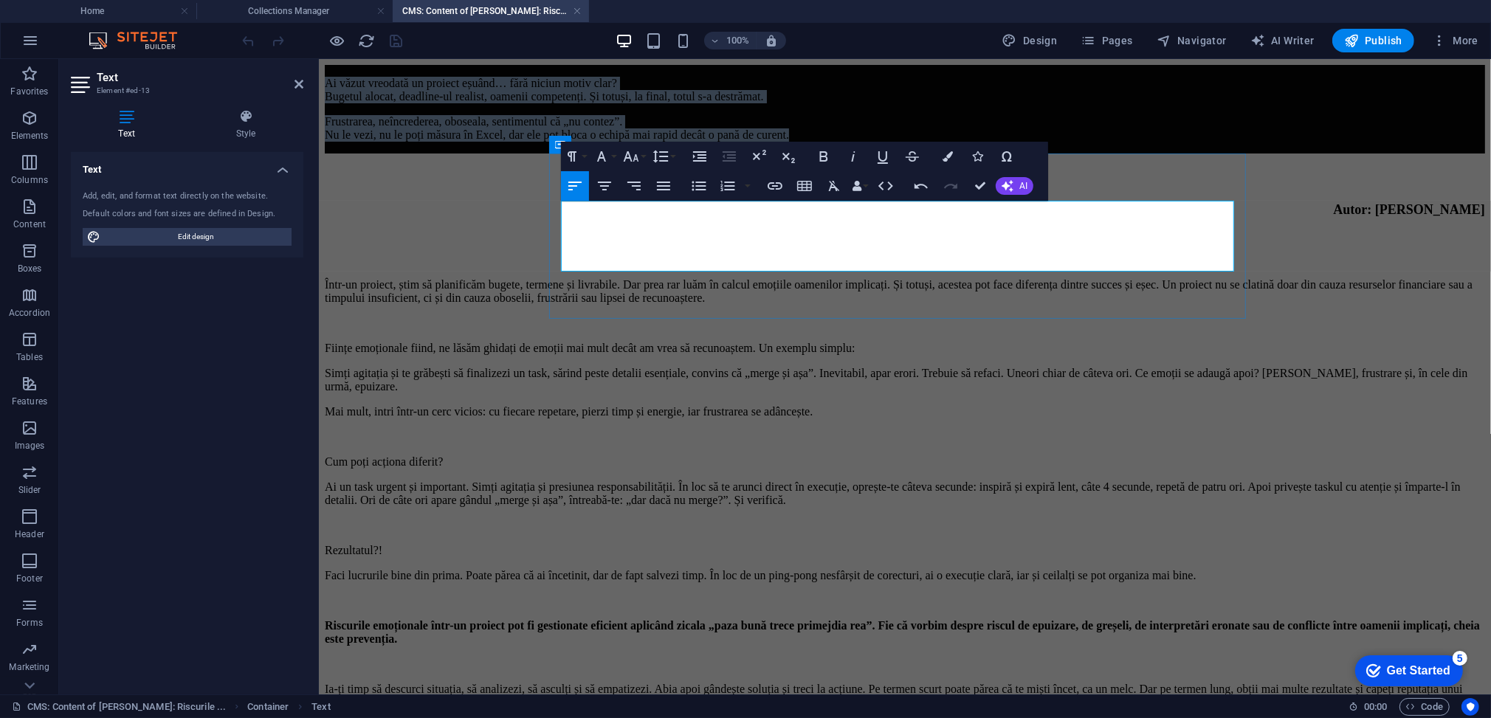
copy div "Ai văzut vreodată un proiect eșuând… fără niciun motiv clar? Bugetul alocat, de…"
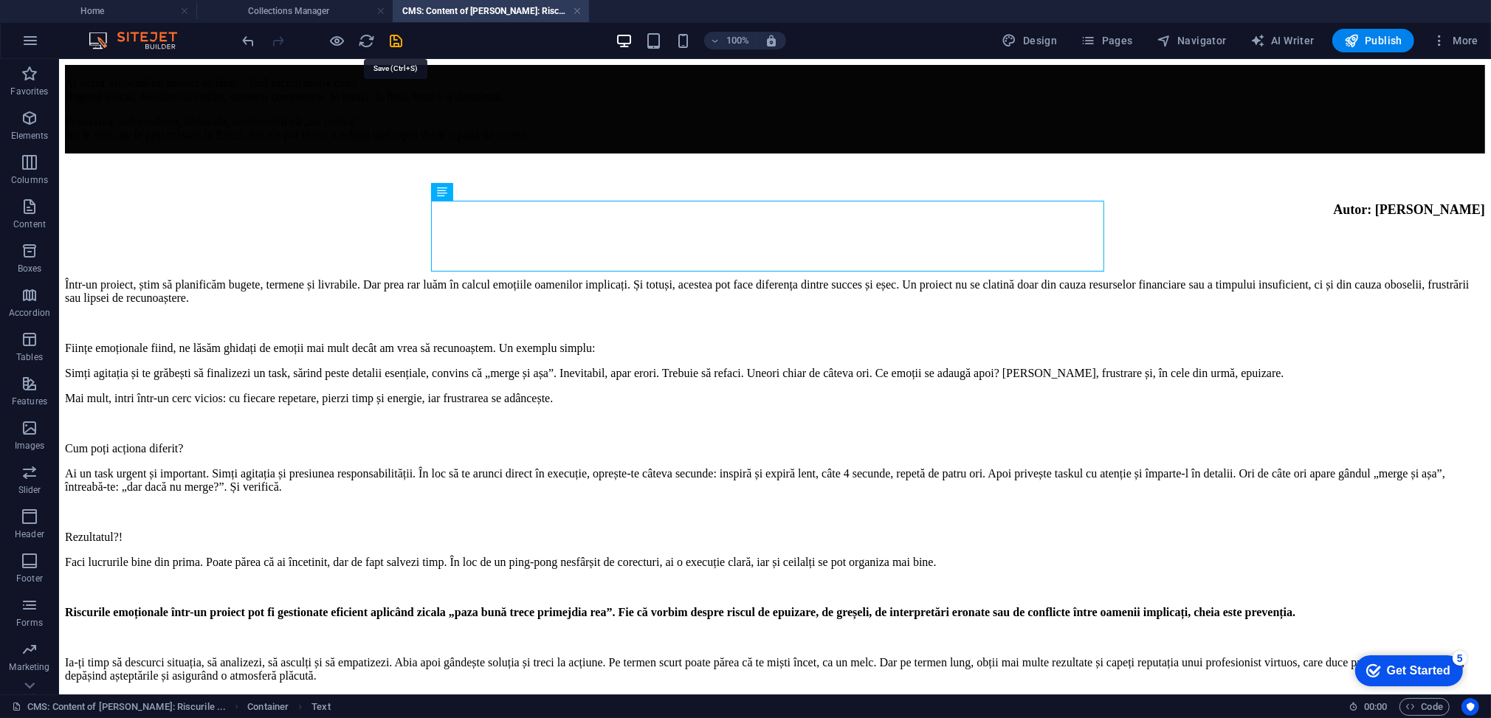
click at [392, 41] on icon "save" at bounding box center [396, 40] width 17 height 17
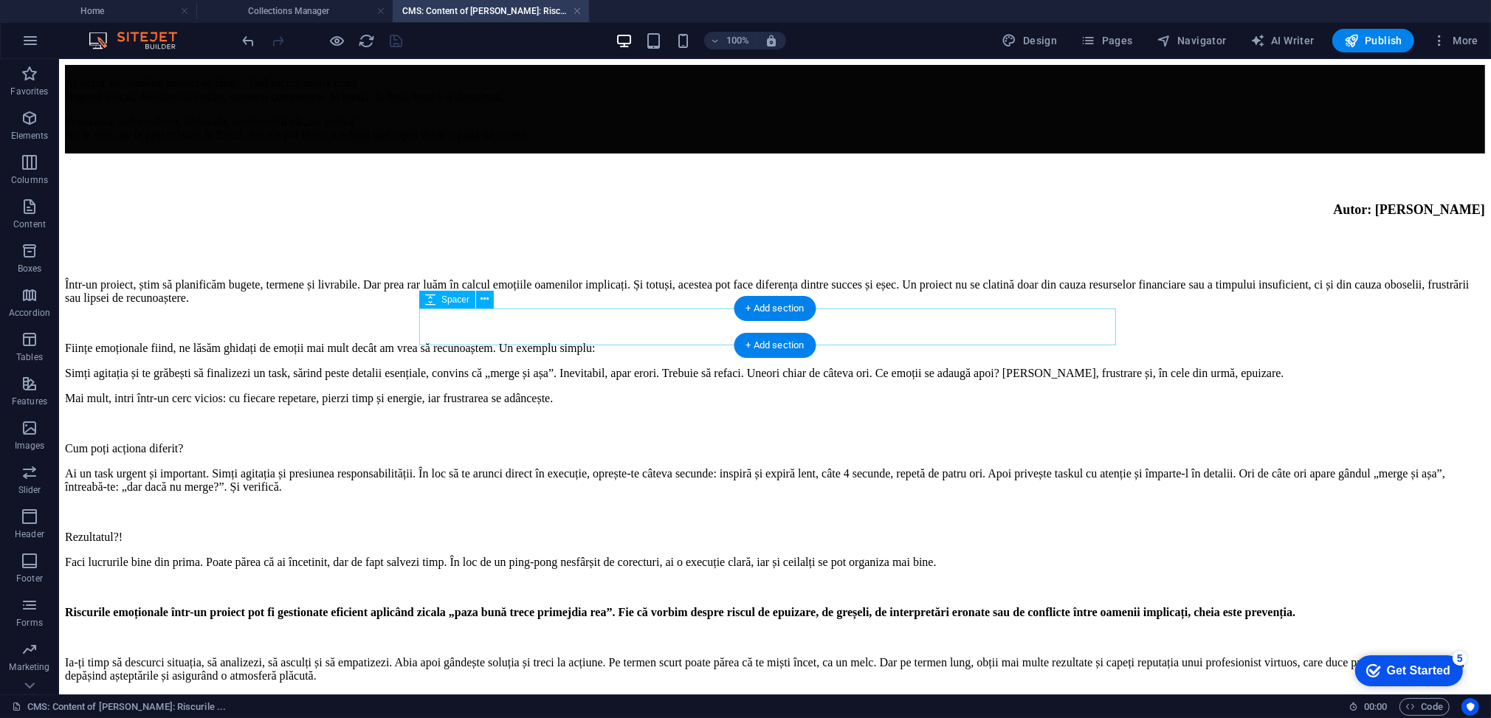
scroll to position [98, 0]
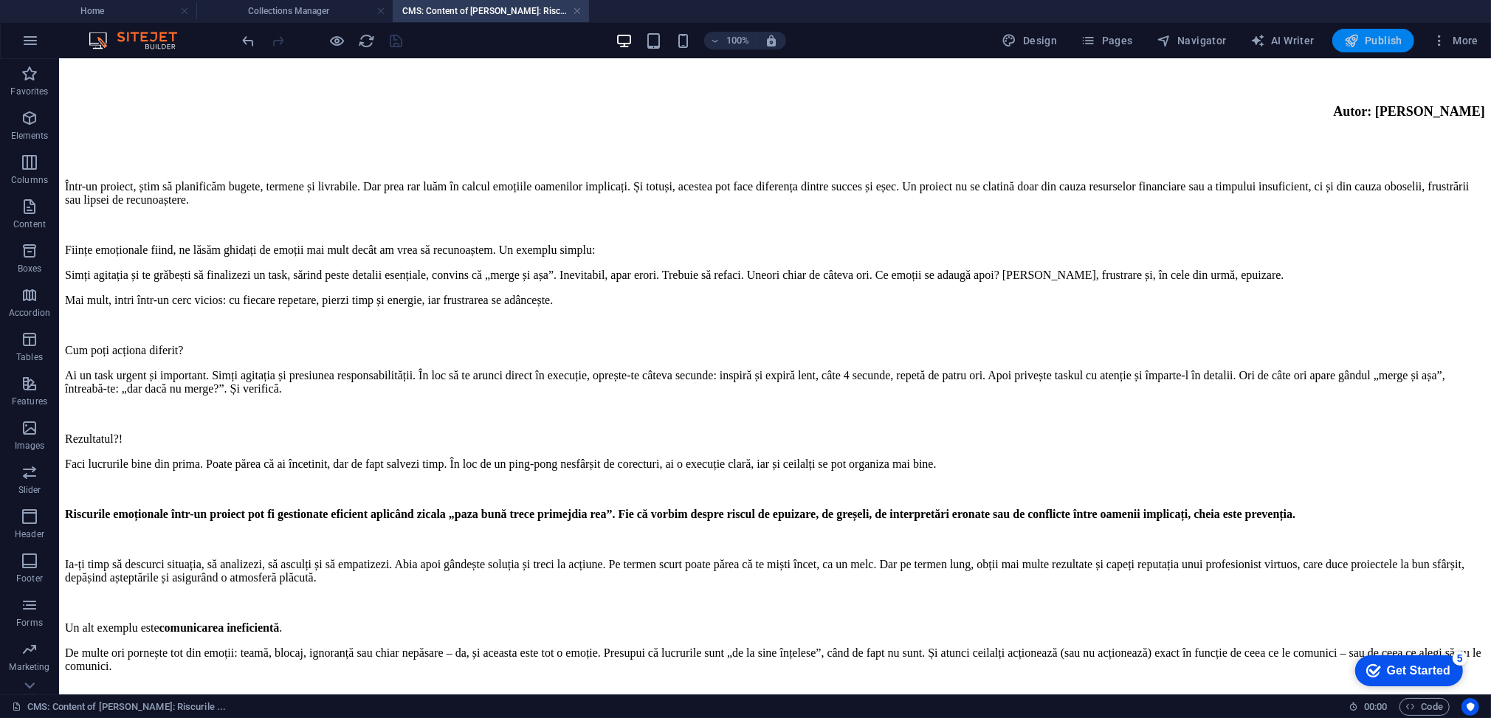
click at [1371, 39] on span "Publish" at bounding box center [1373, 40] width 58 height 15
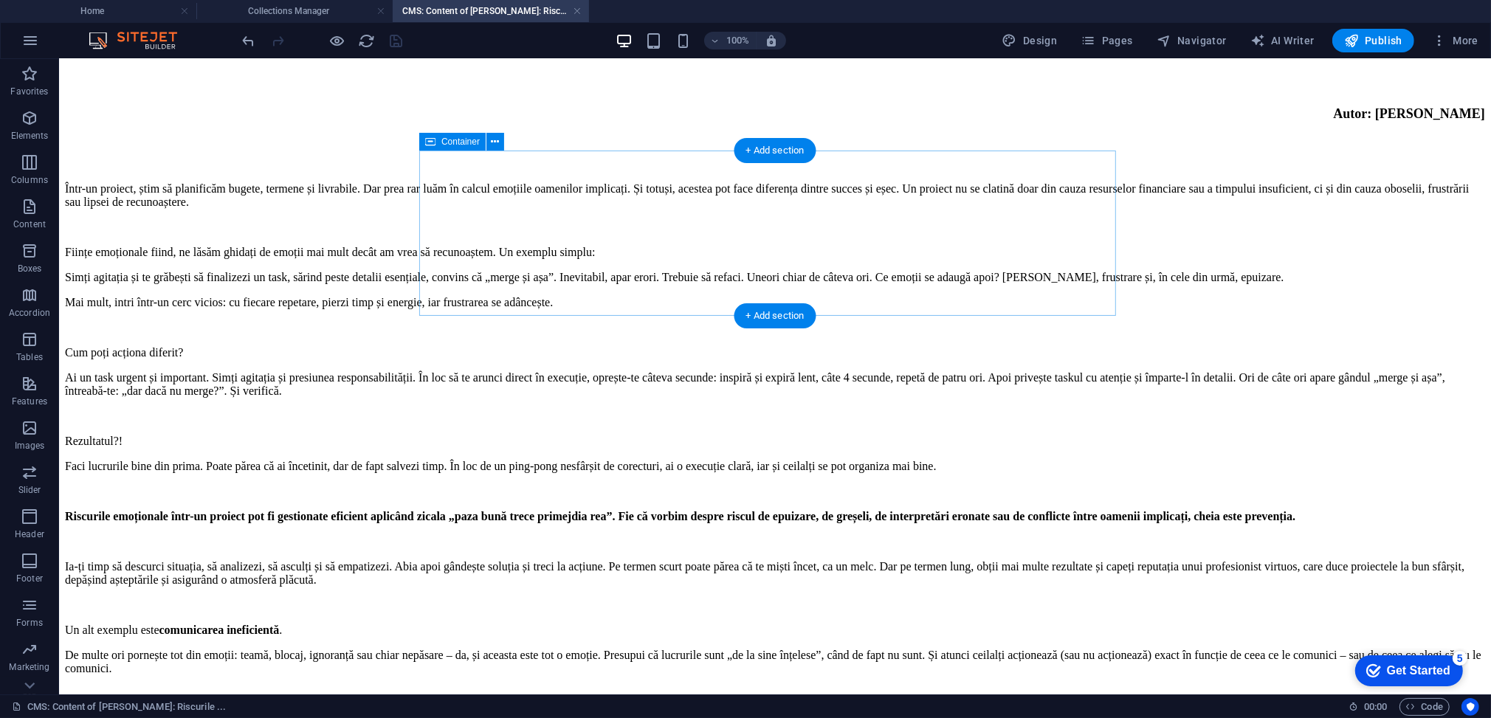
scroll to position [4, 0]
